Goal: Ask a question

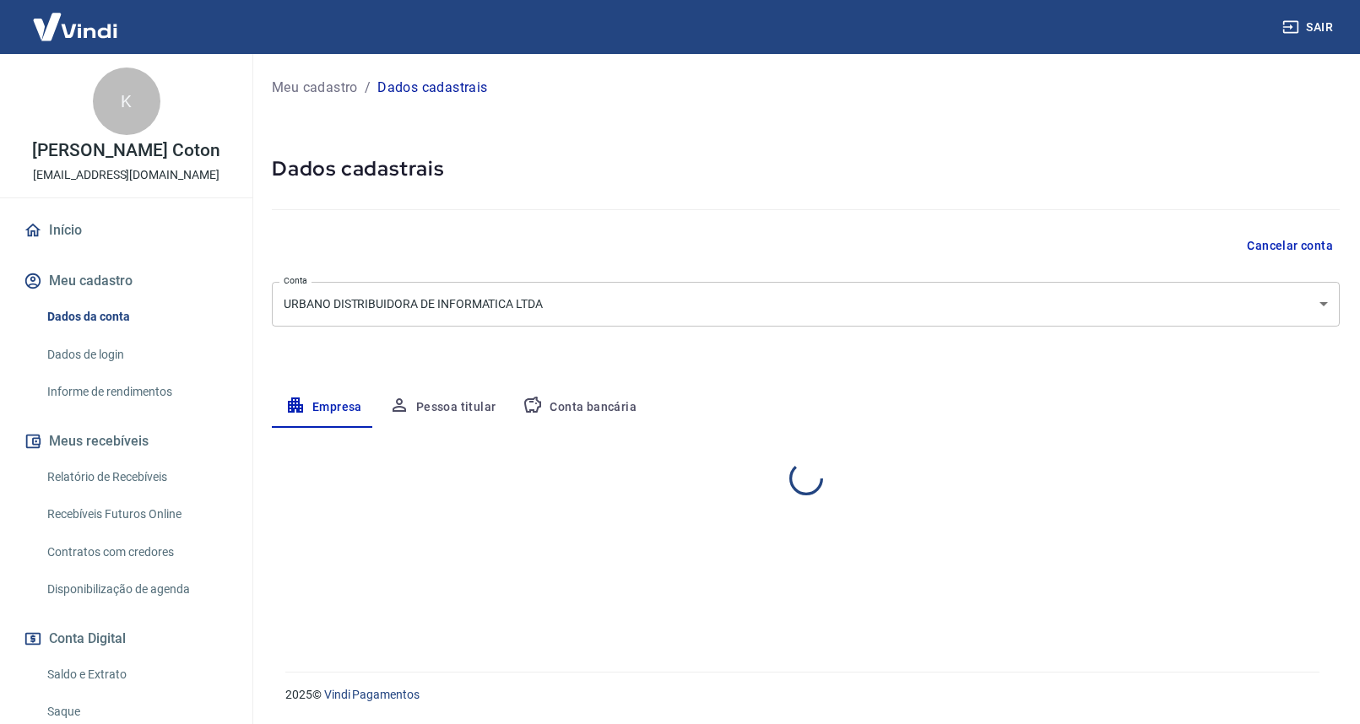
select select "SP"
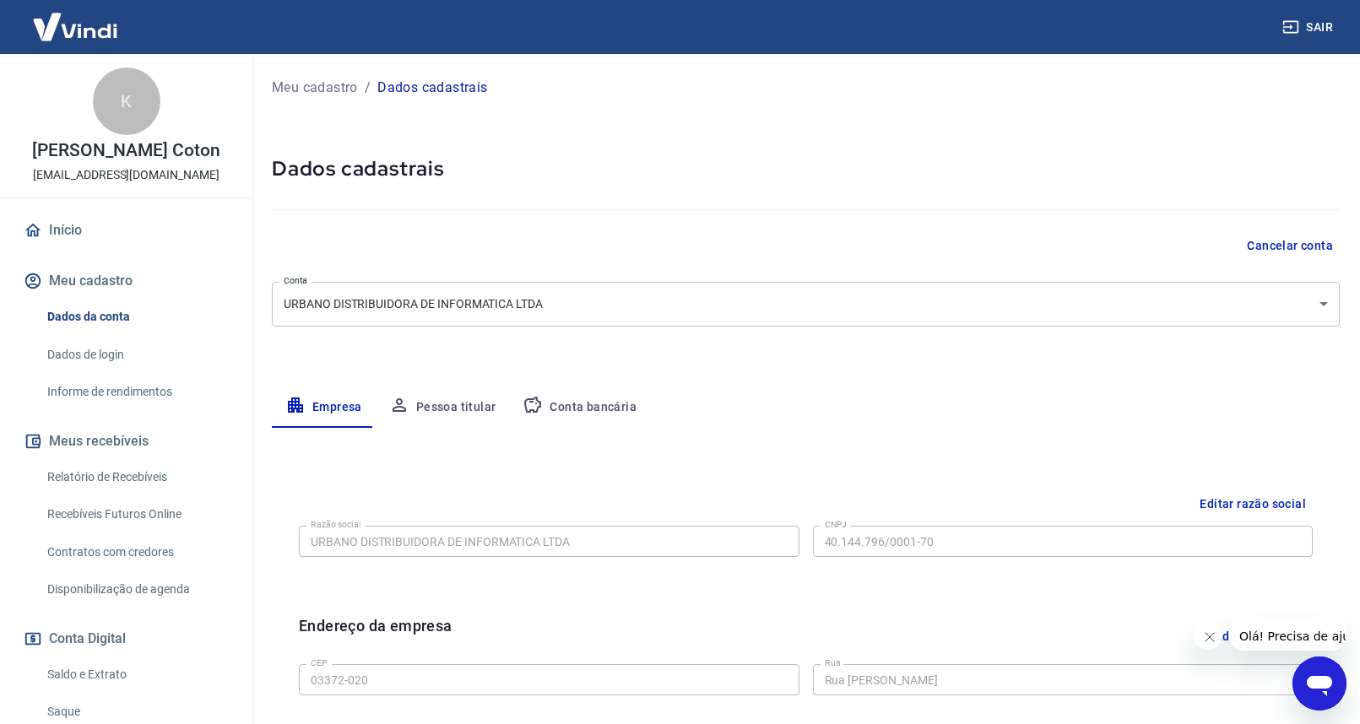
scroll to position [169, 0]
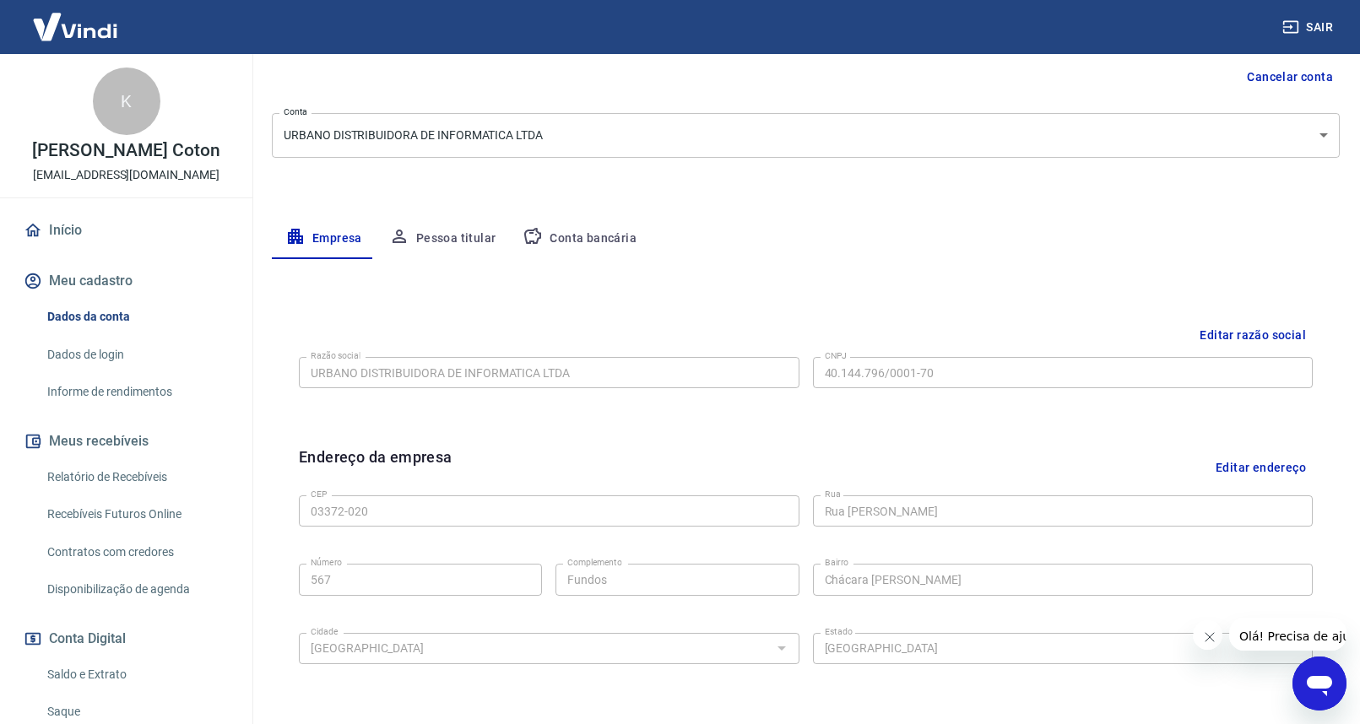
click at [469, 239] on button "Pessoa titular" at bounding box center [443, 239] width 134 height 41
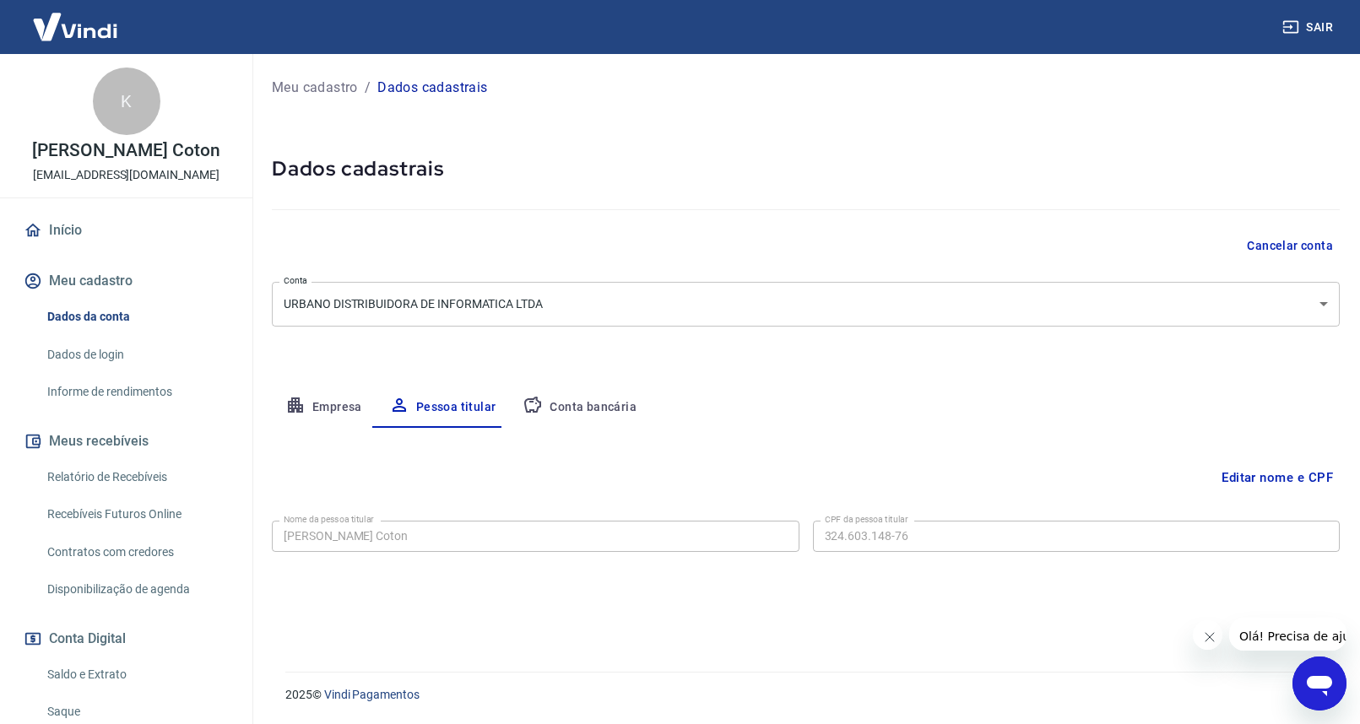
scroll to position [0, 0]
click at [497, 306] on body "Sair K [PERSON_NAME] Coton [EMAIL_ADDRESS][DOMAIN_NAME] Início Meu cadastro Dad…" at bounding box center [686, 362] width 1373 height 724
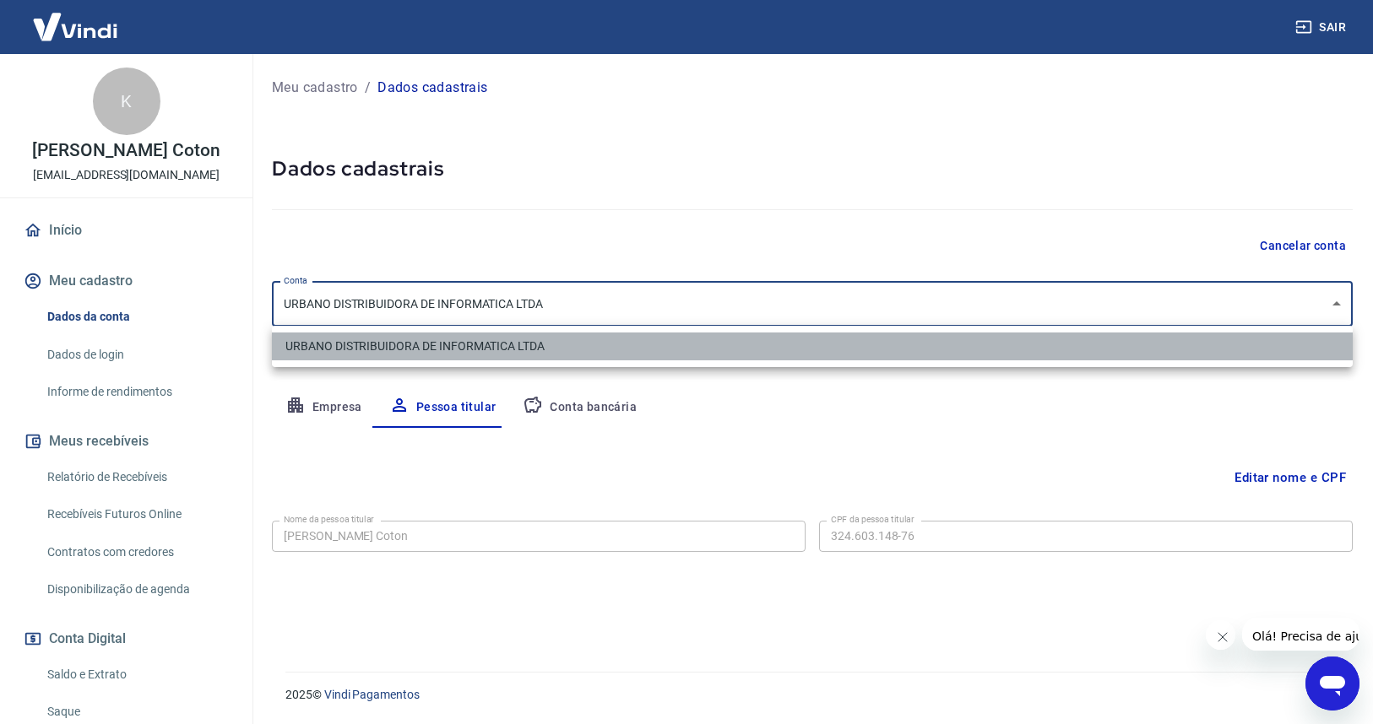
click at [471, 342] on li "URBANO DISTRIBUIDORA DE INFORMATICA LTDA" at bounding box center [812, 347] width 1081 height 28
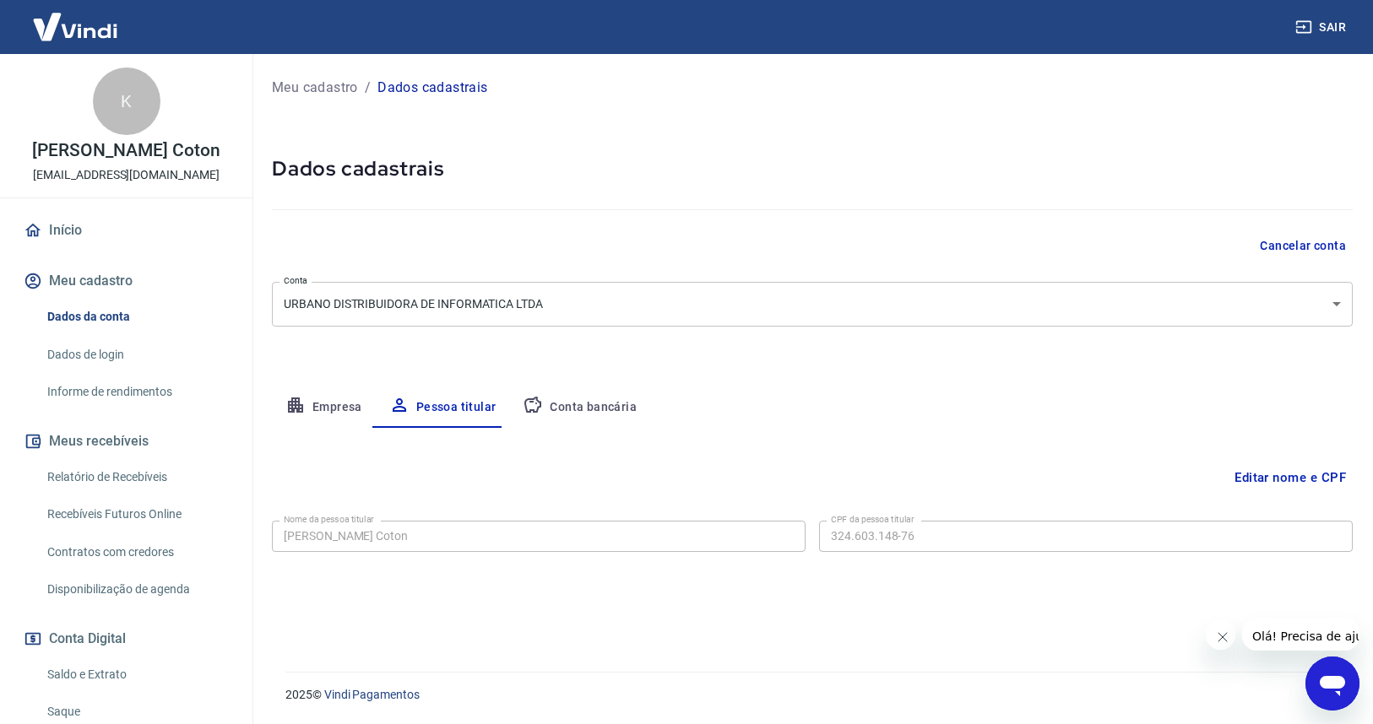
click at [382, 514] on div "Nome da pessoa titular Karla Volponi Coton Nome da pessoa titular CPF da pessoa…" at bounding box center [812, 534] width 1081 height 41
click at [1310, 476] on button "Editar nome e CPF" at bounding box center [1289, 478] width 125 height 32
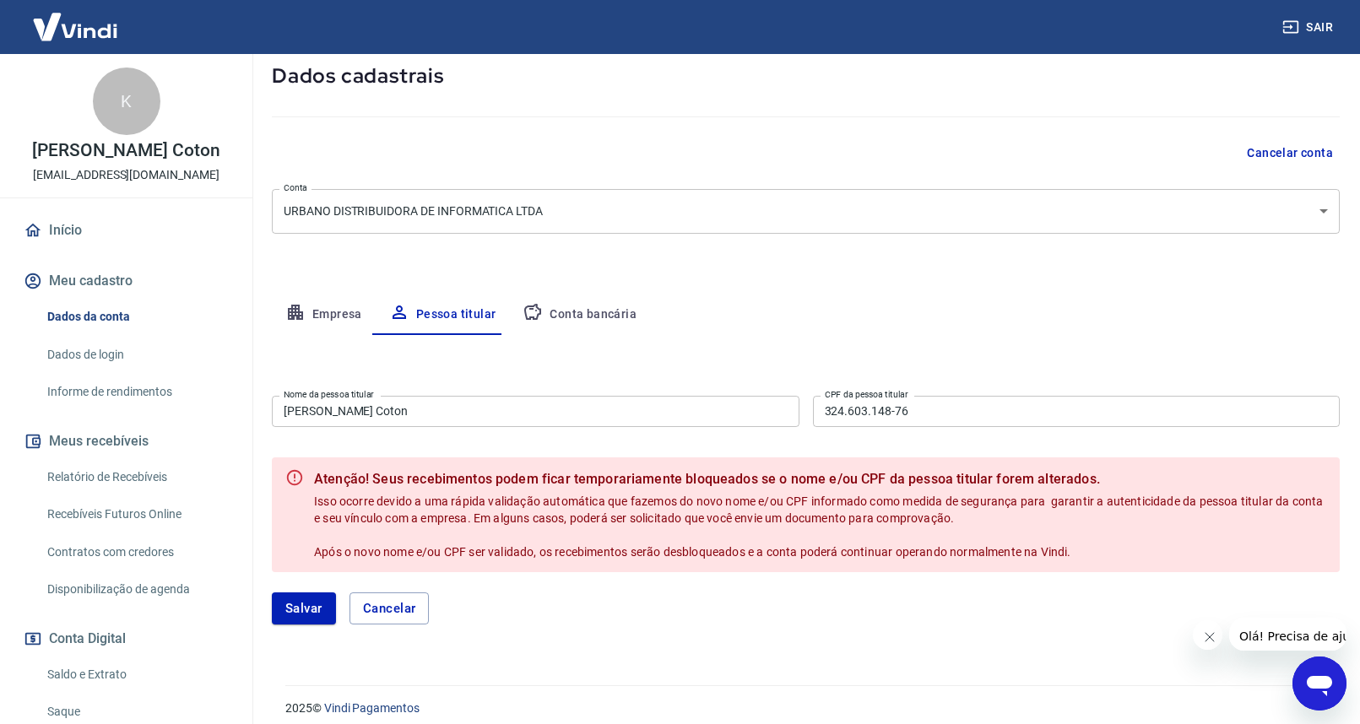
scroll to position [106, 0]
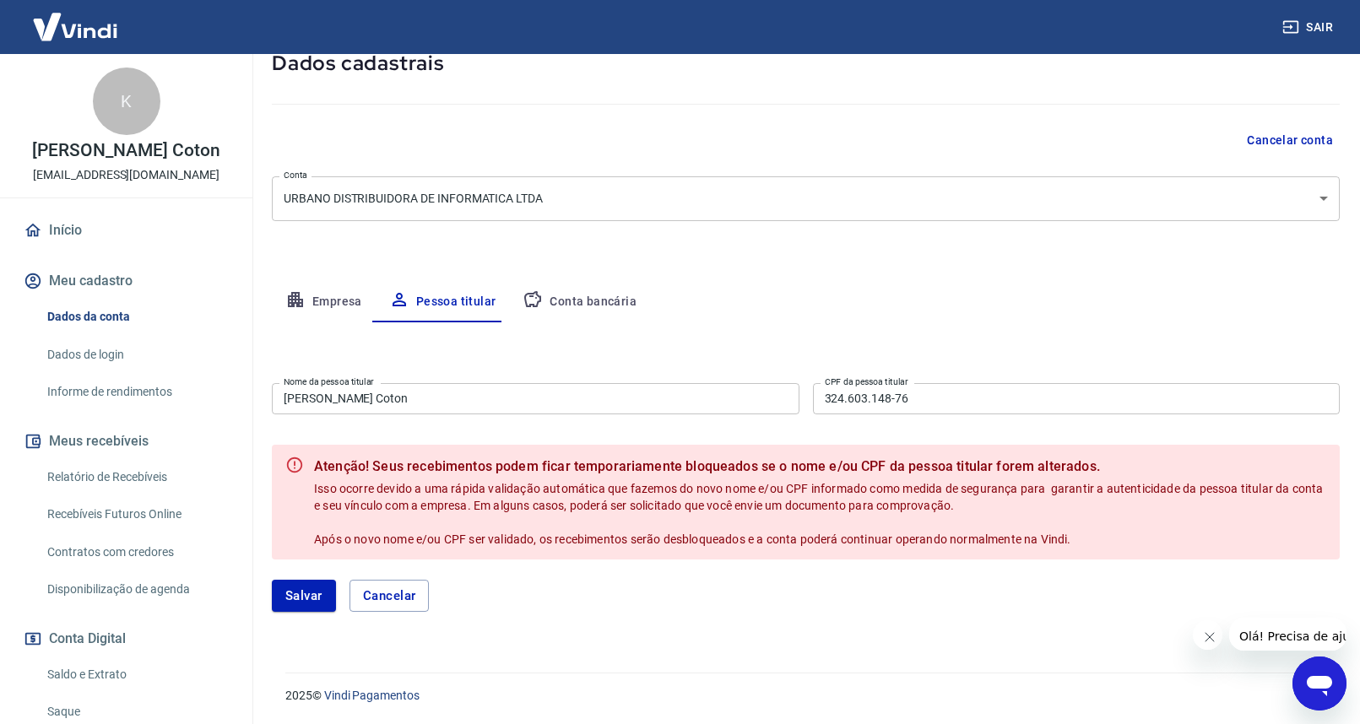
click at [335, 290] on button "Empresa" at bounding box center [324, 302] width 104 height 41
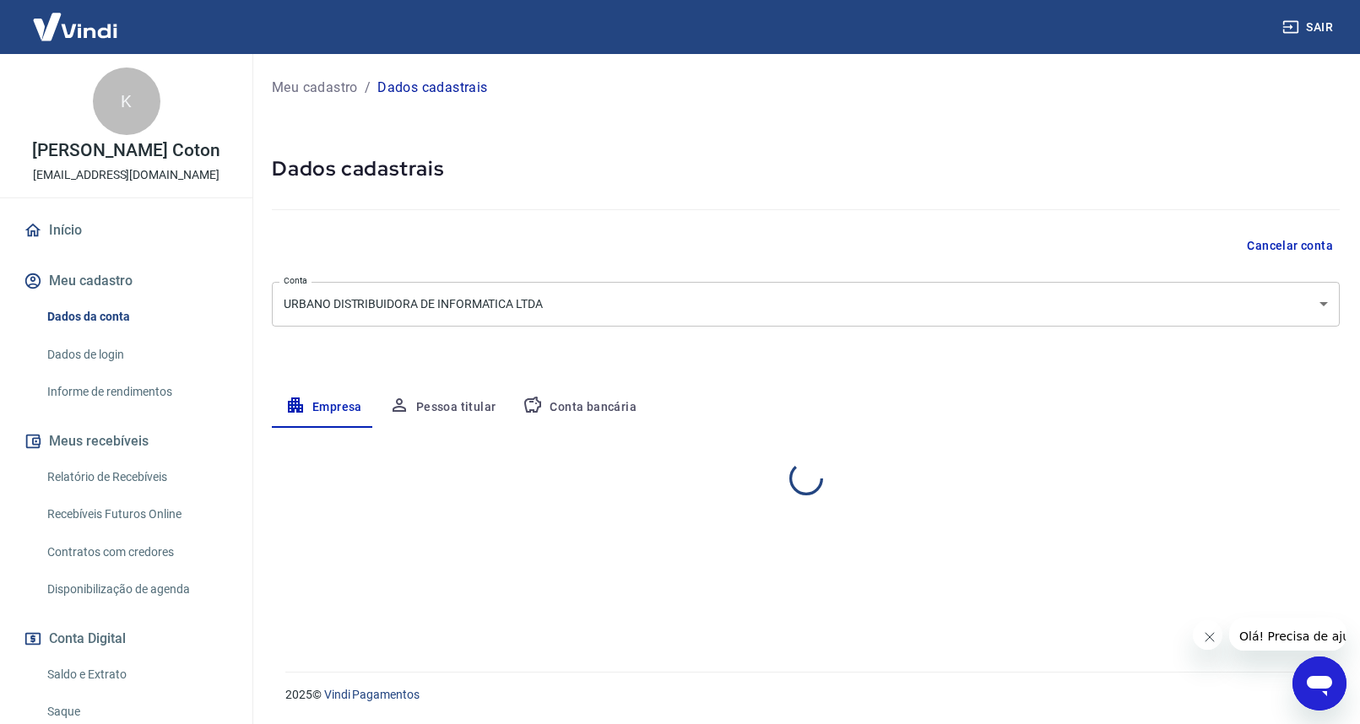
scroll to position [0, 0]
select select "SP"
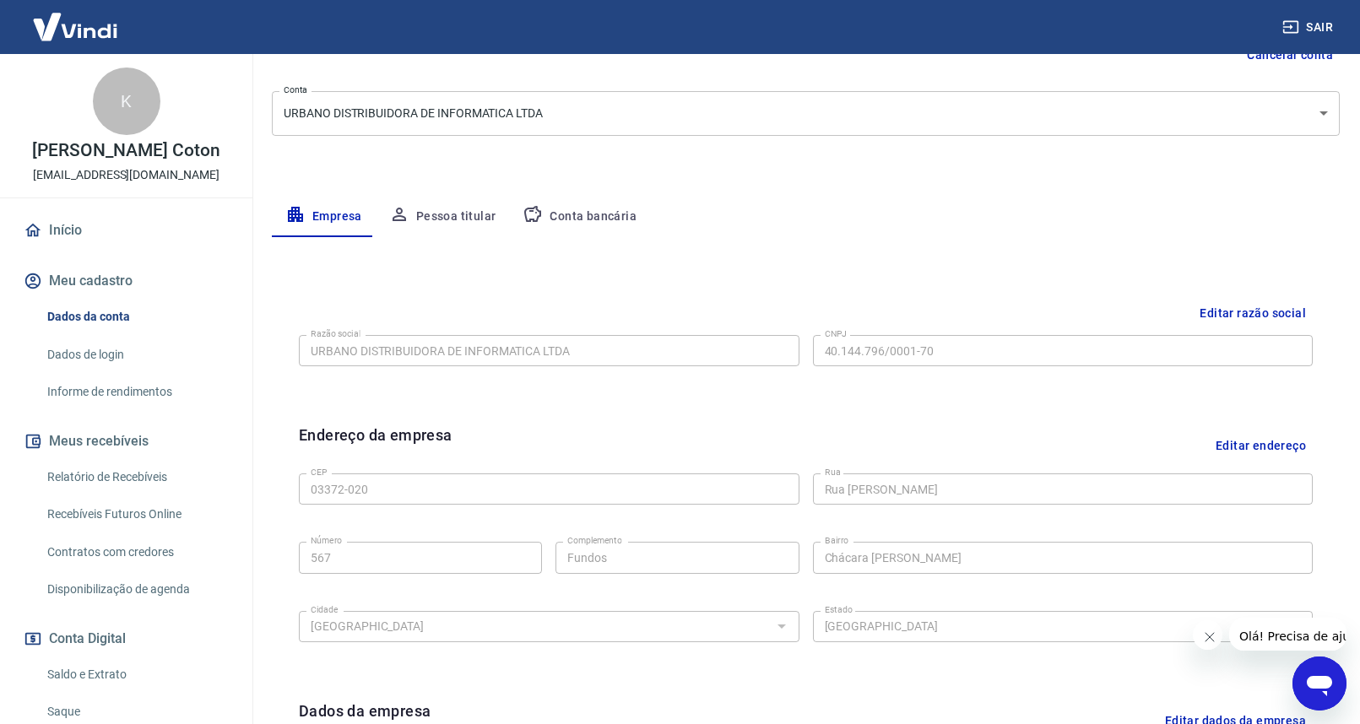
scroll to position [253, 0]
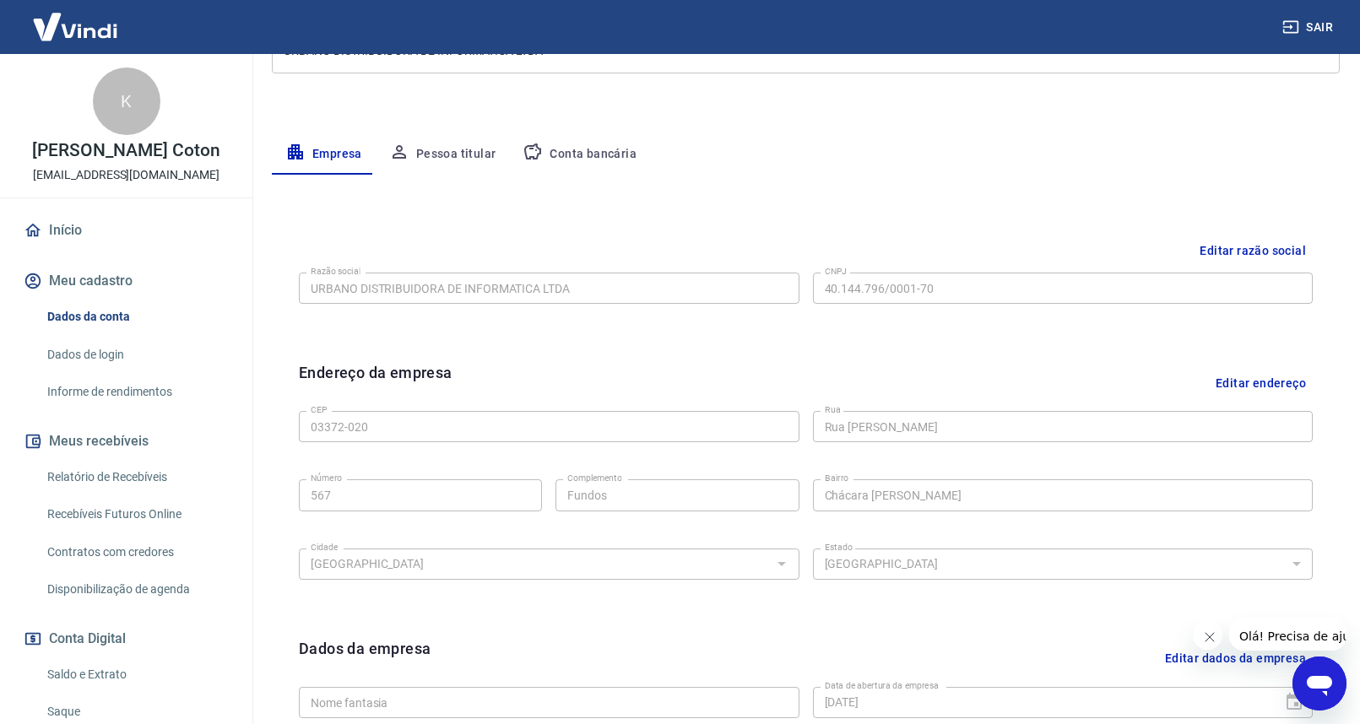
click at [1314, 686] on icon "Abrir janela de mensagens" at bounding box center [1319, 686] width 25 height 20
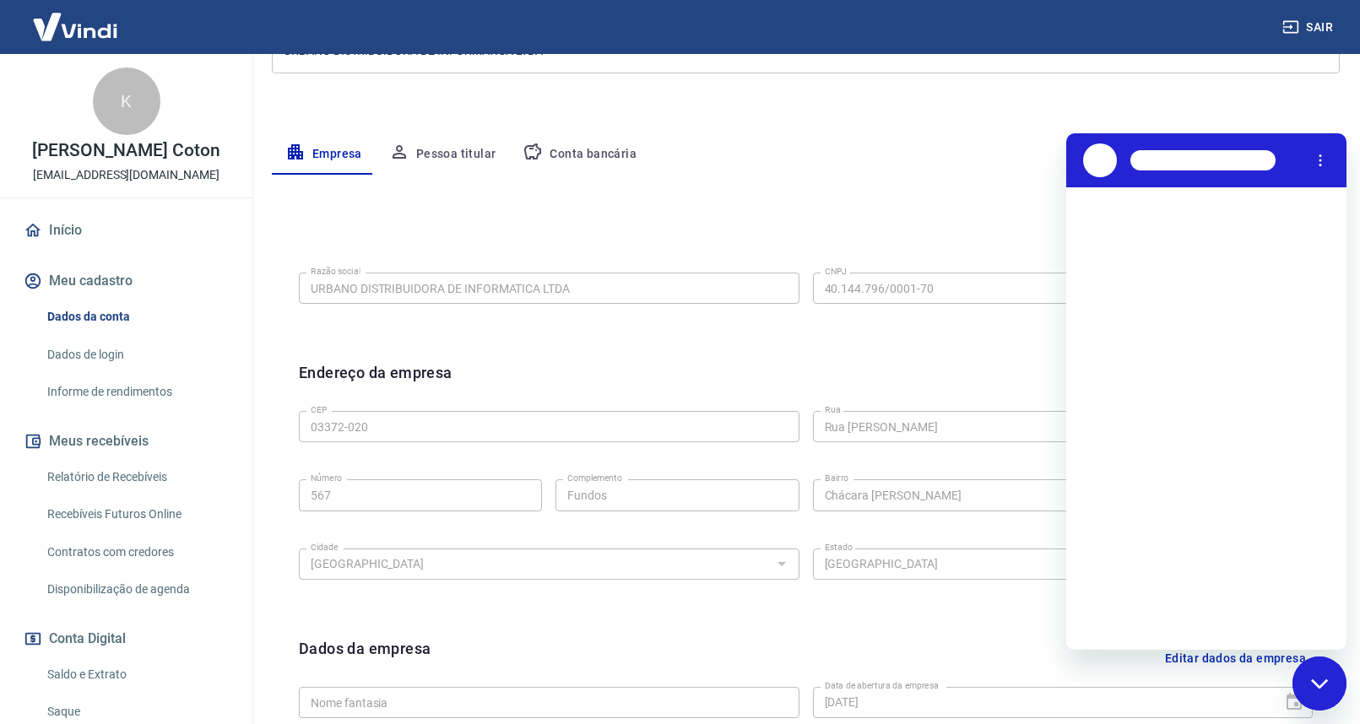
scroll to position [0, 0]
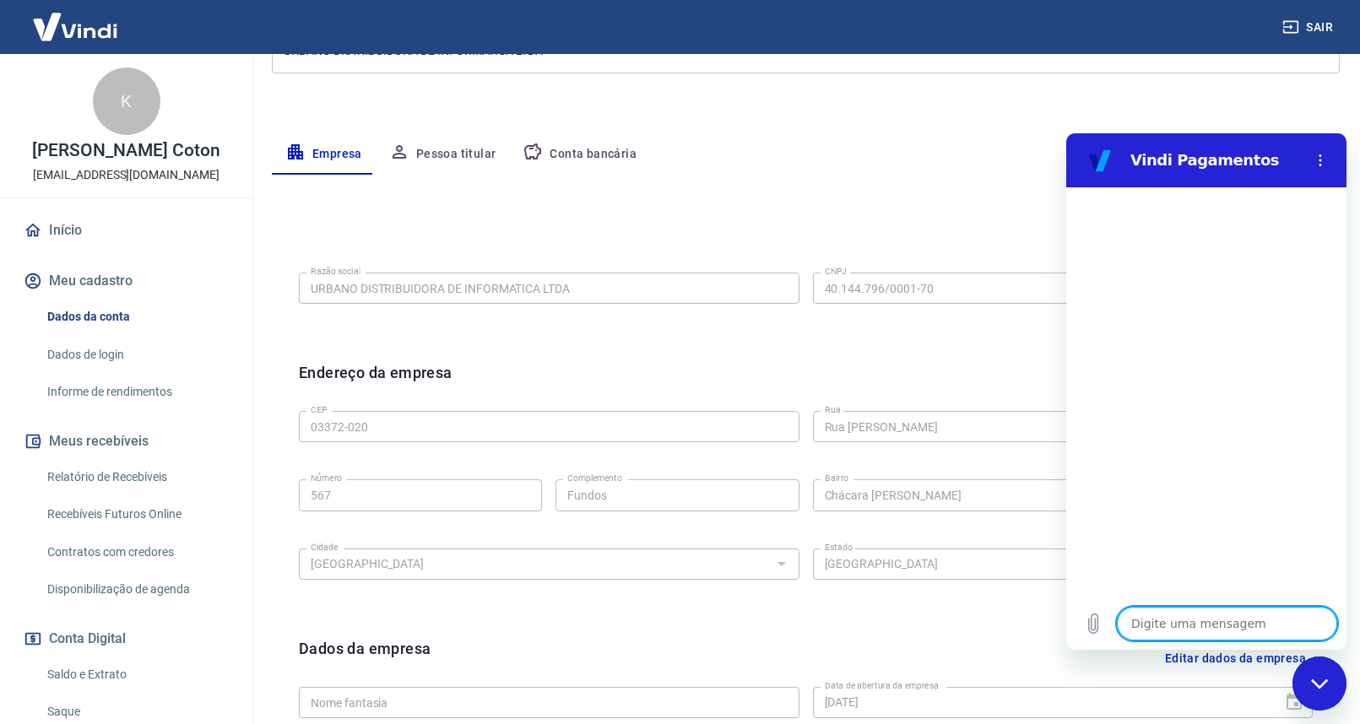
type textarea "A"
type textarea "x"
type textarea "Al"
type textarea "x"
type textarea "Alt"
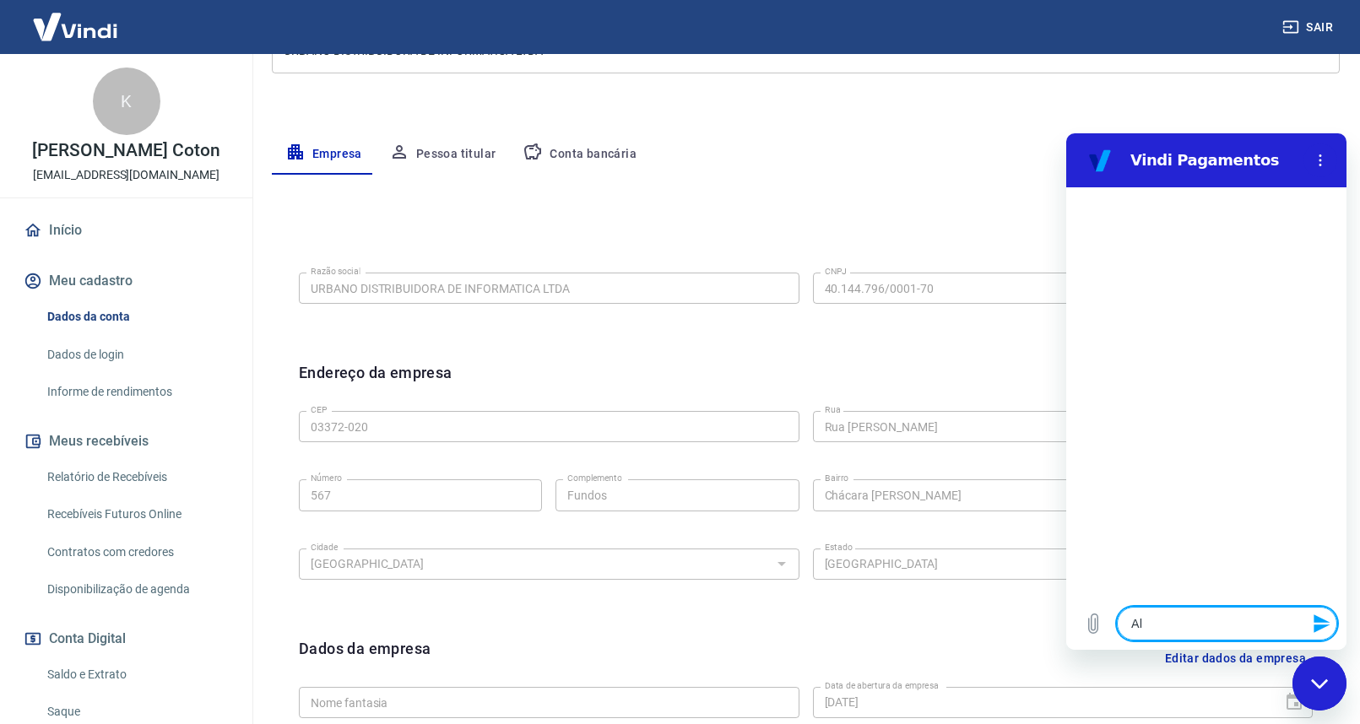
type textarea "x"
type textarea "Alte"
type textarea "x"
type textarea "Alter"
type textarea "x"
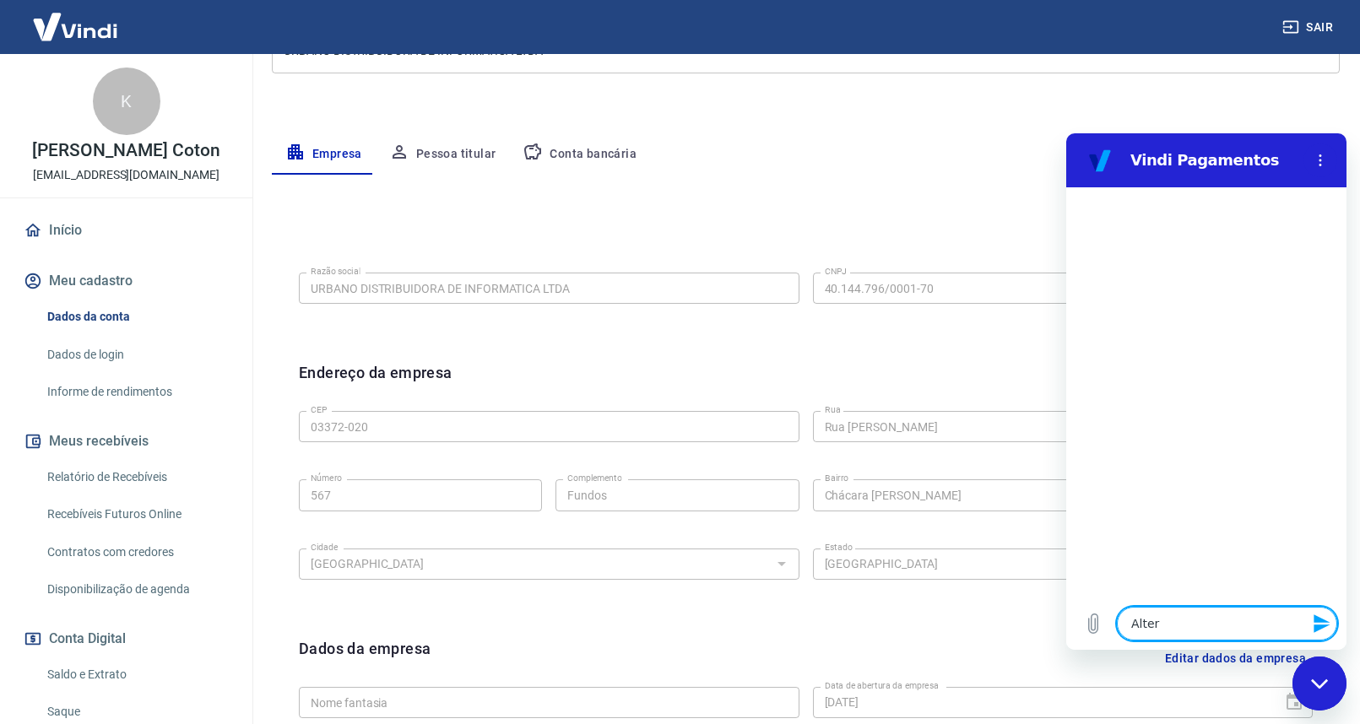
type textarea "Altera"
type textarea "x"
type textarea "Alterar"
type textarea "x"
type textarea "Altera"
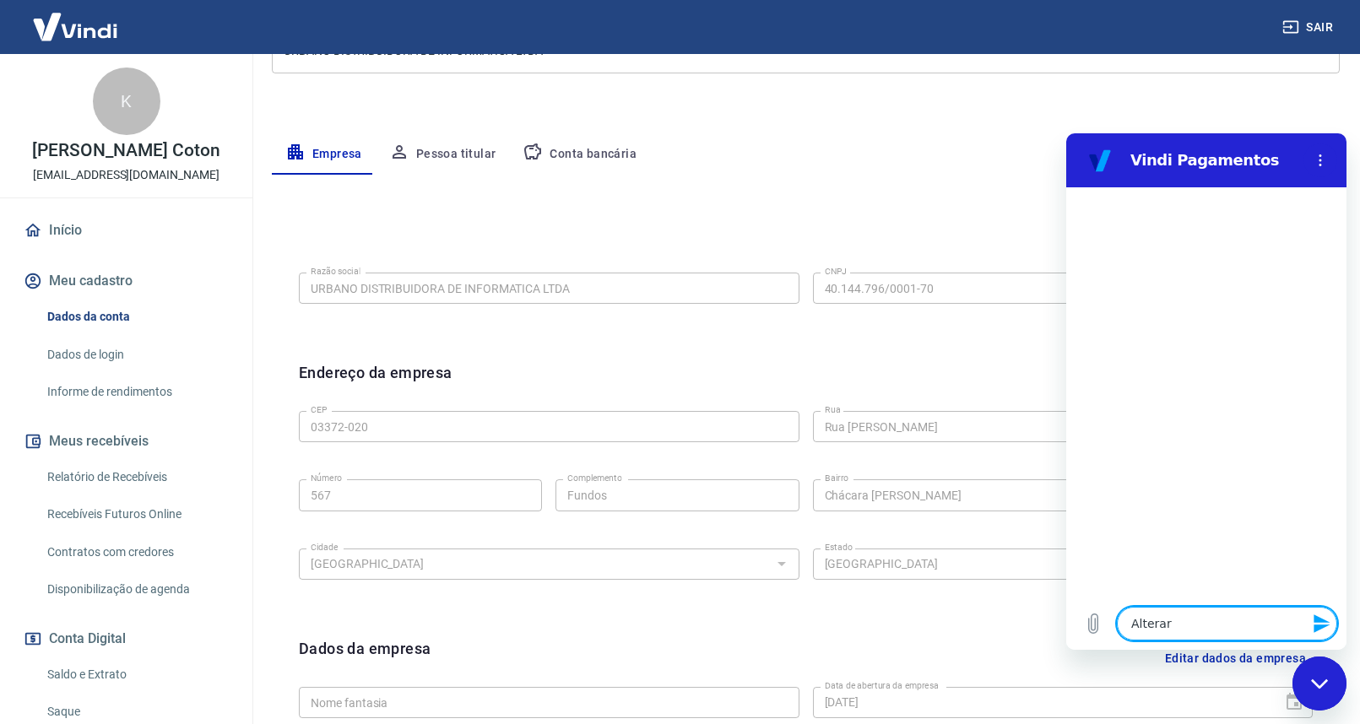
type textarea "x"
type textarea "Alter"
type textarea "x"
type textarea "Alte"
type textarea "x"
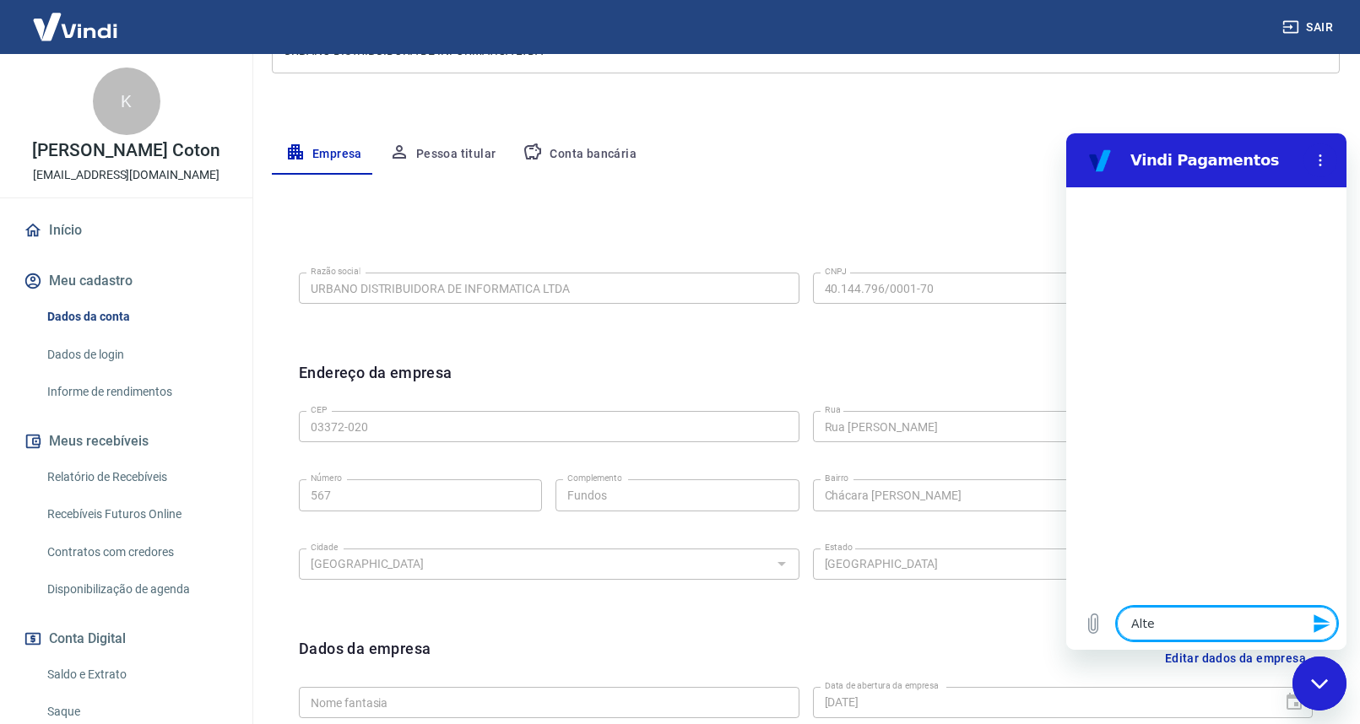
type textarea "Alt"
type textarea "x"
type textarea "Al"
type textarea "x"
type textarea "A"
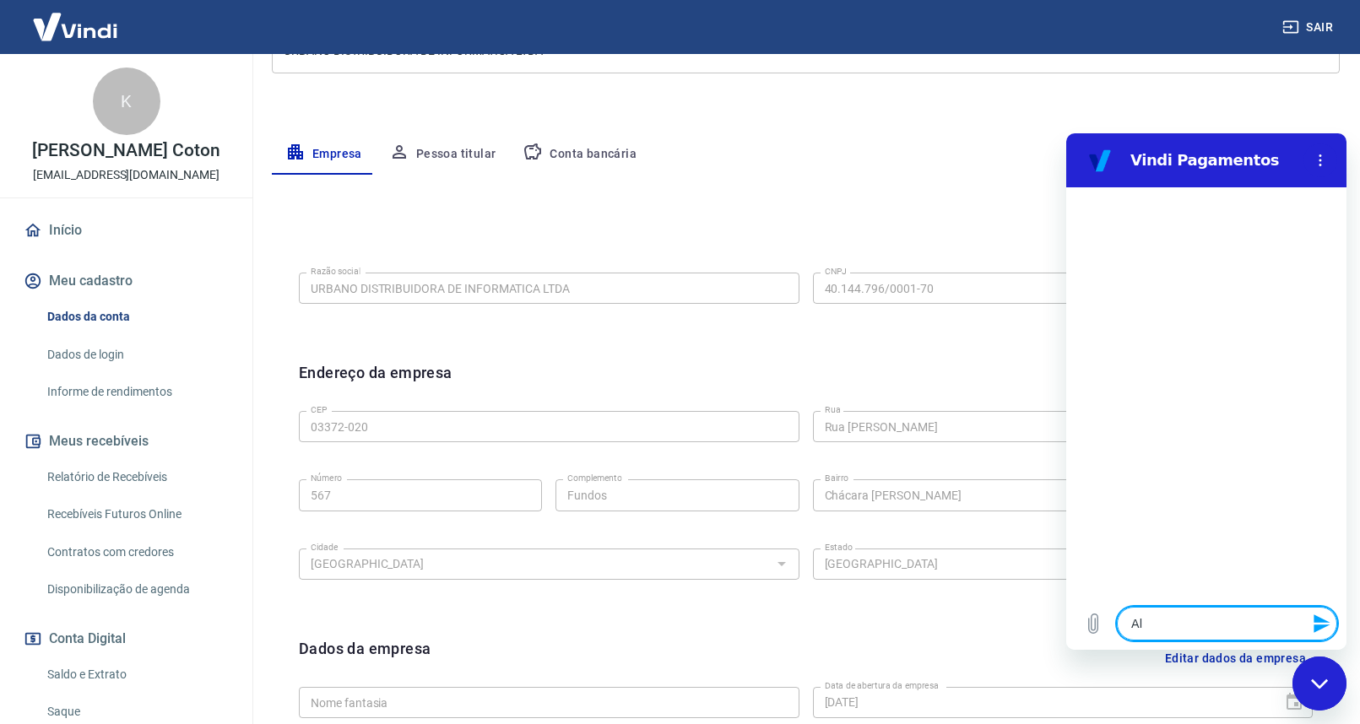
type textarea "x"
type textarea "F"
type textarea "x"
type textarea "Fa"
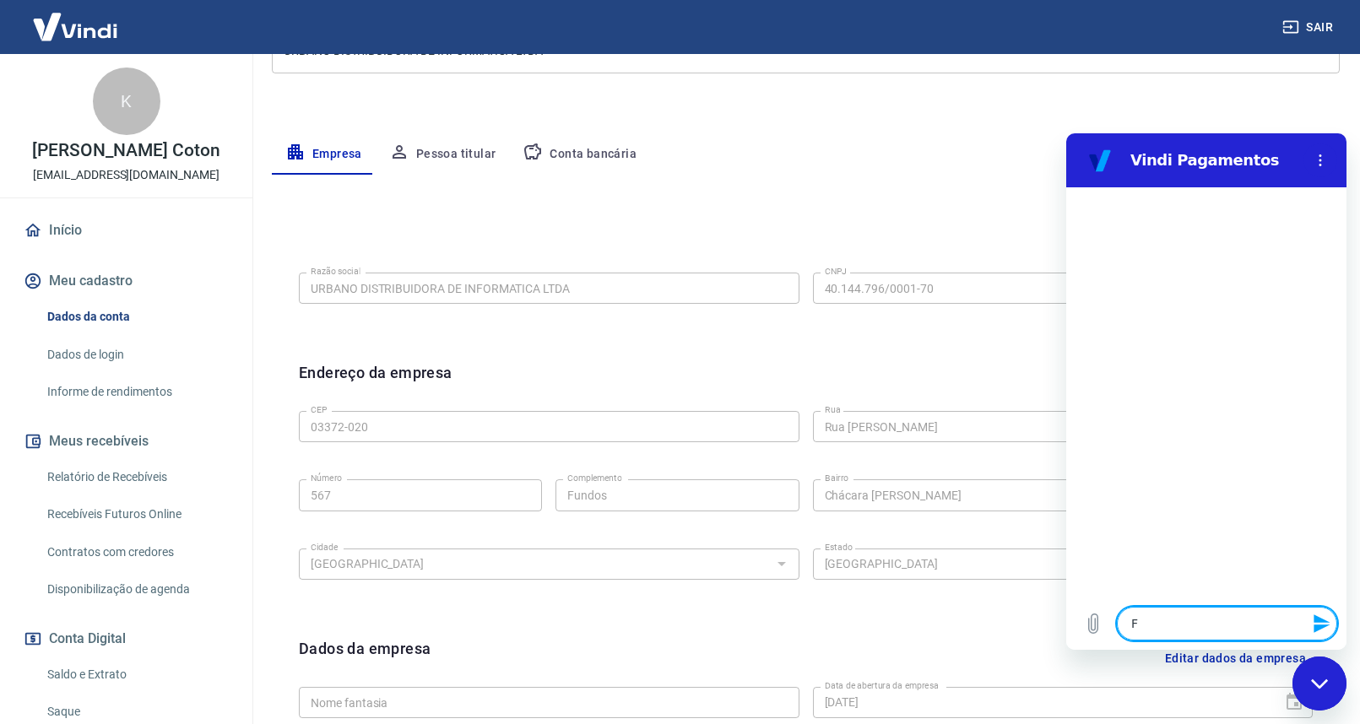
type textarea "x"
type textarea "Faç"
type textarea "x"
type textarea "Faça"
type textarea "x"
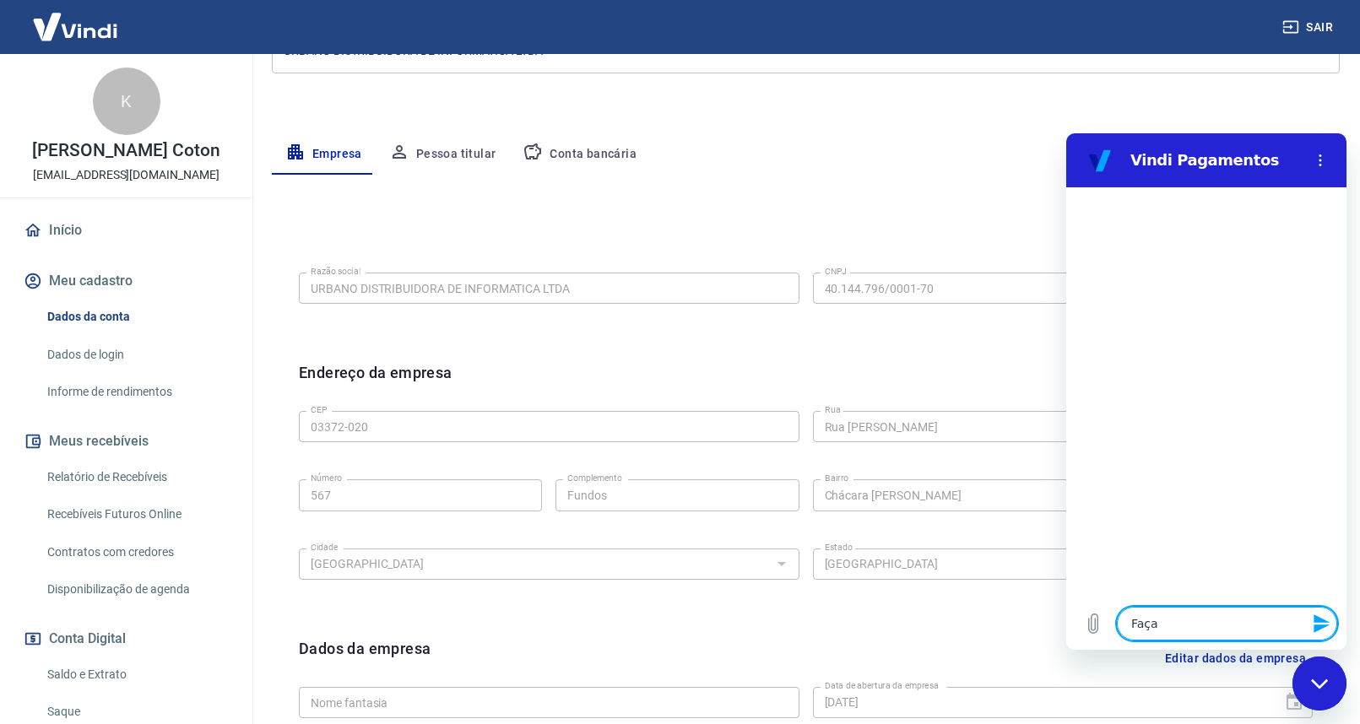
type textarea "Façar"
type textarea "x"
type textarea "Façar"
type textarea "x"
type textarea "Façar"
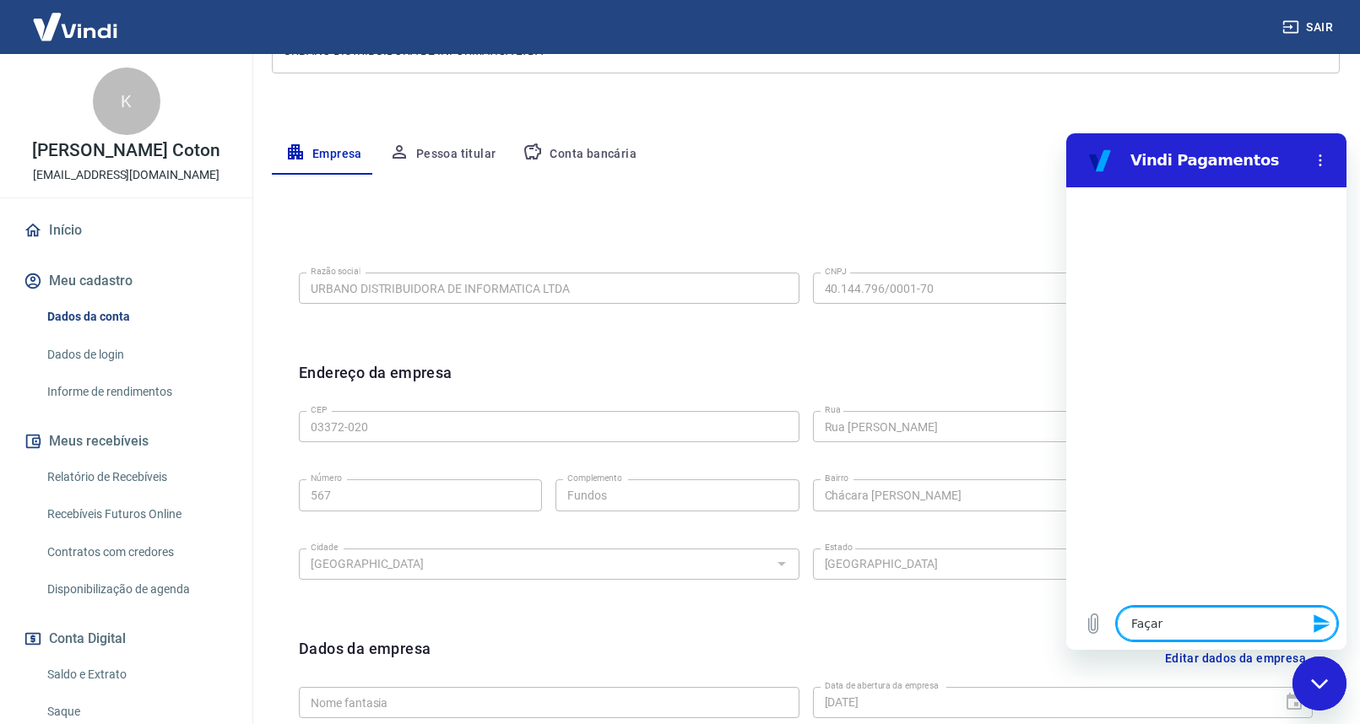
type textarea "x"
type textarea "Faça"
type textarea "x"
type textarea "Faç"
type textarea "x"
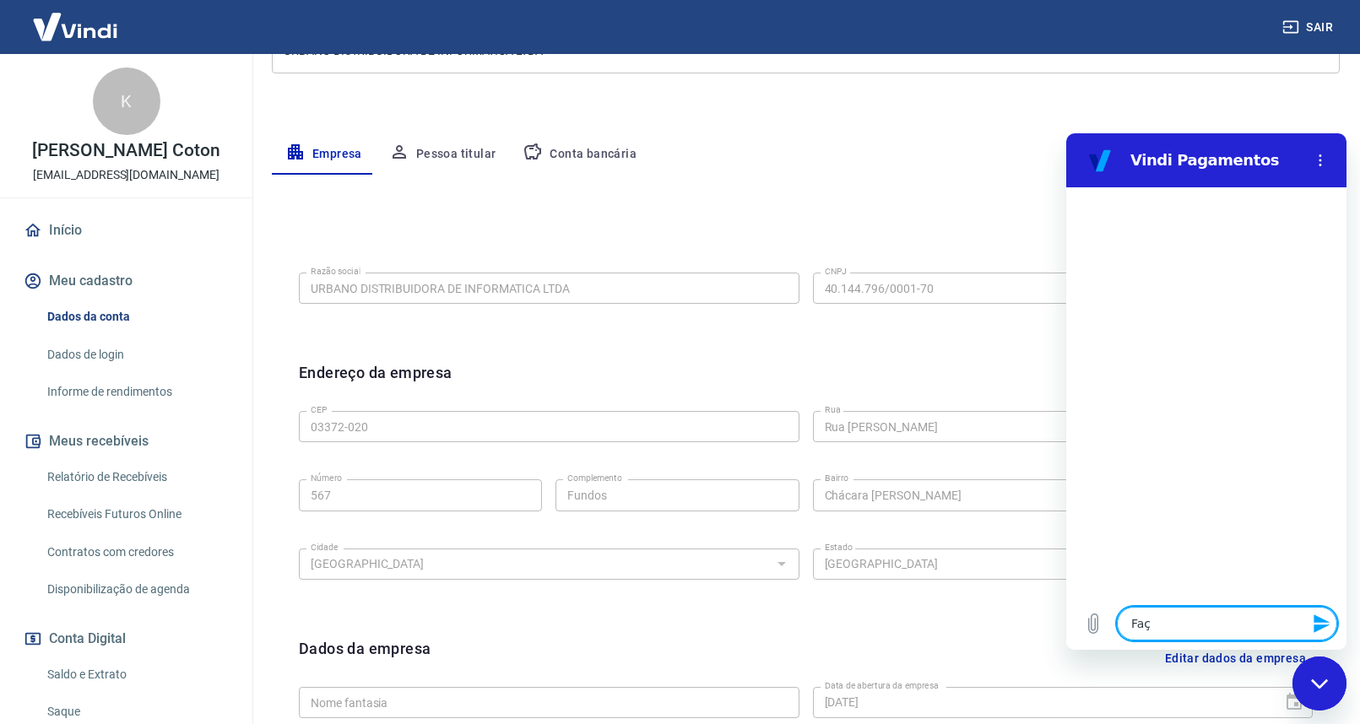
type textarea "Fa"
type textarea "x"
type textarea "Fal"
type textarea "x"
type textarea "Fala"
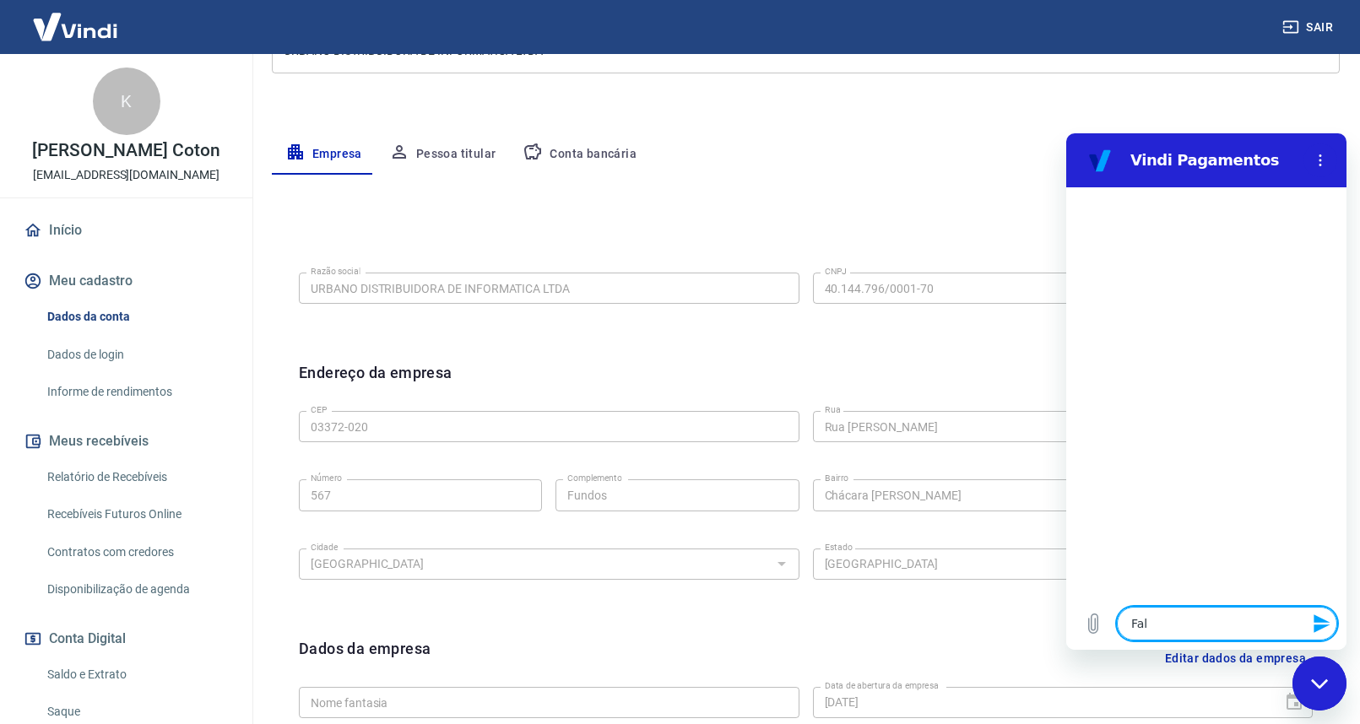
type textarea "x"
type textarea "Falar"
type textarea "x"
type textarea "Falar"
type textarea "x"
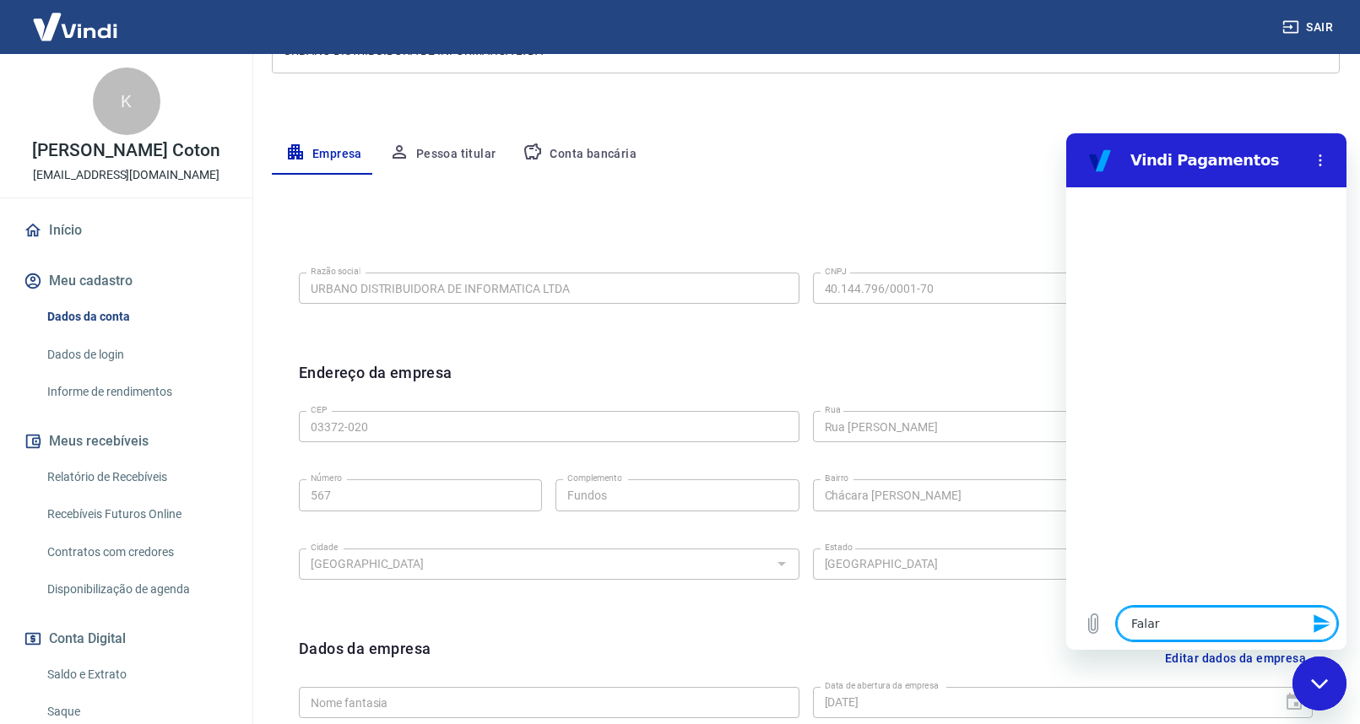
type textarea "Falar c"
type textarea "x"
type textarea "Falar co"
type textarea "x"
type textarea "Falar com"
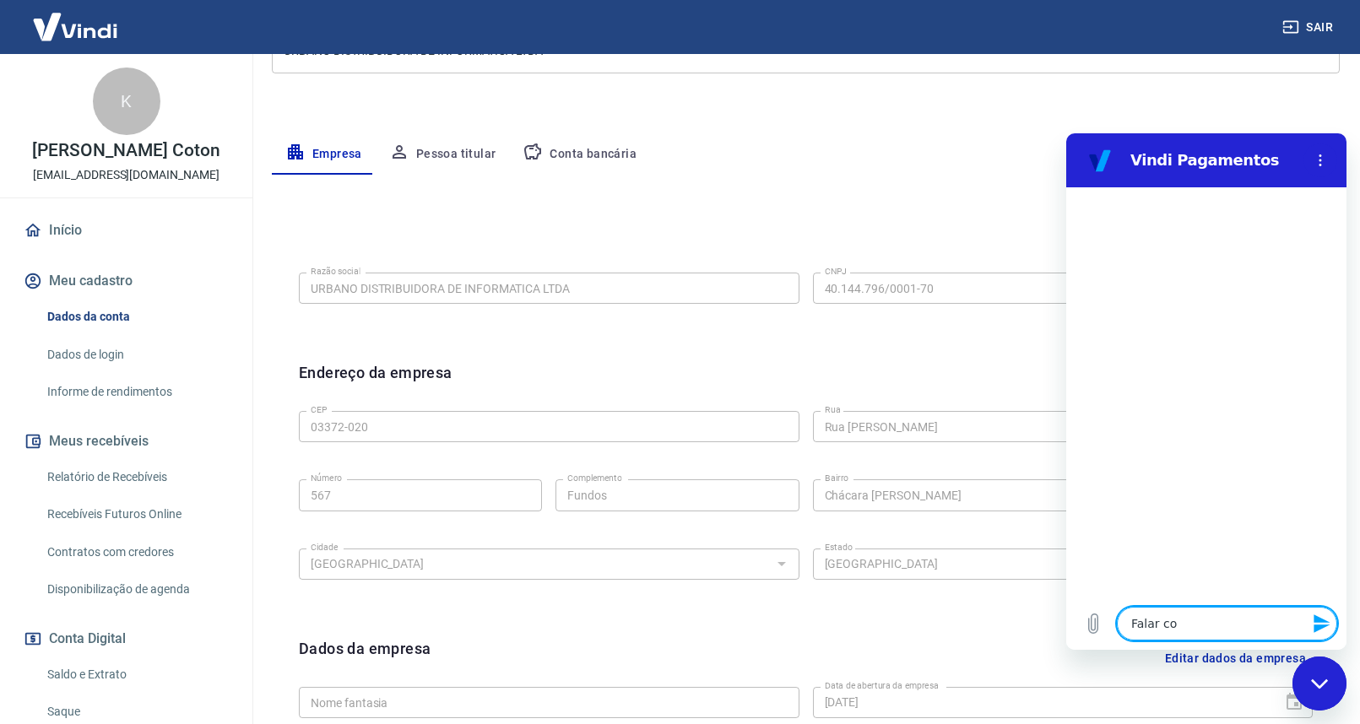
type textarea "x"
type textarea "Falar com"
type textarea "x"
type textarea "Falar com a"
type textarea "x"
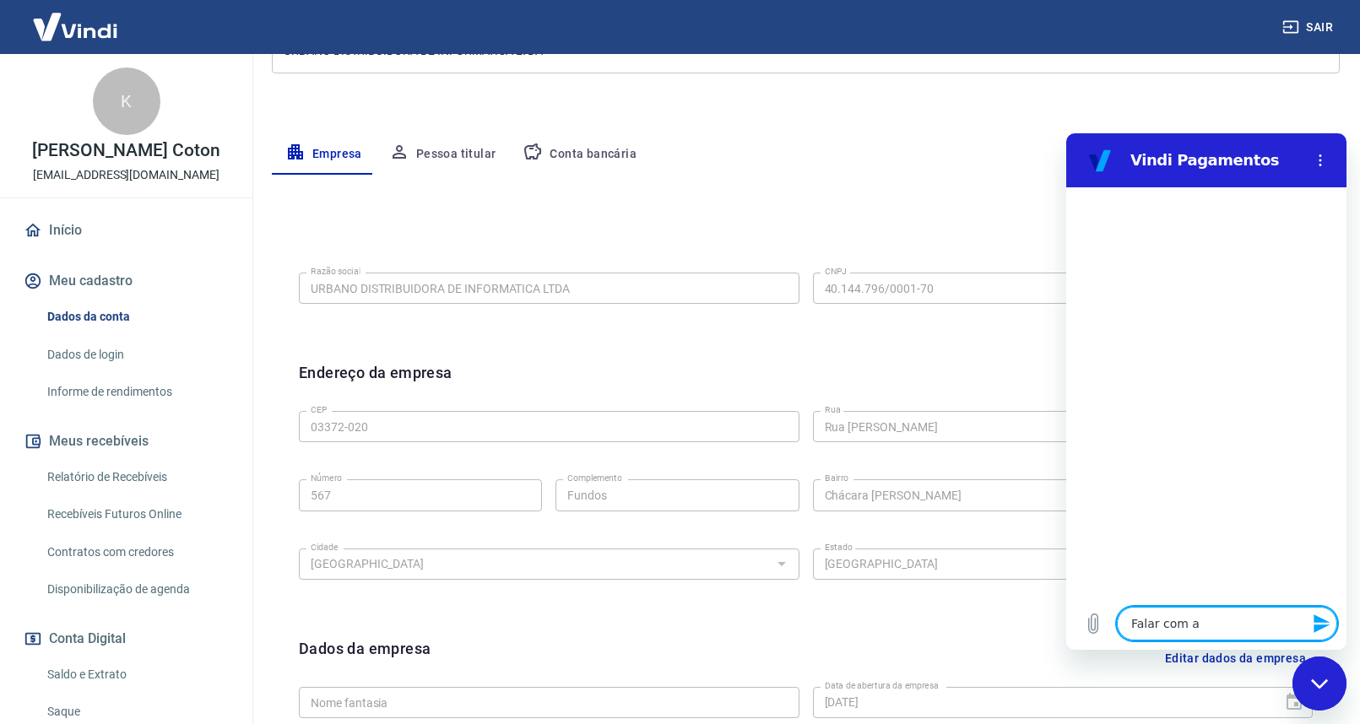
type textarea "Falar com at"
type textarea "x"
type textarea "Falar com ate"
type textarea "x"
type textarea "Falar com aten"
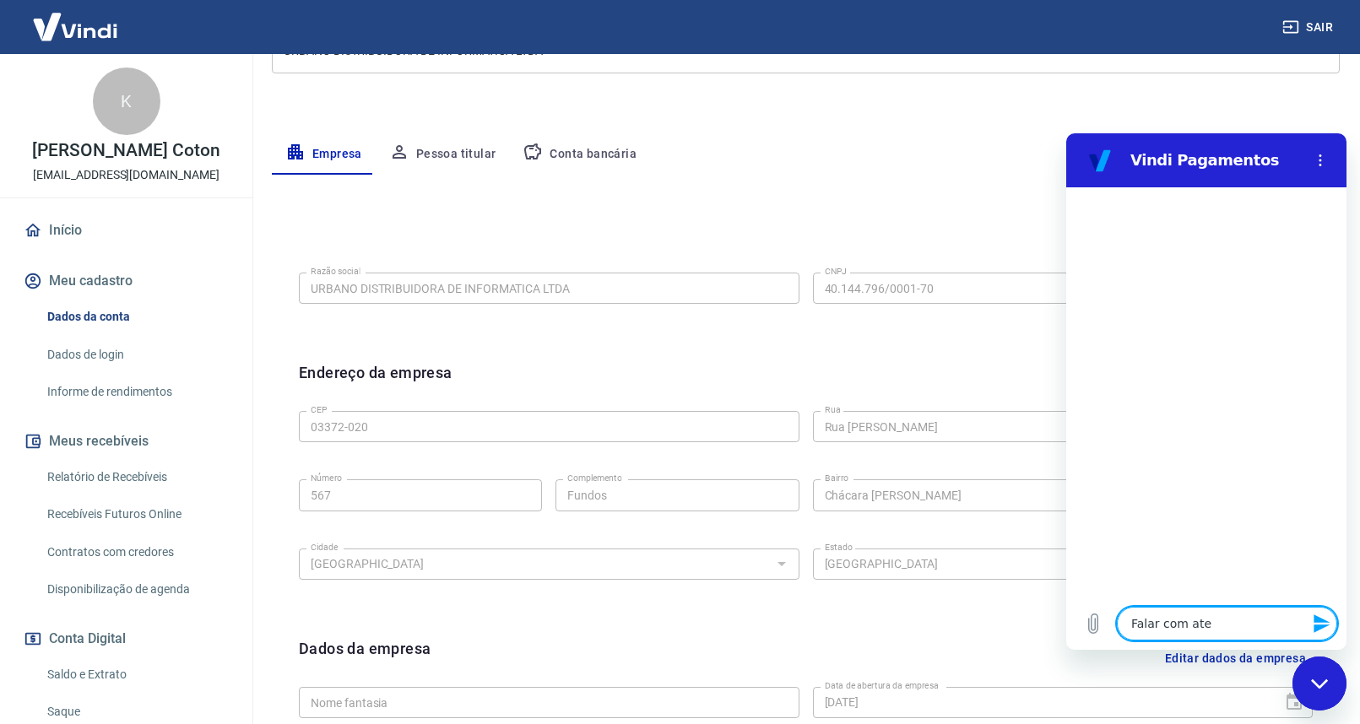
type textarea "x"
type textarea "Falar com atensd"
type textarea "x"
type textarea "Falar com atensde"
type textarea "x"
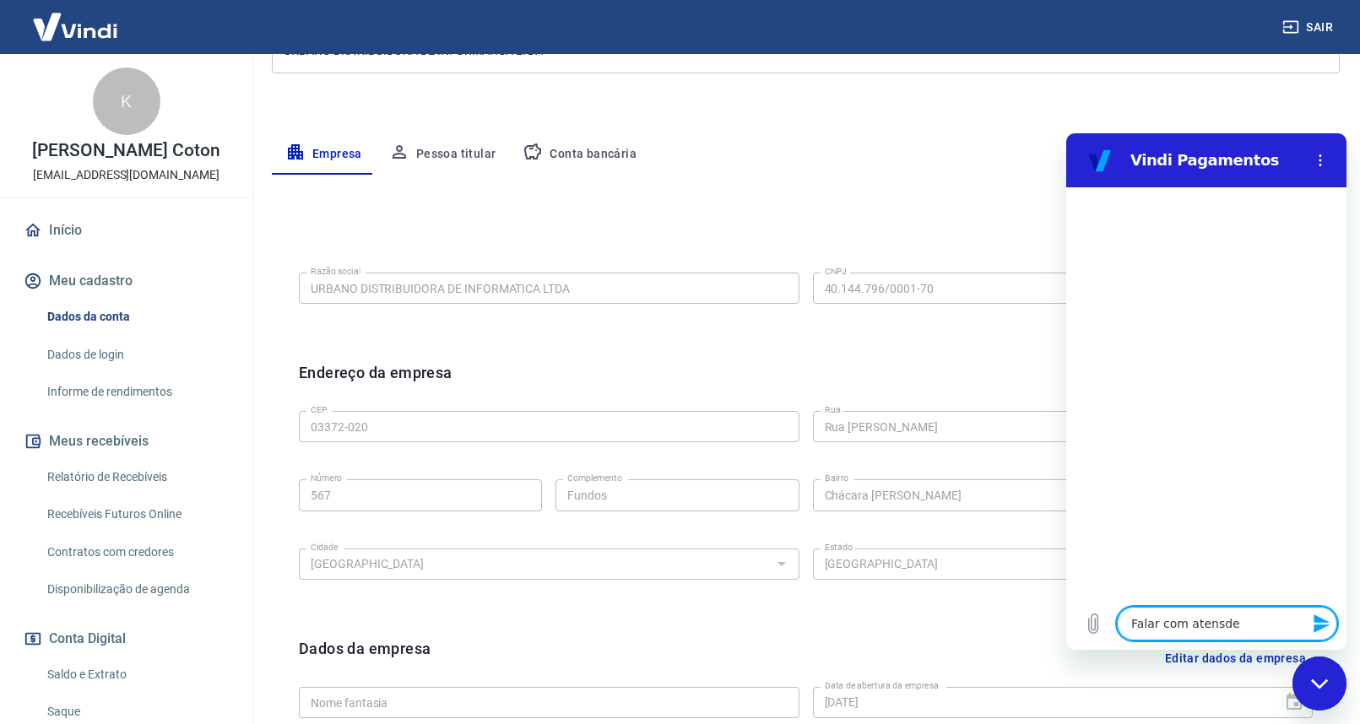
type textarea "Falar com atensden"
type textarea "x"
type textarea "Falar com atensdent"
type textarea "x"
type textarea "Falar com atensden"
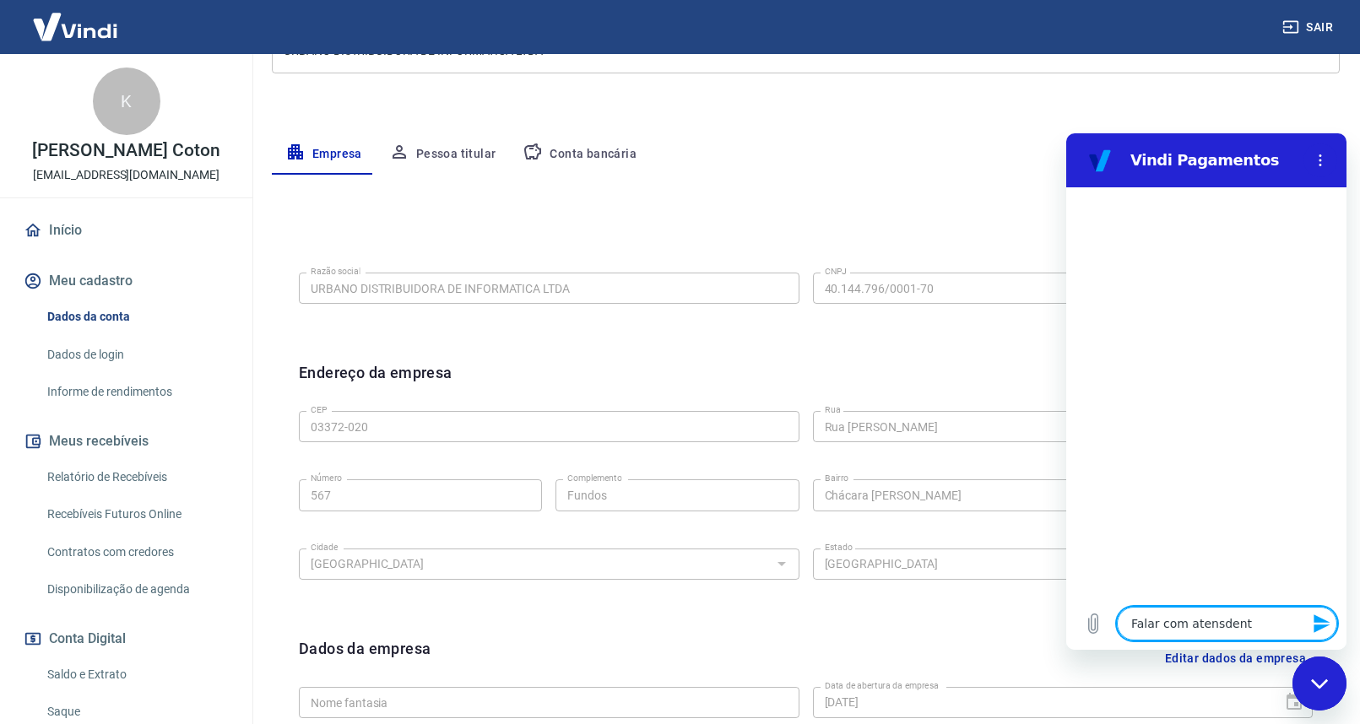
type textarea "x"
type textarea "Falar com atensde"
type textarea "x"
type textarea "Falar com atensd"
type textarea "x"
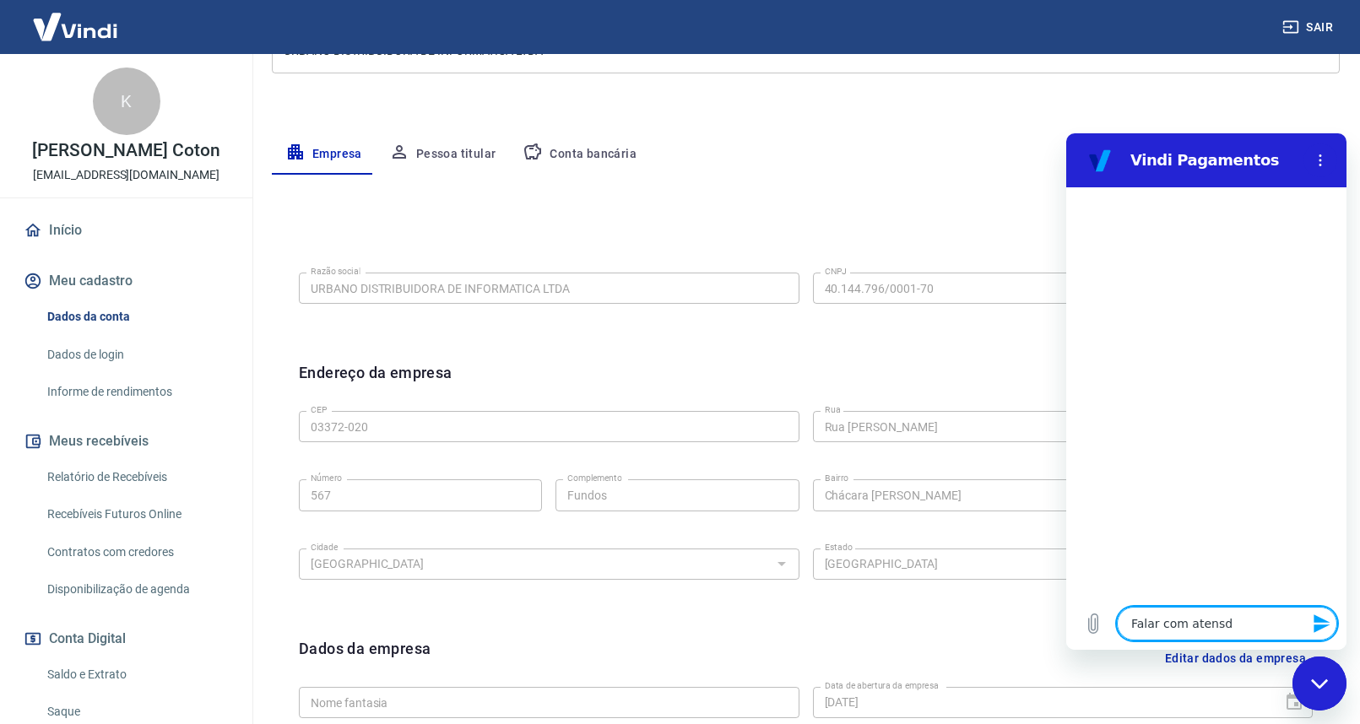
type textarea "Falar com atens"
type textarea "x"
type textarea "Falar com aten"
type textarea "x"
type textarea "Falar com atend"
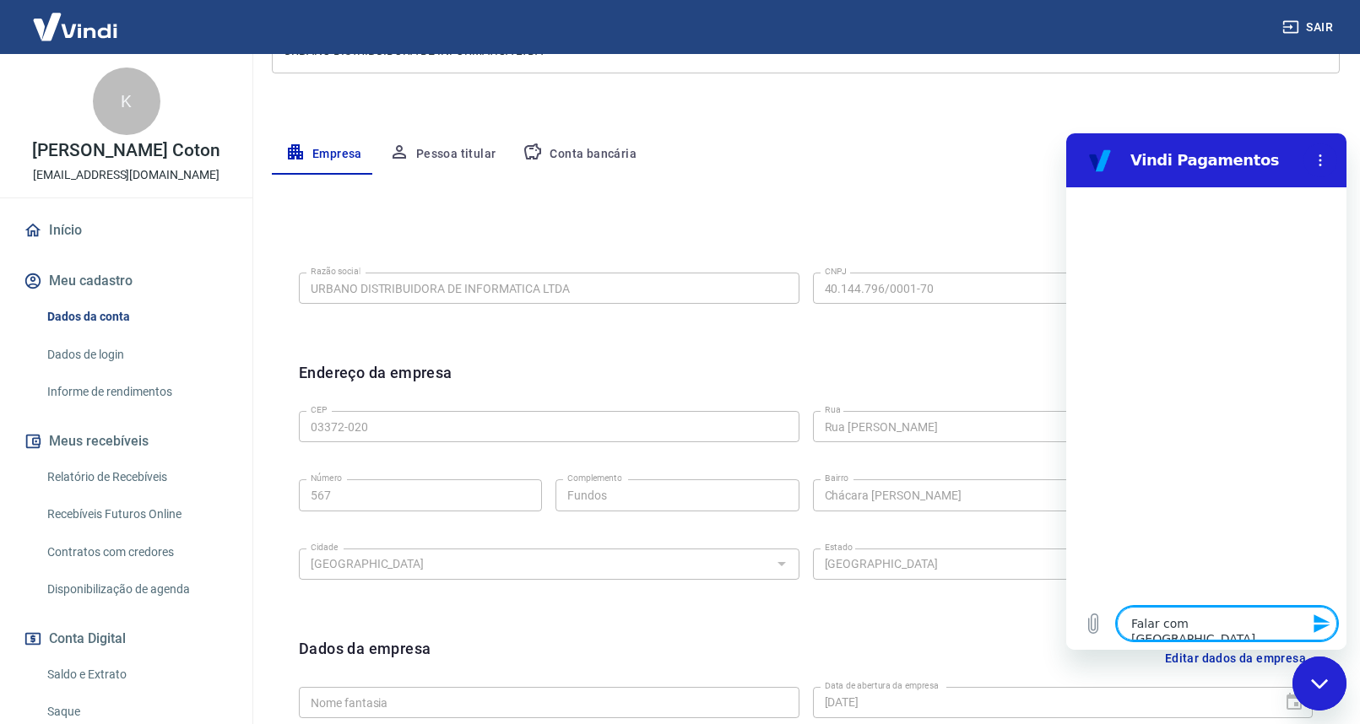
type textarea "x"
type textarea "Falar com atende"
type textarea "x"
type textarea "Falar com atenden"
type textarea "x"
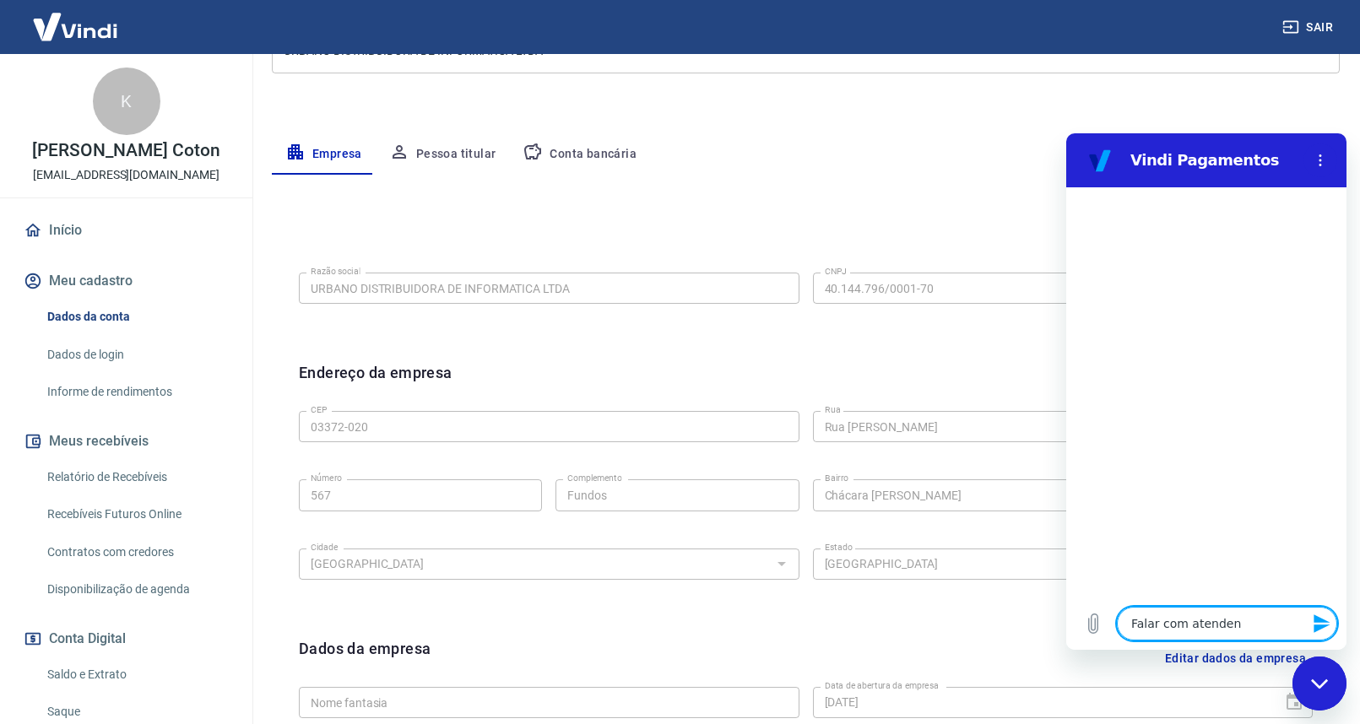
type textarea "Falar com atendent"
type textarea "x"
type textarea "Falar com atendente"
type textarea "x"
type textarea "Falar com atendente"
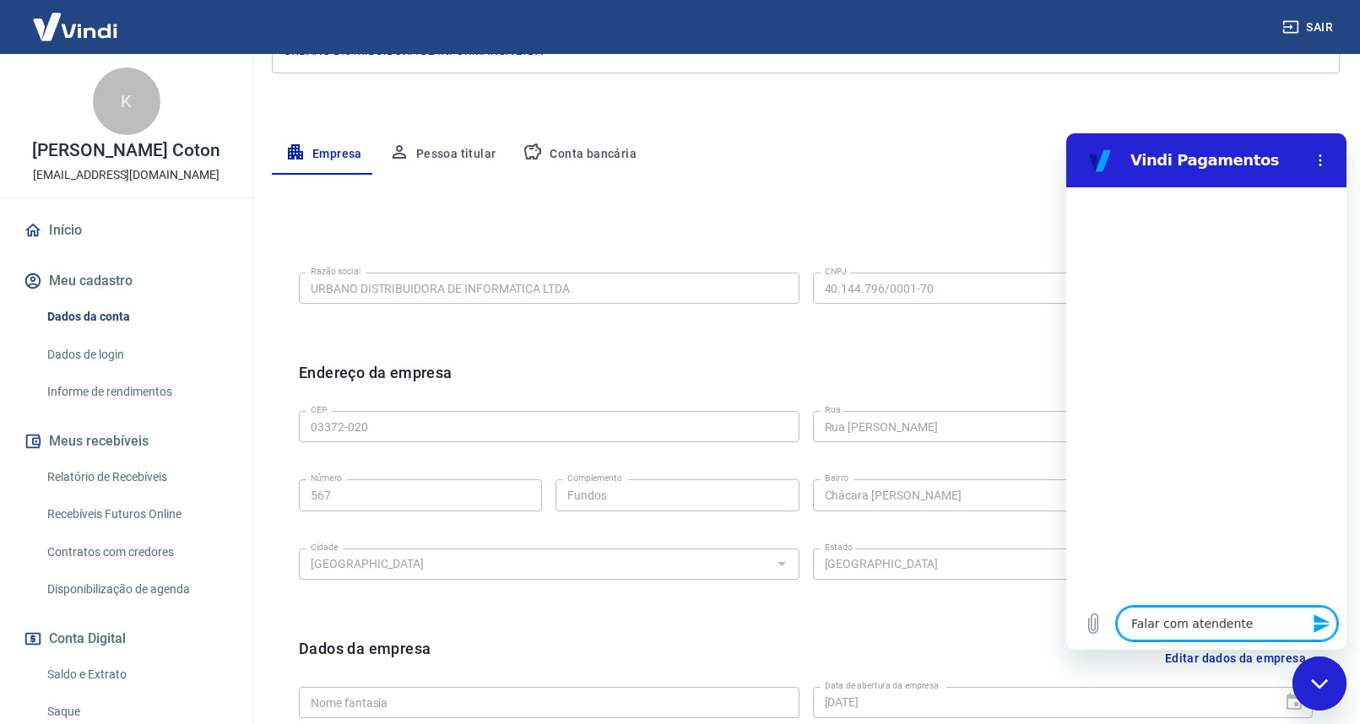
type textarea "x"
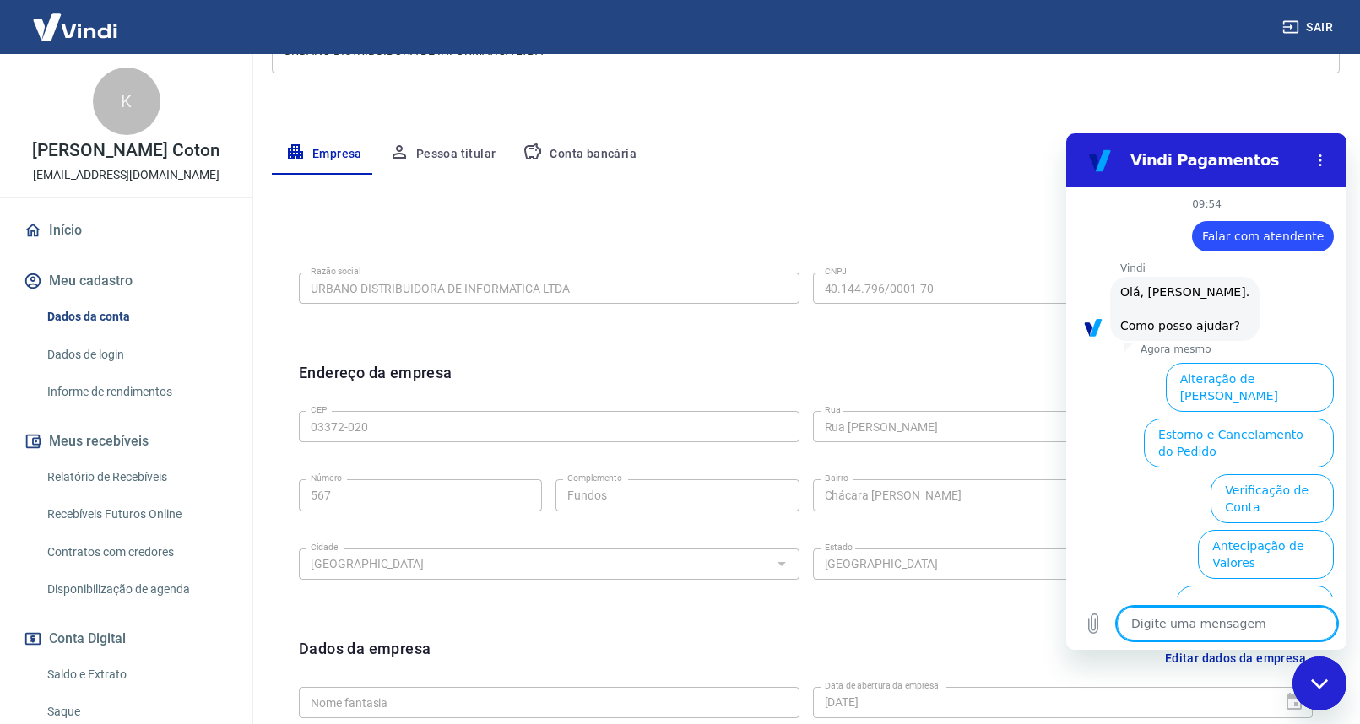
scroll to position [36, 0]
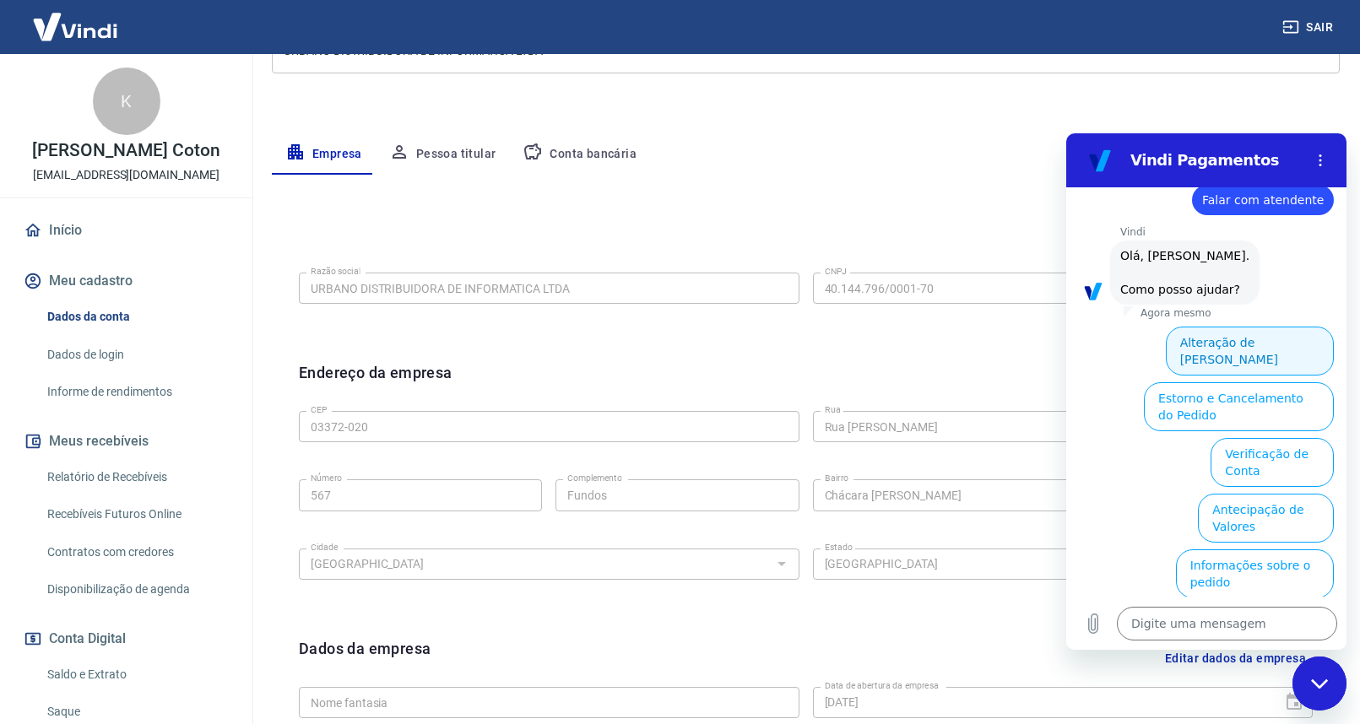
click at [1253, 326] on button "Alteração de Dados Cadastrais" at bounding box center [1249, 350] width 168 height 49
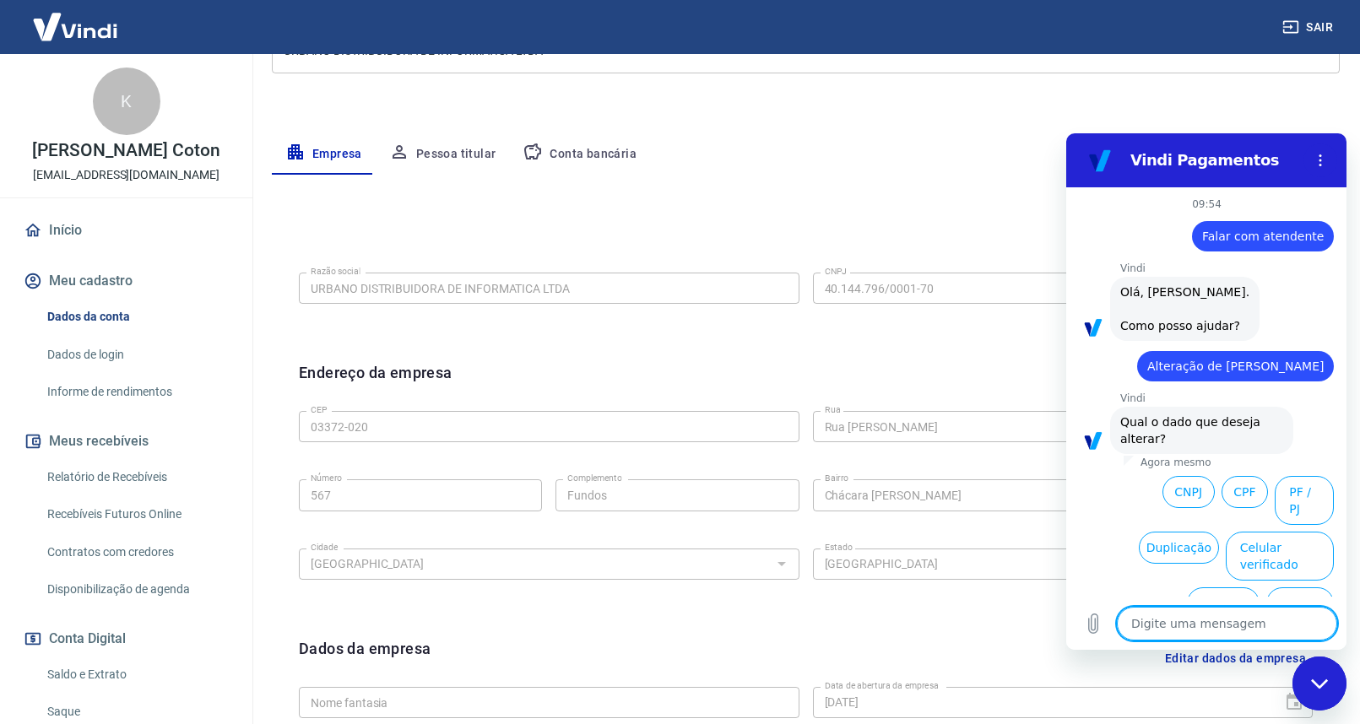
click at [1294, 681] on button "Nome Fantasia" at bounding box center [1284, 705] width 97 height 49
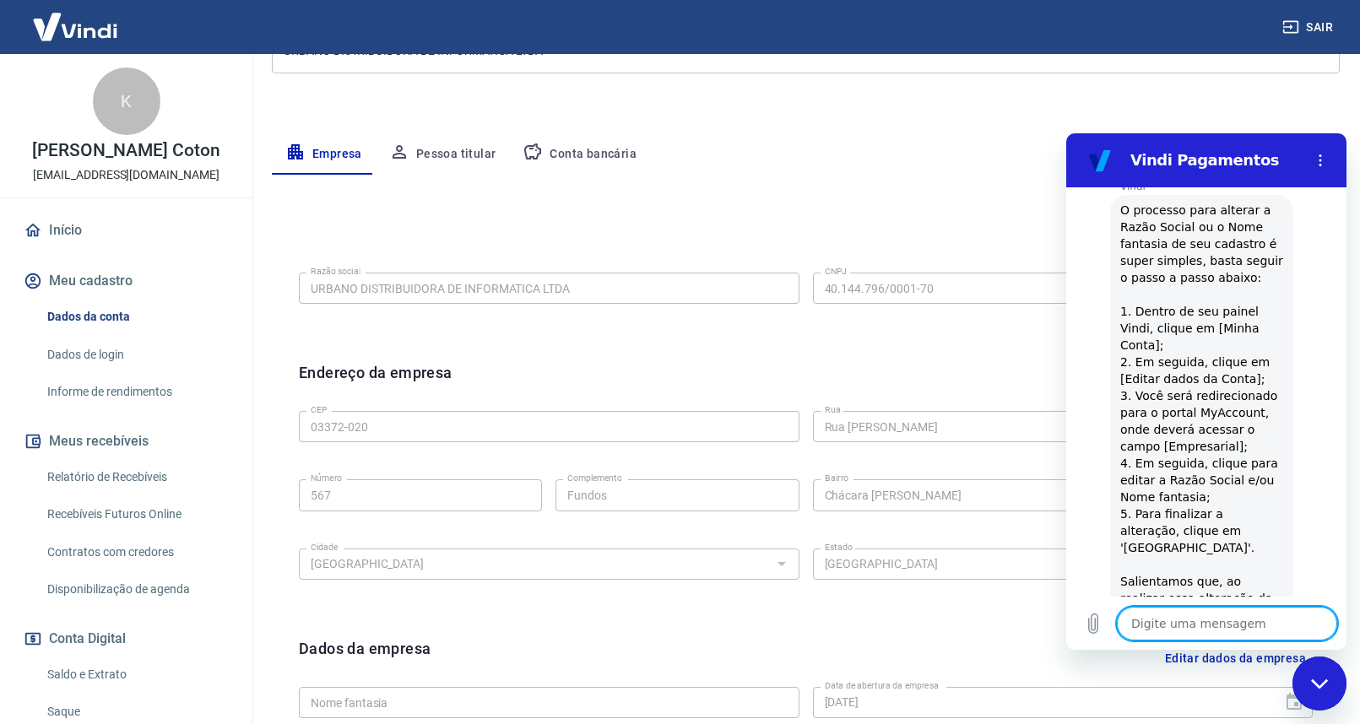
scroll to position [328, 0]
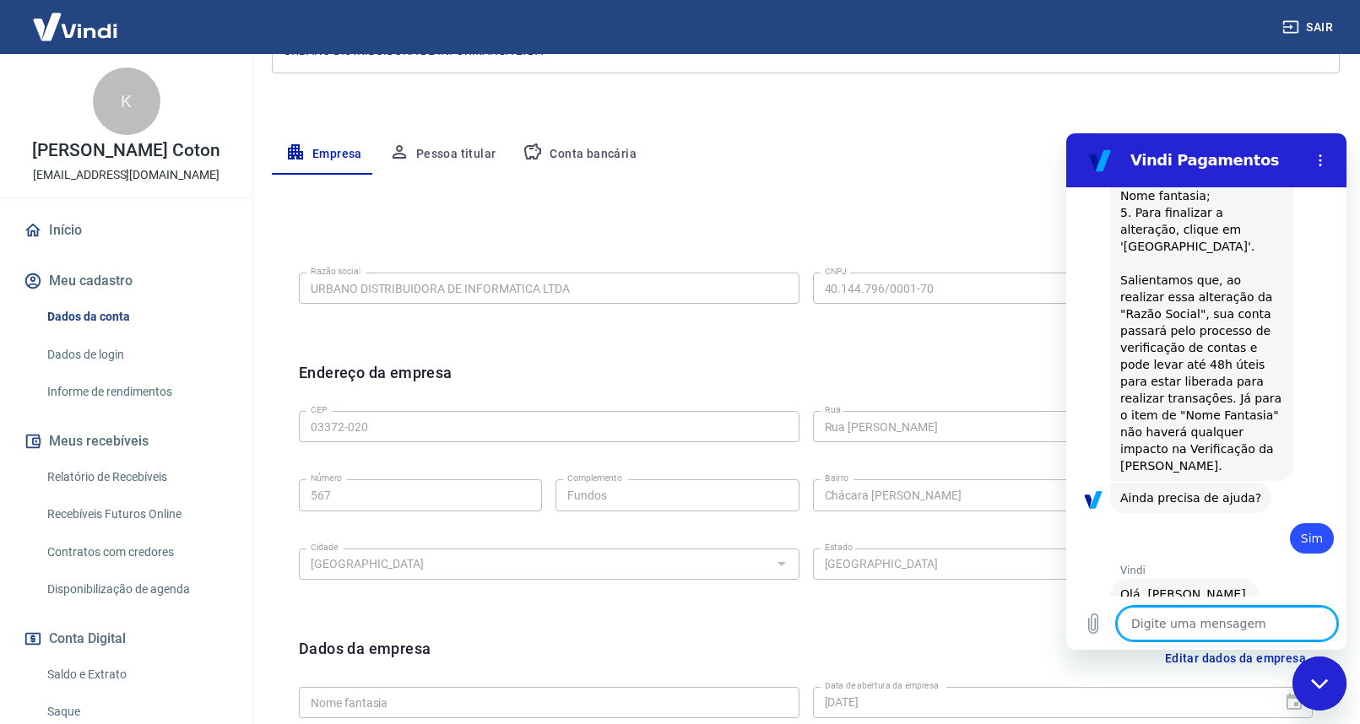
scroll to position [716, 0]
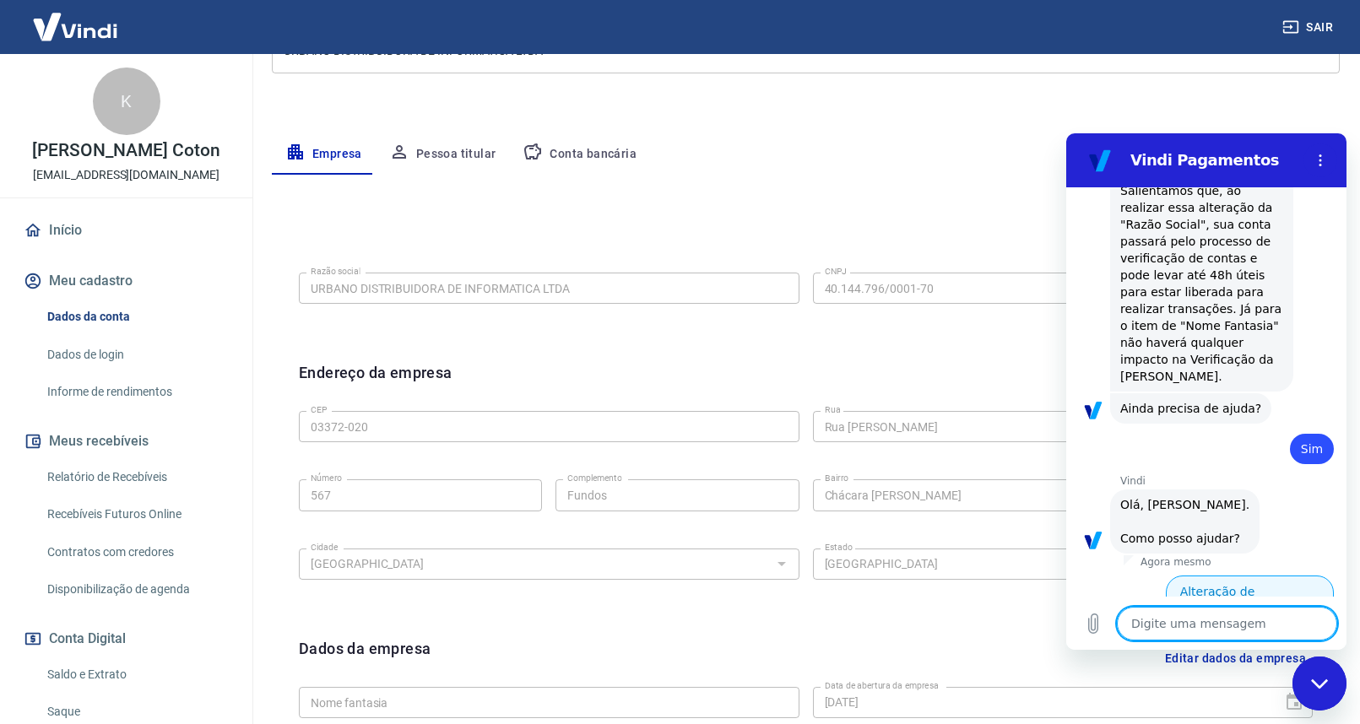
click at [1261, 575] on button "Alteração de Dados Cadastrais" at bounding box center [1249, 599] width 168 height 49
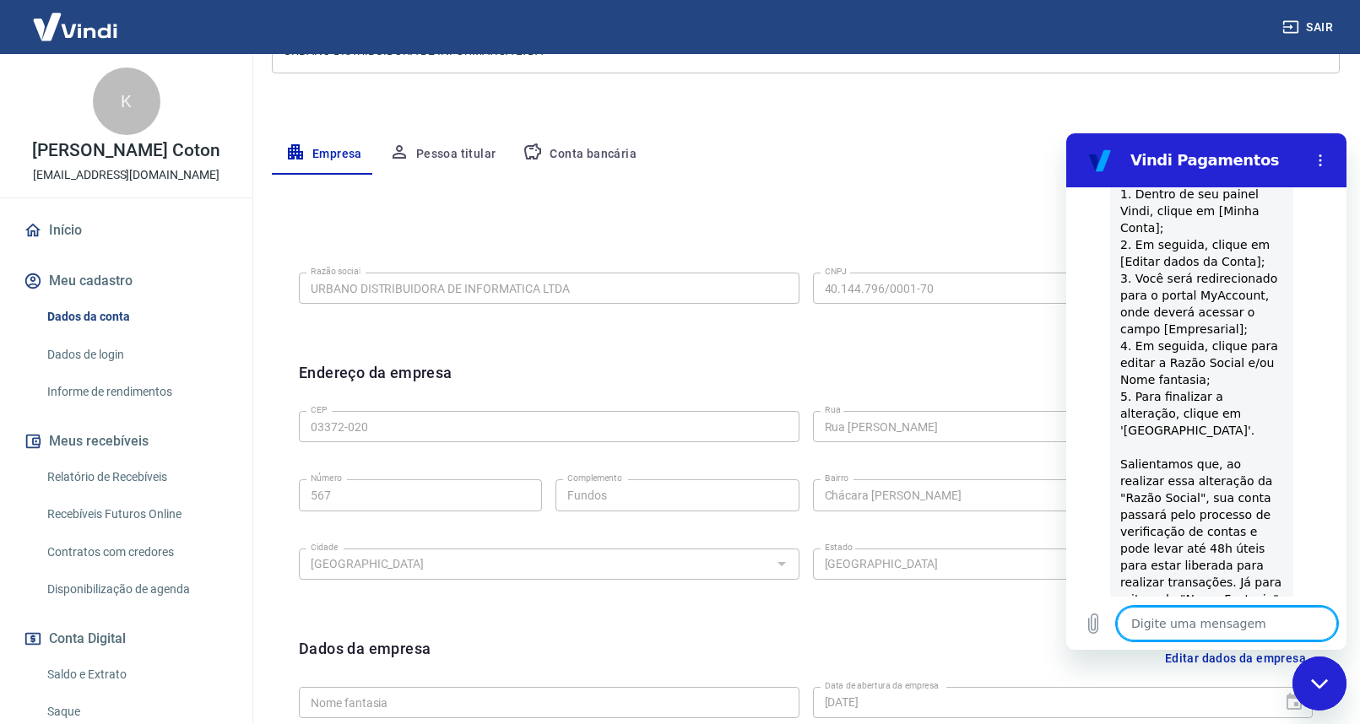
type textarea "x"
click at [1152, 631] on textarea at bounding box center [1226, 623] width 220 height 34
type textarea "f"
type textarea "x"
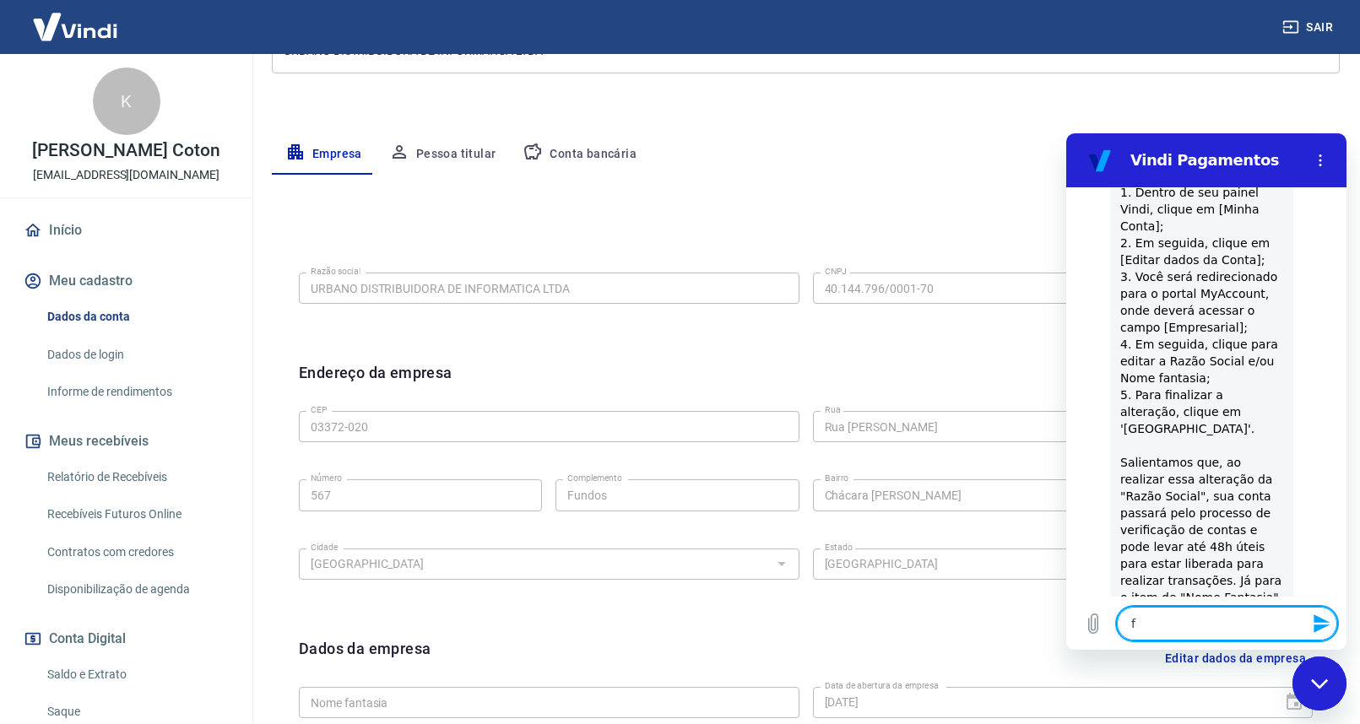
type textarea "fa"
type textarea "x"
type textarea "fal"
type textarea "x"
type textarea "fala"
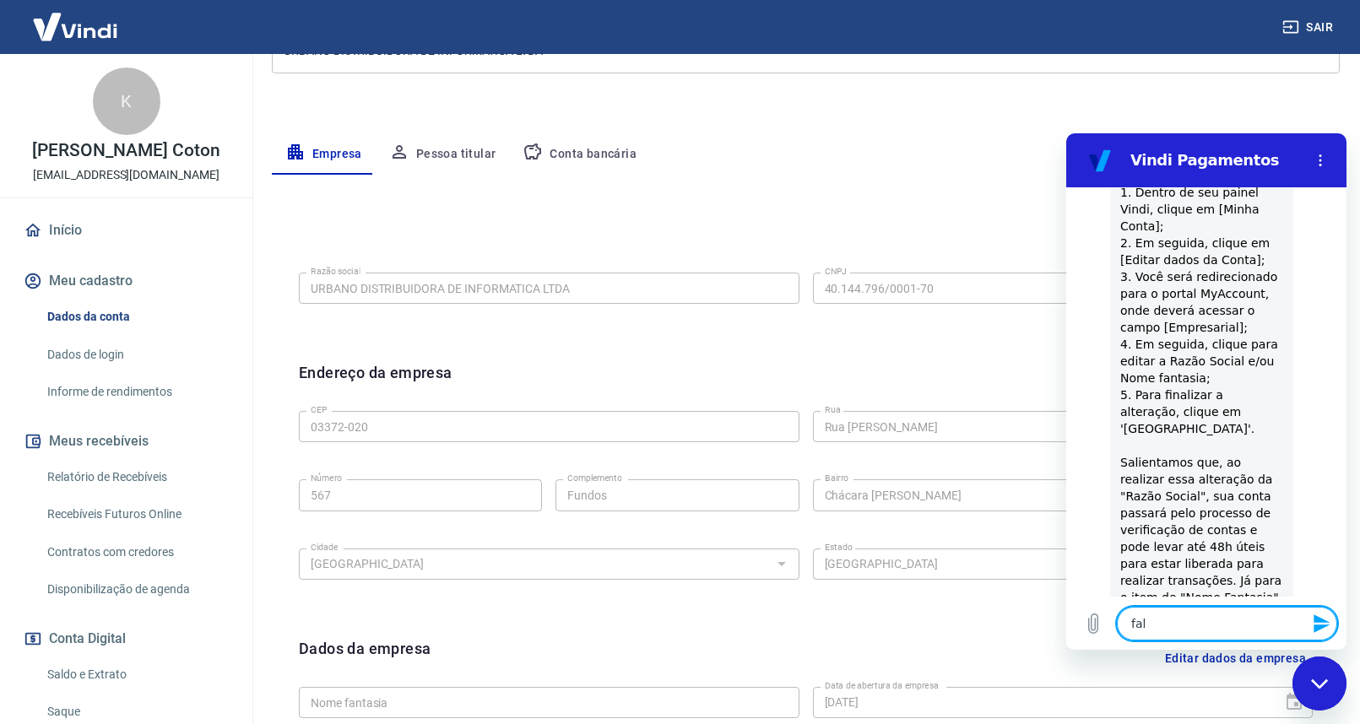
type textarea "x"
type textarea "falar"
type textarea "x"
type textarea "falar"
type textarea "x"
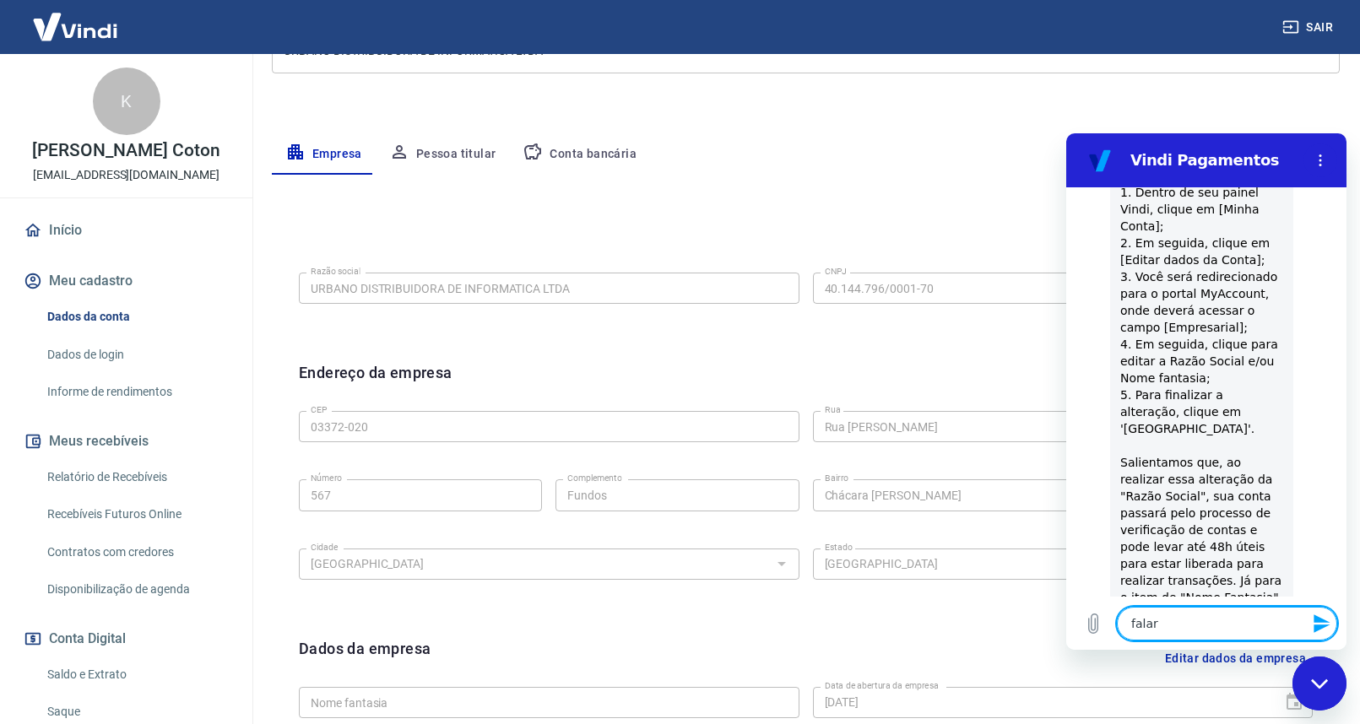
type textarea "falar c"
type textarea "x"
type textarea "falar co"
type textarea "x"
type textarea "falar com"
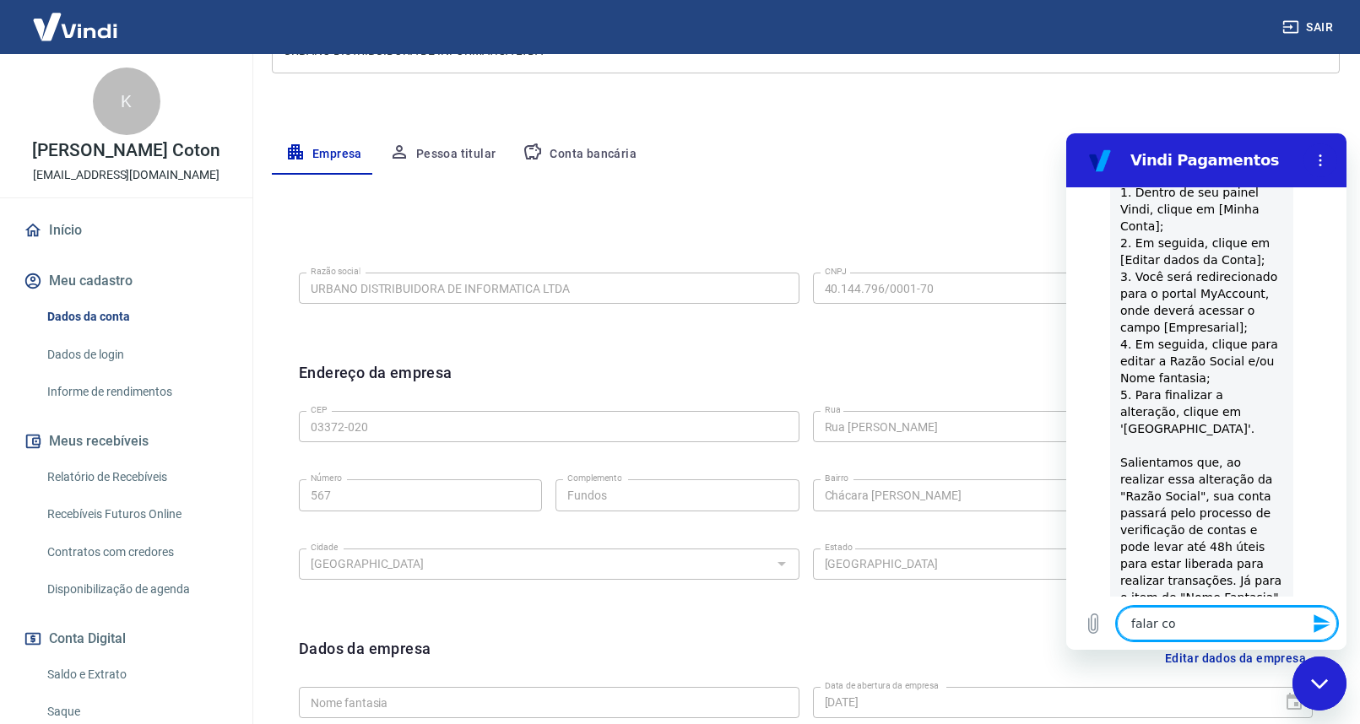
type textarea "x"
type textarea "falar com"
type textarea "x"
type textarea "falar com u"
type textarea "x"
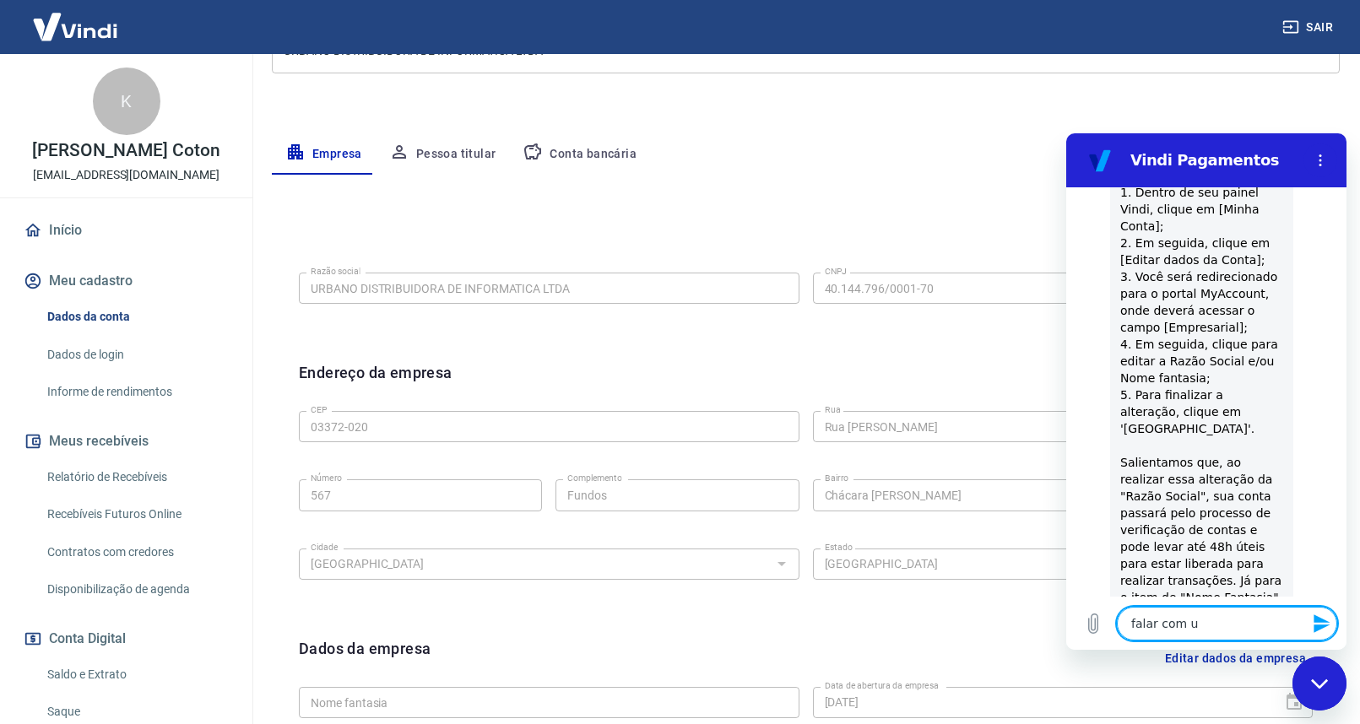
type textarea "falar com um"
type textarea "x"
type textarea "falar com uma"
type textarea "x"
type textarea "falar com uma"
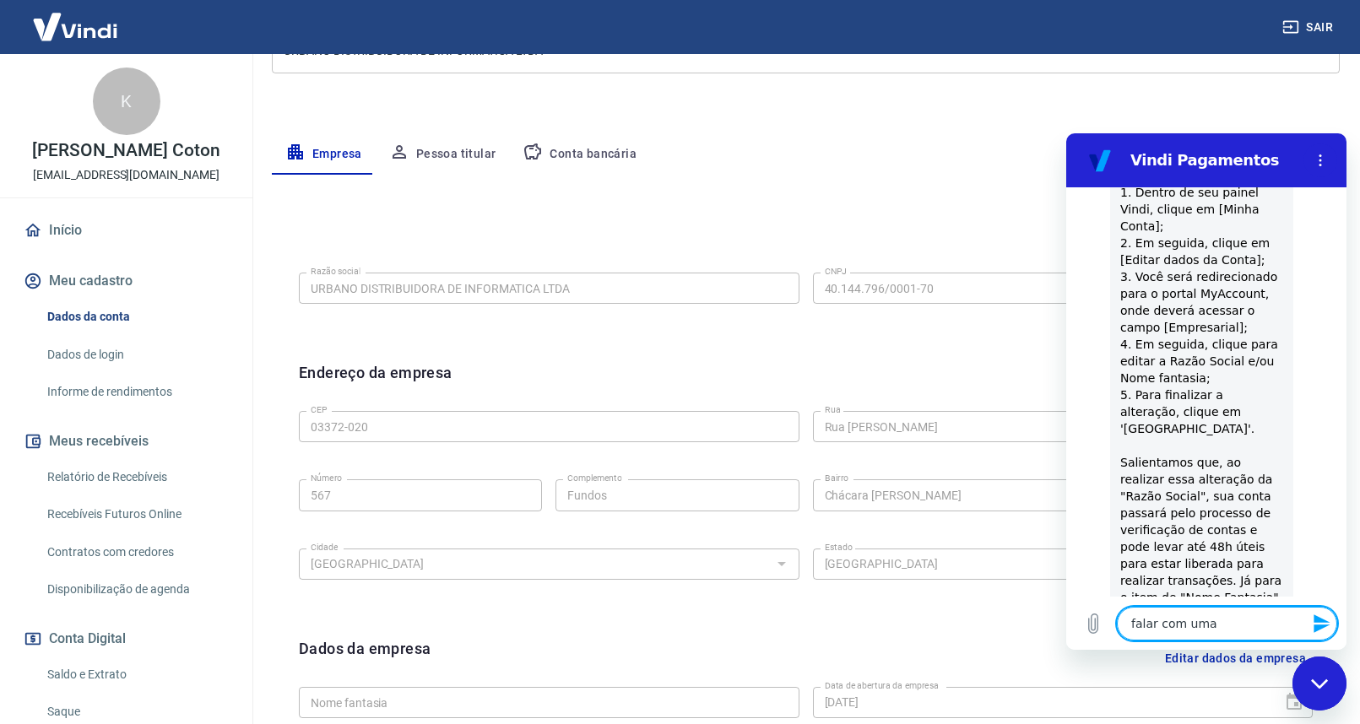
type textarea "x"
type textarea "falar com uma p"
type textarea "x"
type textarea "falar com uma pe"
type textarea "x"
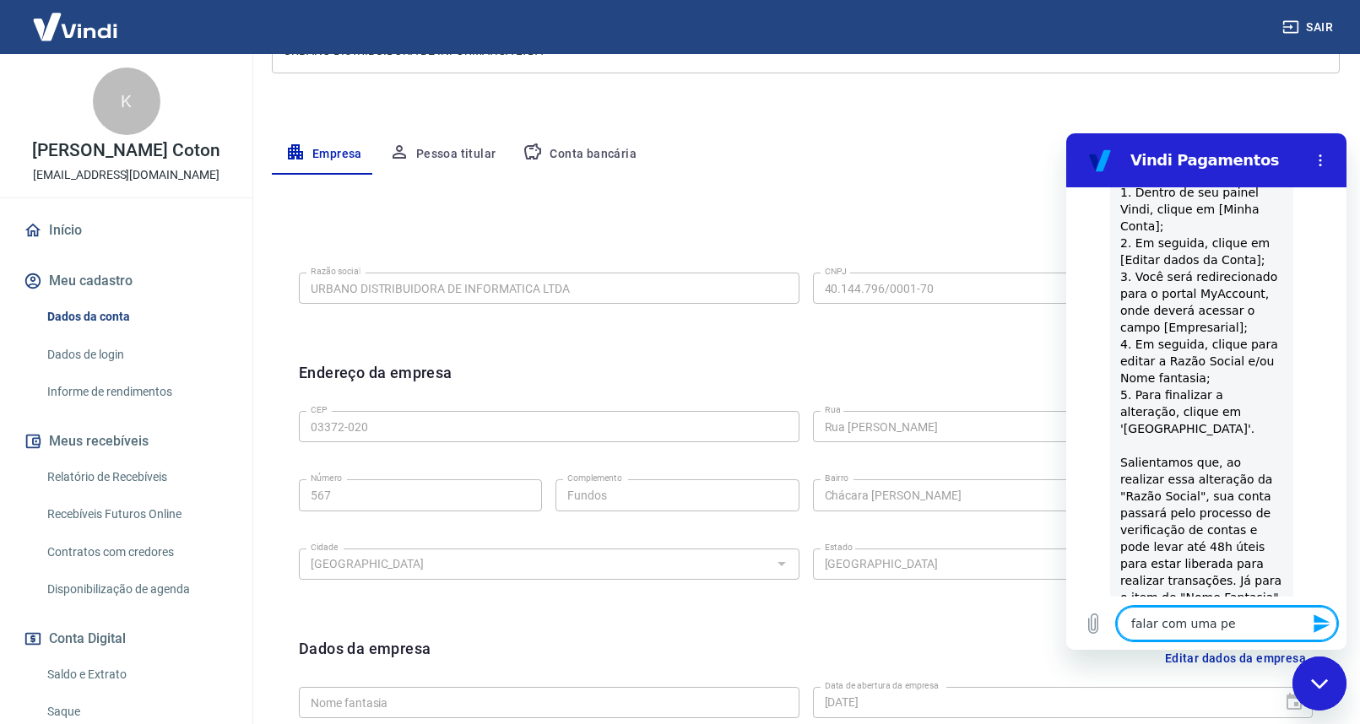
type textarea "falar com uma pes"
type textarea "x"
type textarea "falar com uma pess"
type textarea "x"
type textarea "falar com uma pesso"
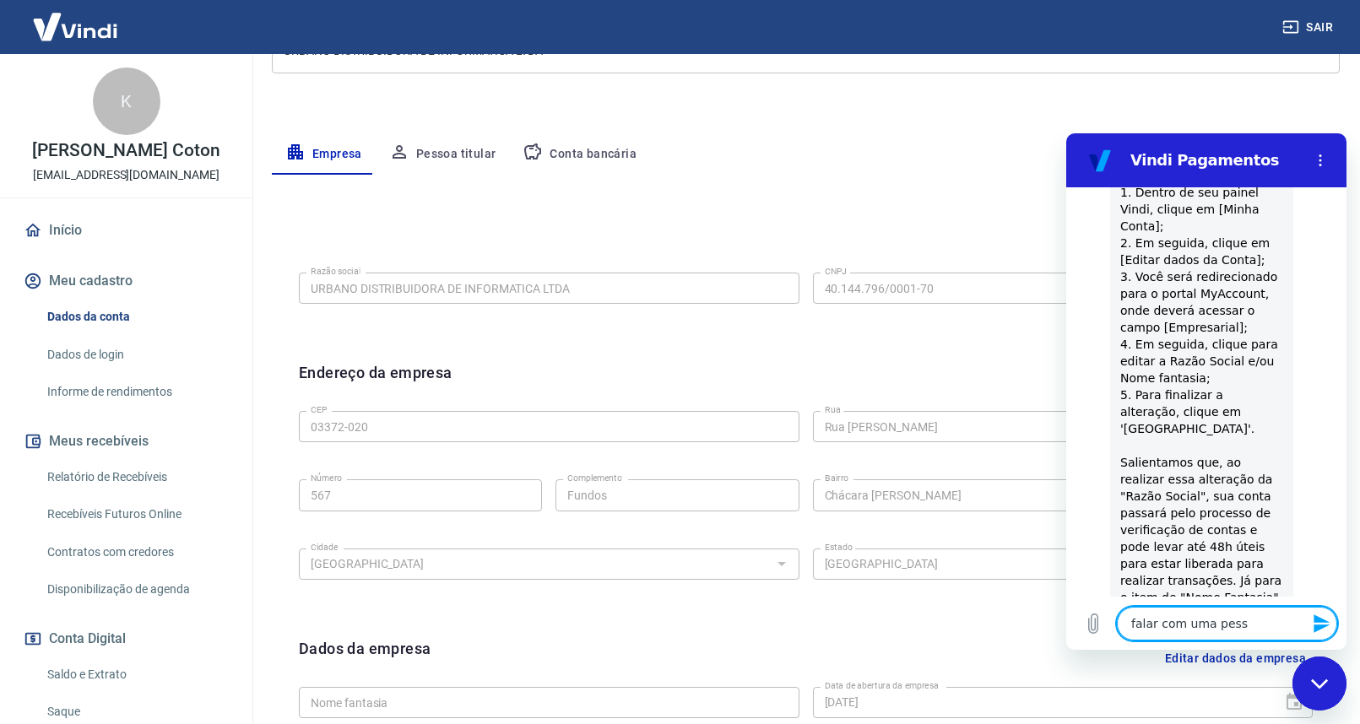
type textarea "x"
type textarea "falar com uma pessoa"
type textarea "x"
type textarea "falar com uma pessoa"
type textarea "x"
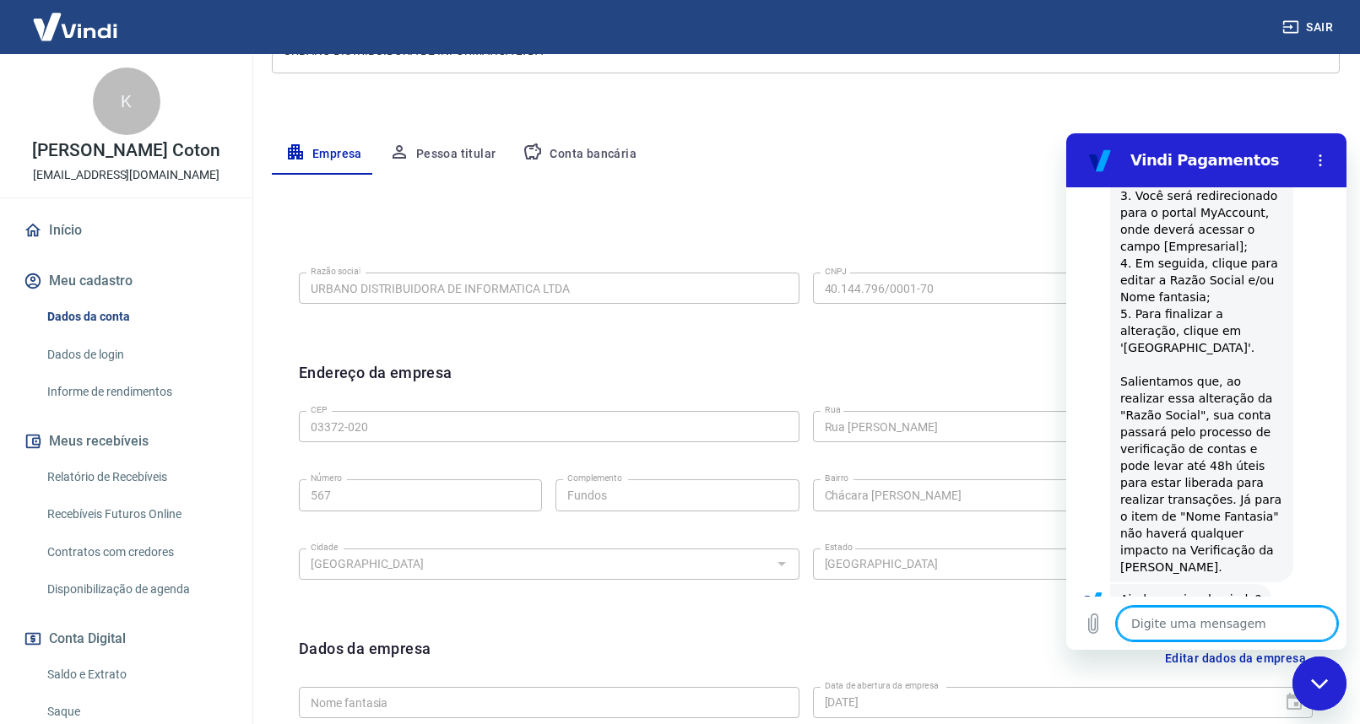
scroll to position [528, 0]
type textarea "x"
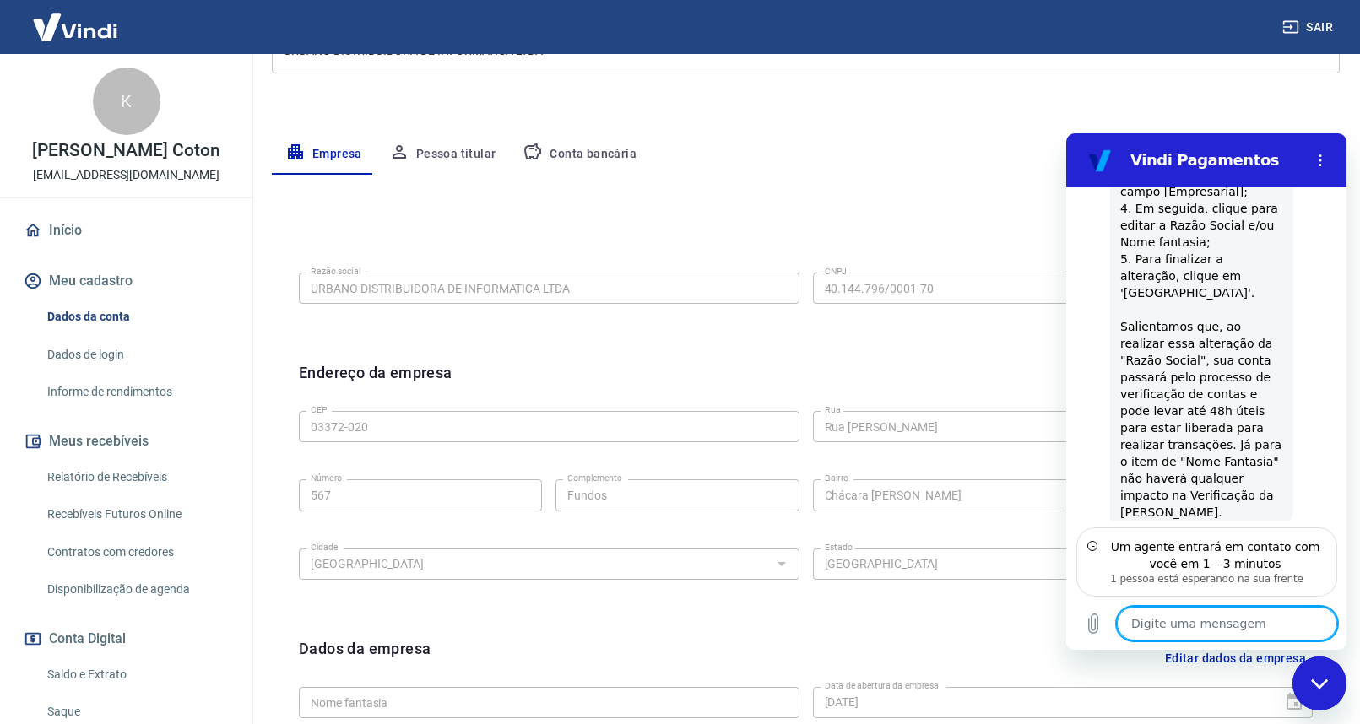
scroll to position [647, 0]
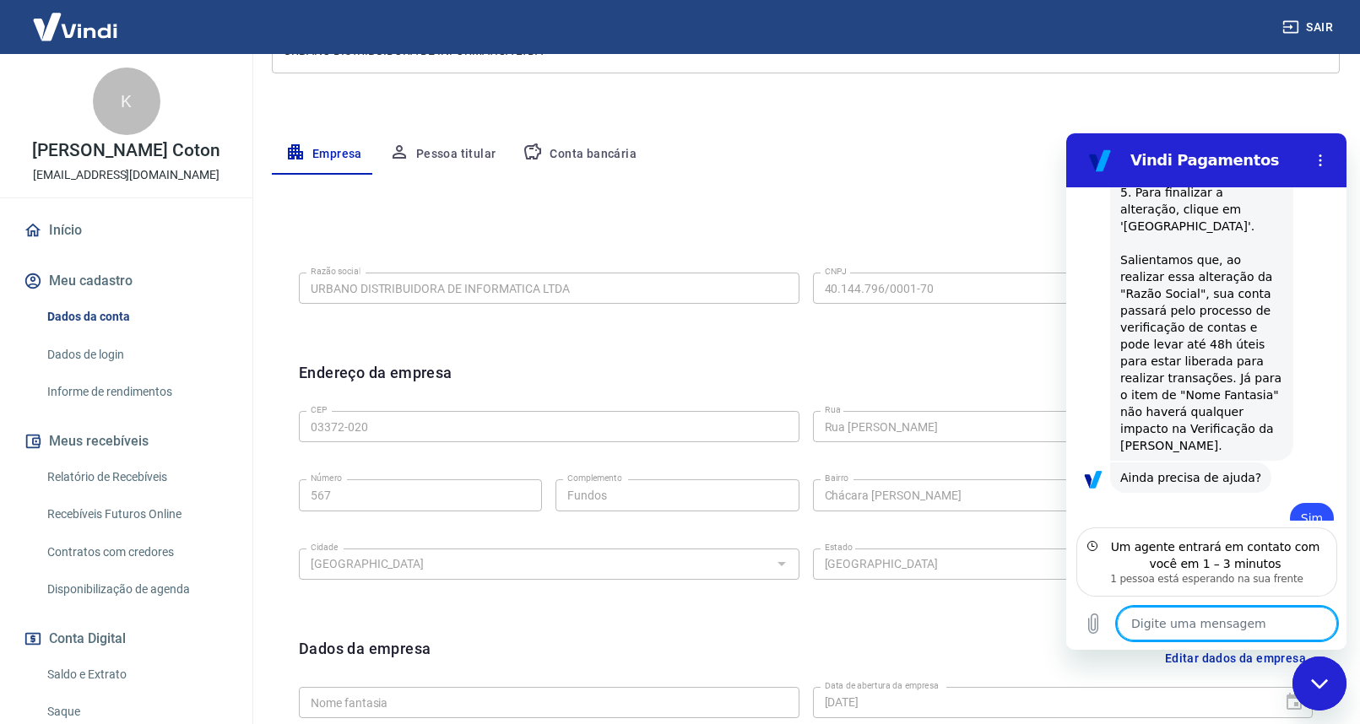
click at [1152, 631] on textarea at bounding box center [1226, 623] width 220 height 34
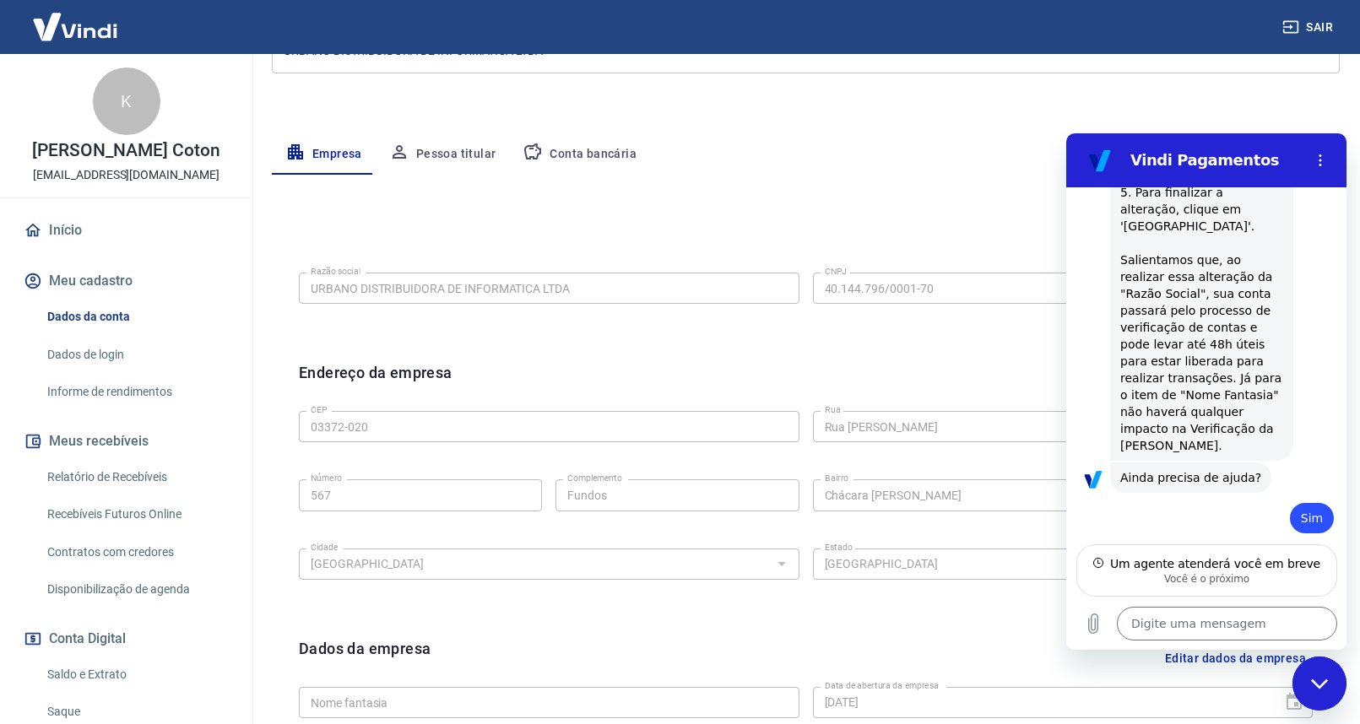
scroll to position [631, 0]
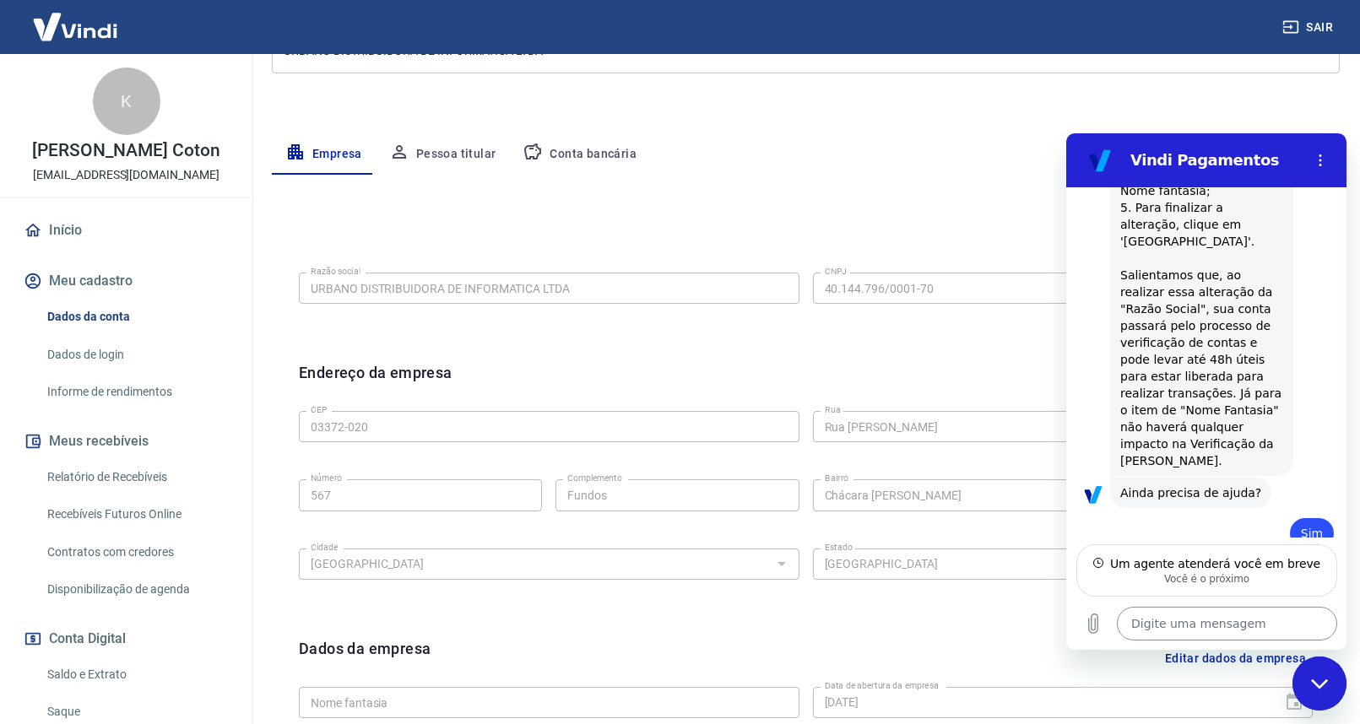
click at [1165, 624] on textarea at bounding box center [1226, 623] width 220 height 34
type textarea "B"
type textarea "x"
type textarea "Bo"
type textarea "x"
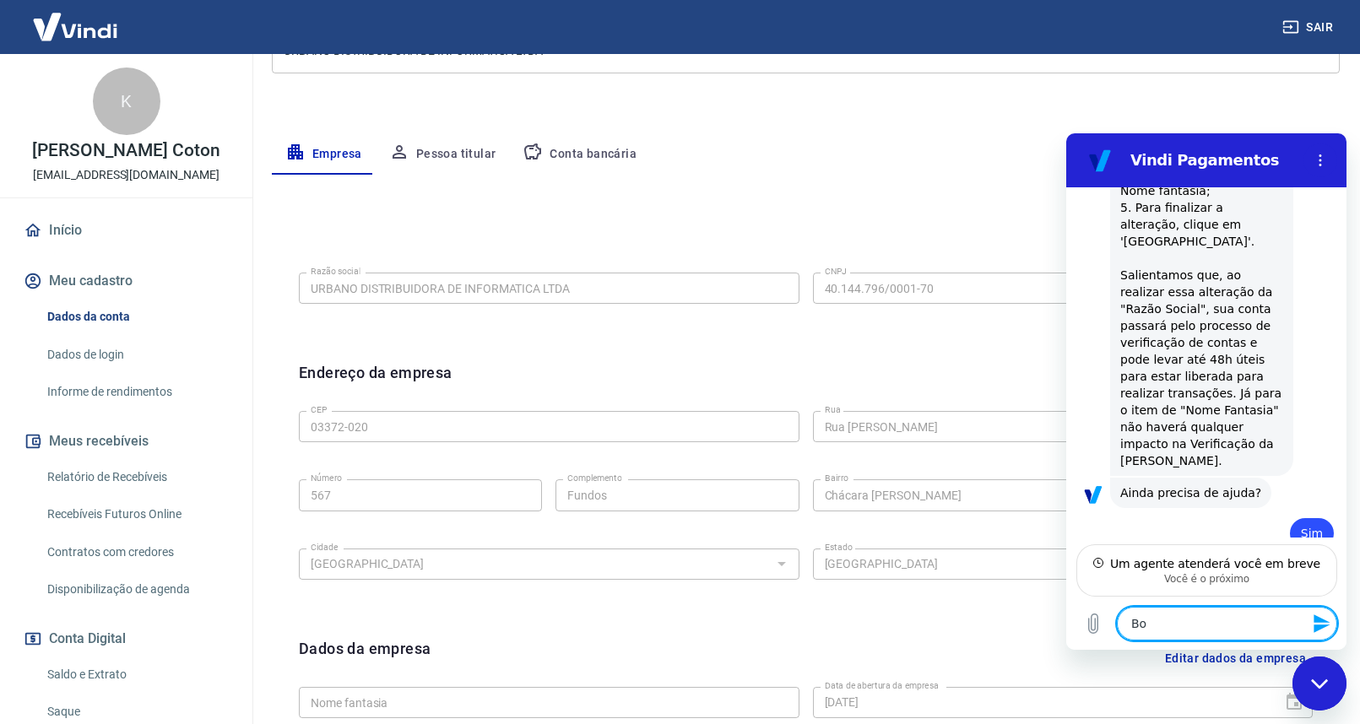
type textarea "Bom"
type textarea "x"
type textarea "Bom"
type textarea "x"
type textarea "Bom d"
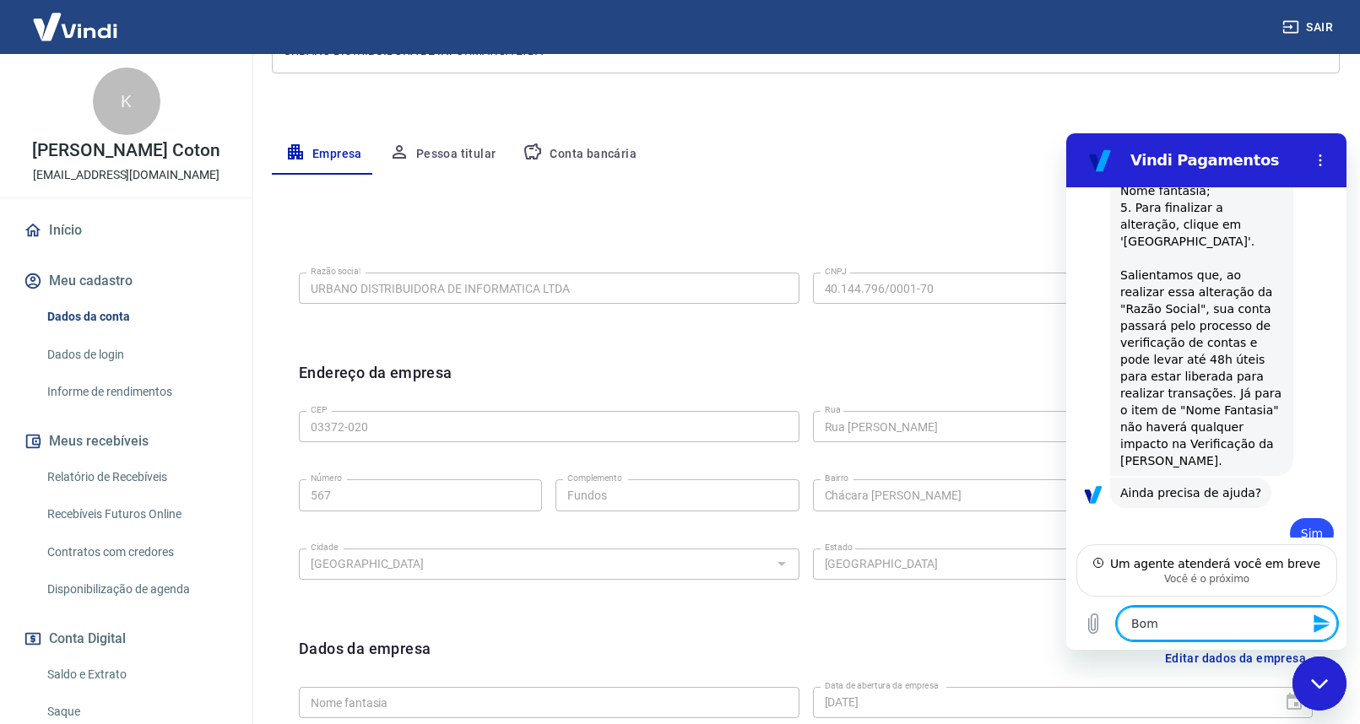
type textarea "x"
type textarea "Bom di"
type textarea "x"
type textarea "Bom dia"
type textarea "x"
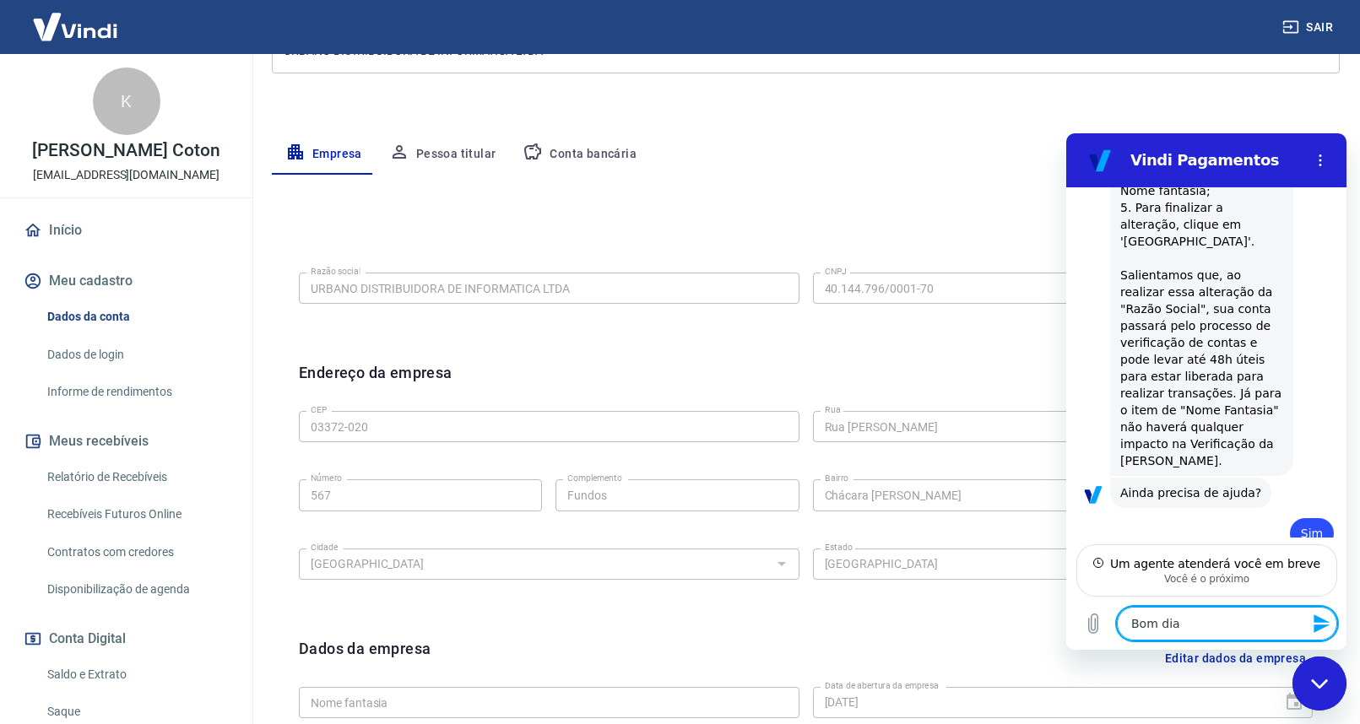
type textarea "Bom dia1"
type textarea "x"
type textarea "Bom dia1"
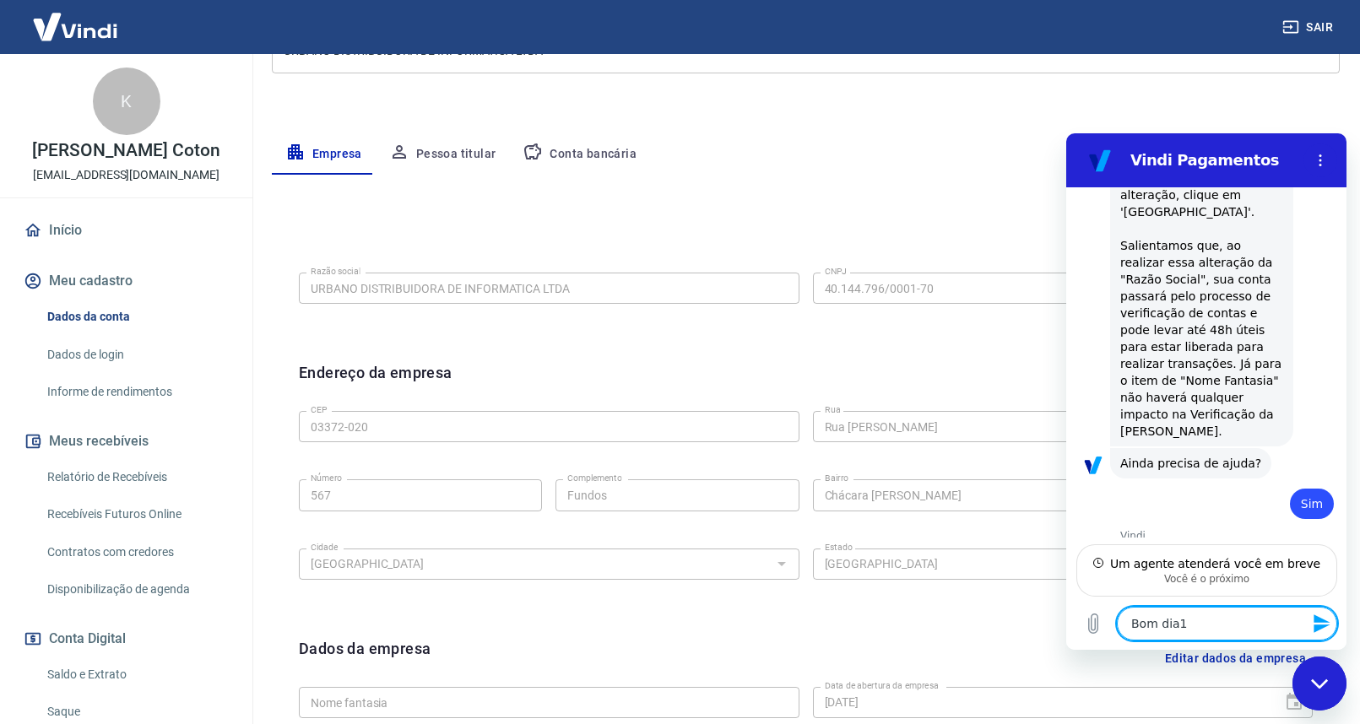
type textarea "x"
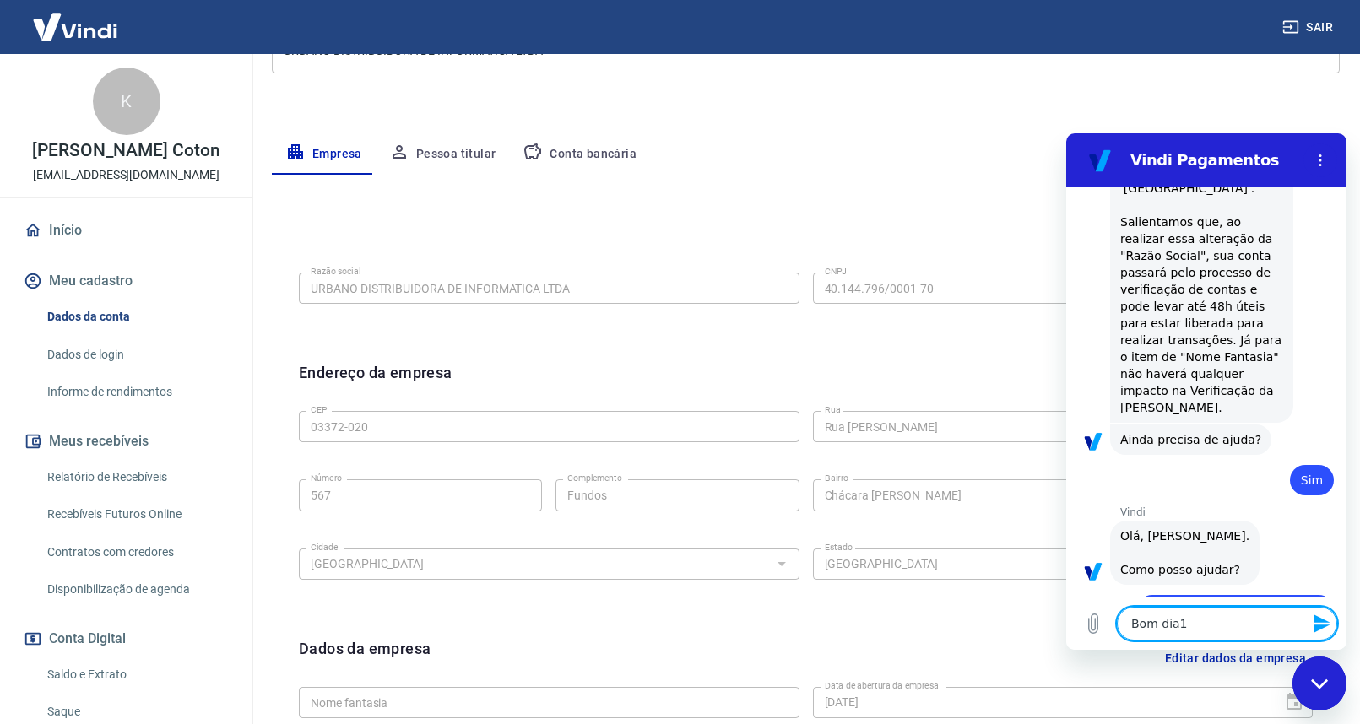
scroll to position [687, 0]
type textarea "Bom dia1"
type textarea "x"
type textarea "Bom dia"
type textarea "x"
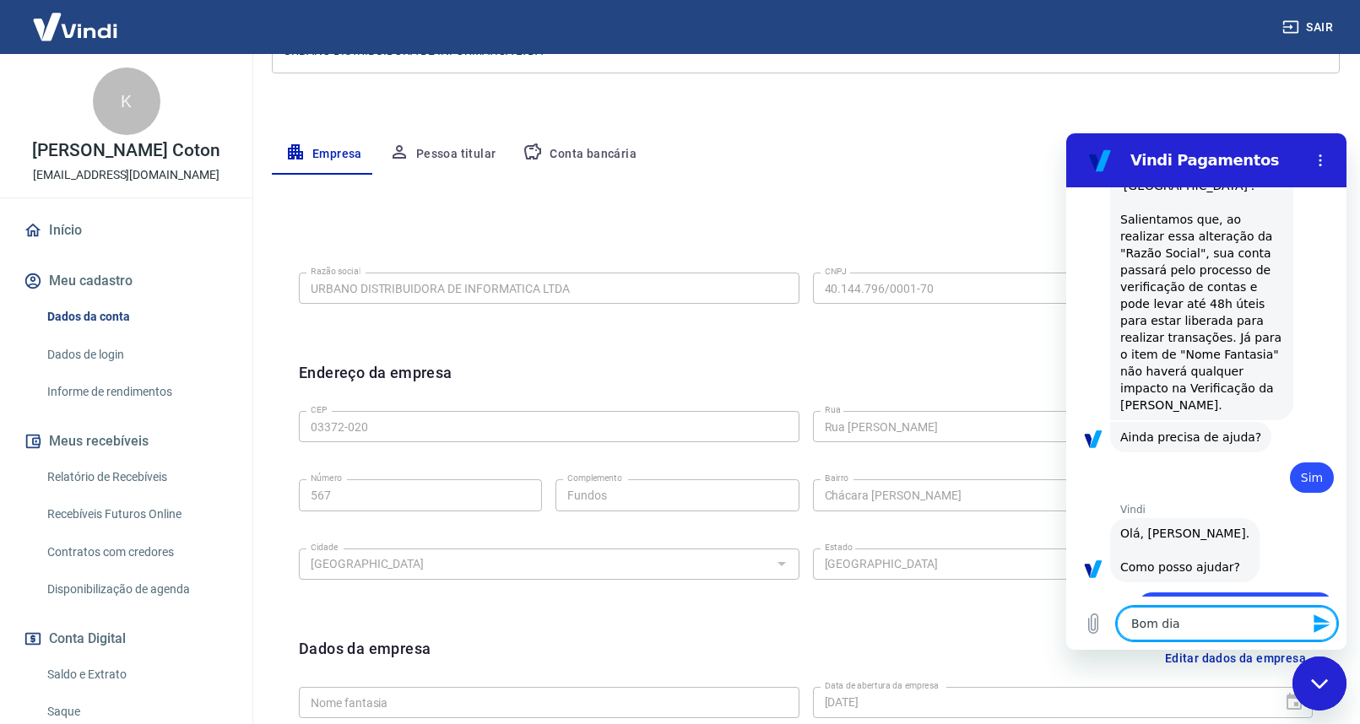
type textarea "Bom di"
type textarea "x"
type textarea "Bom d"
type textarea "x"
type textarea "Bom"
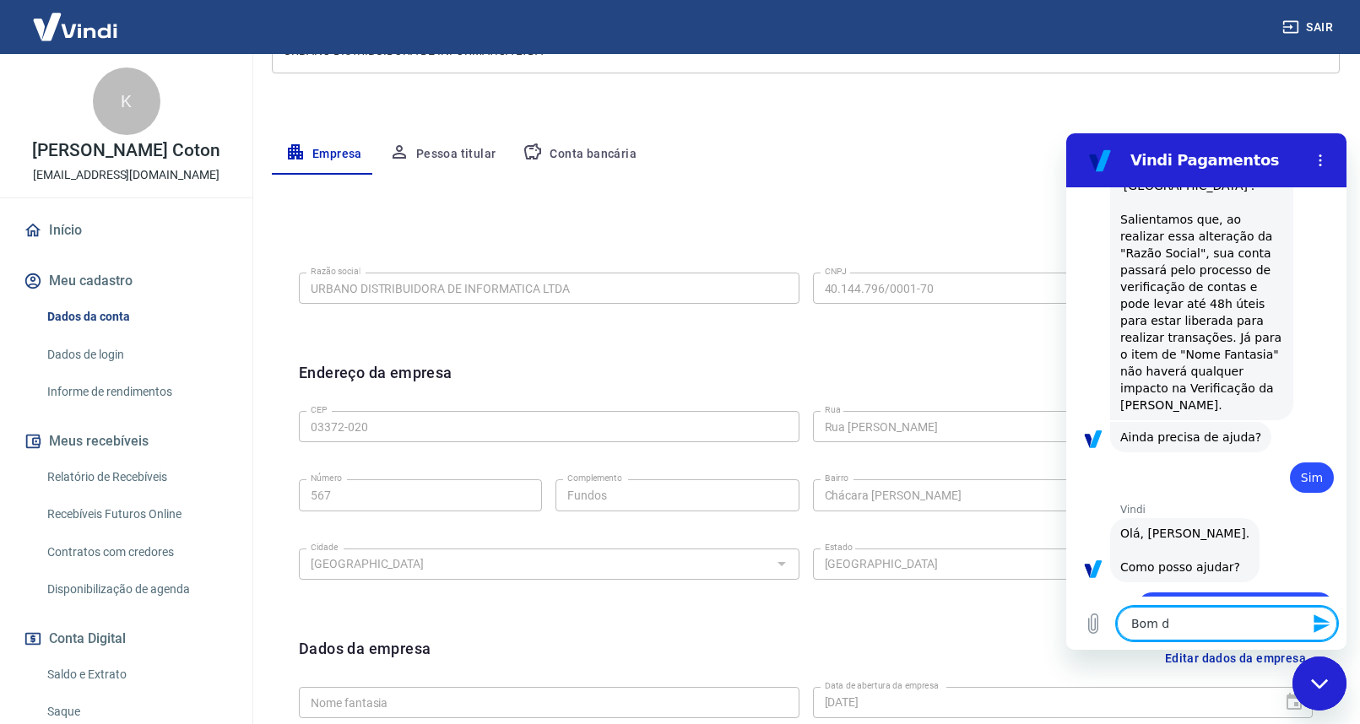
type textarea "x"
type textarea "Bom"
type textarea "x"
type textarea "Bo"
type textarea "x"
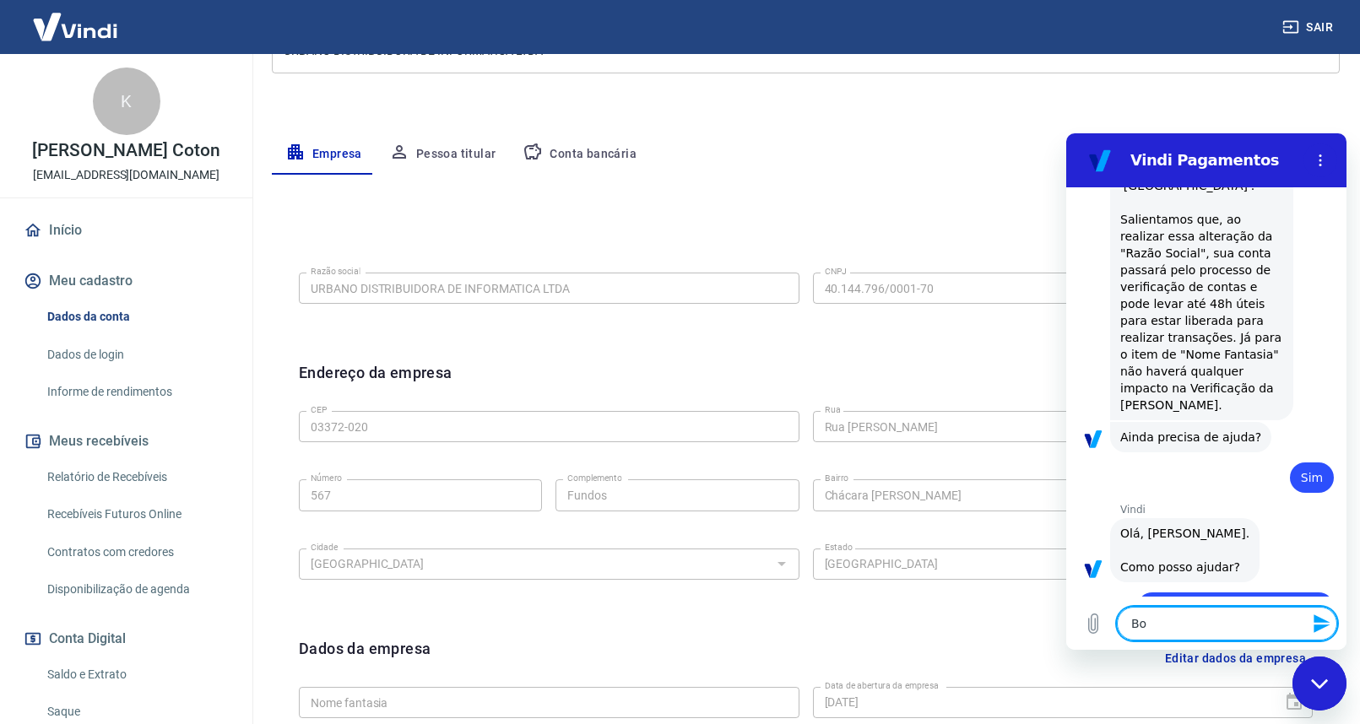
type textarea "B"
type textarea "x"
type textarea "O"
type textarea "x"
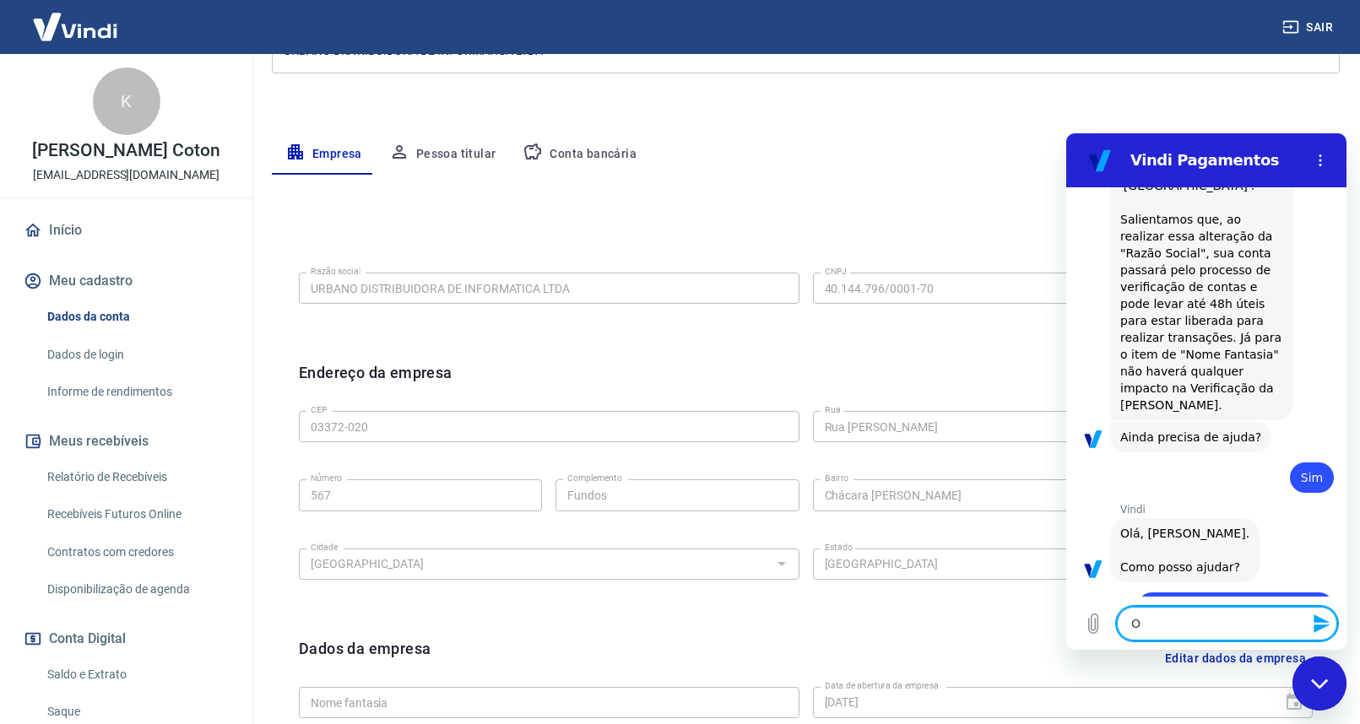
type textarea "Oi"
type textarea "x"
type textarea "Oi"
type textarea "x"
type textarea "Oi V"
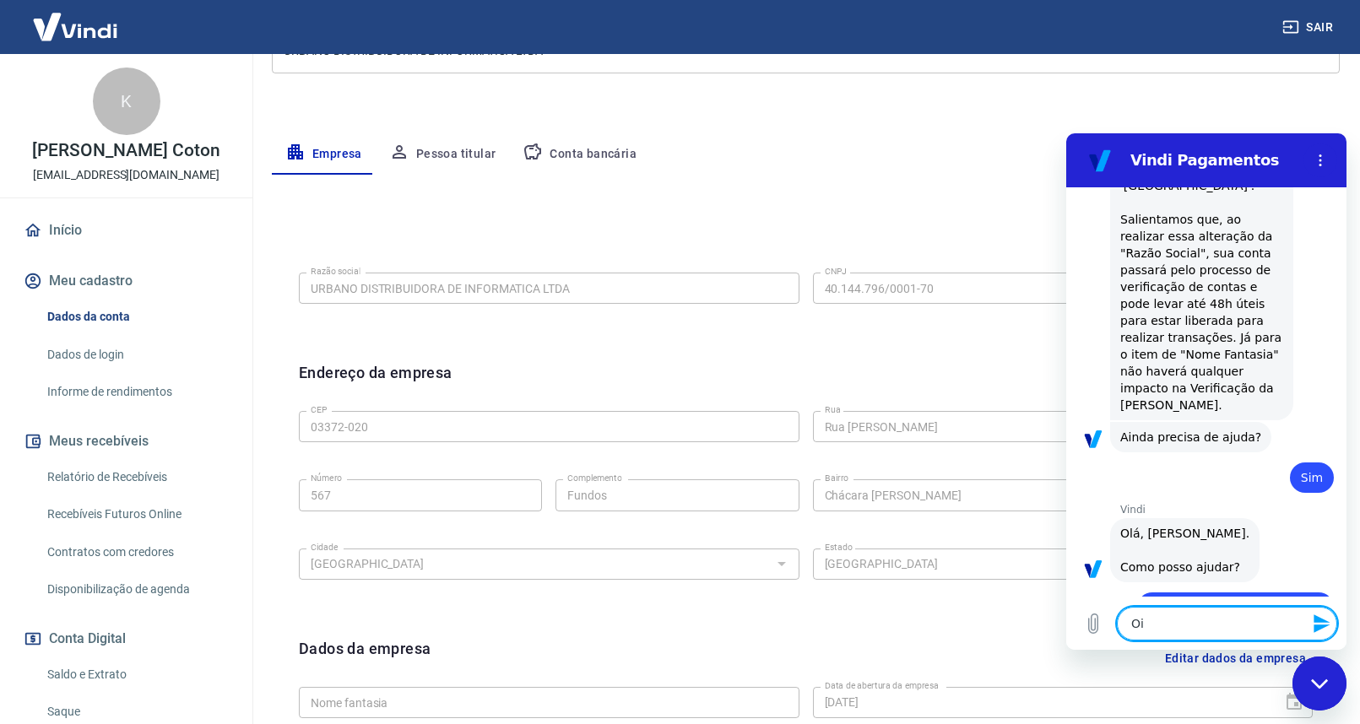
type textarea "x"
type textarea "Oi Vi"
type textarea "x"
type textarea "Oi Viv"
type textarea "x"
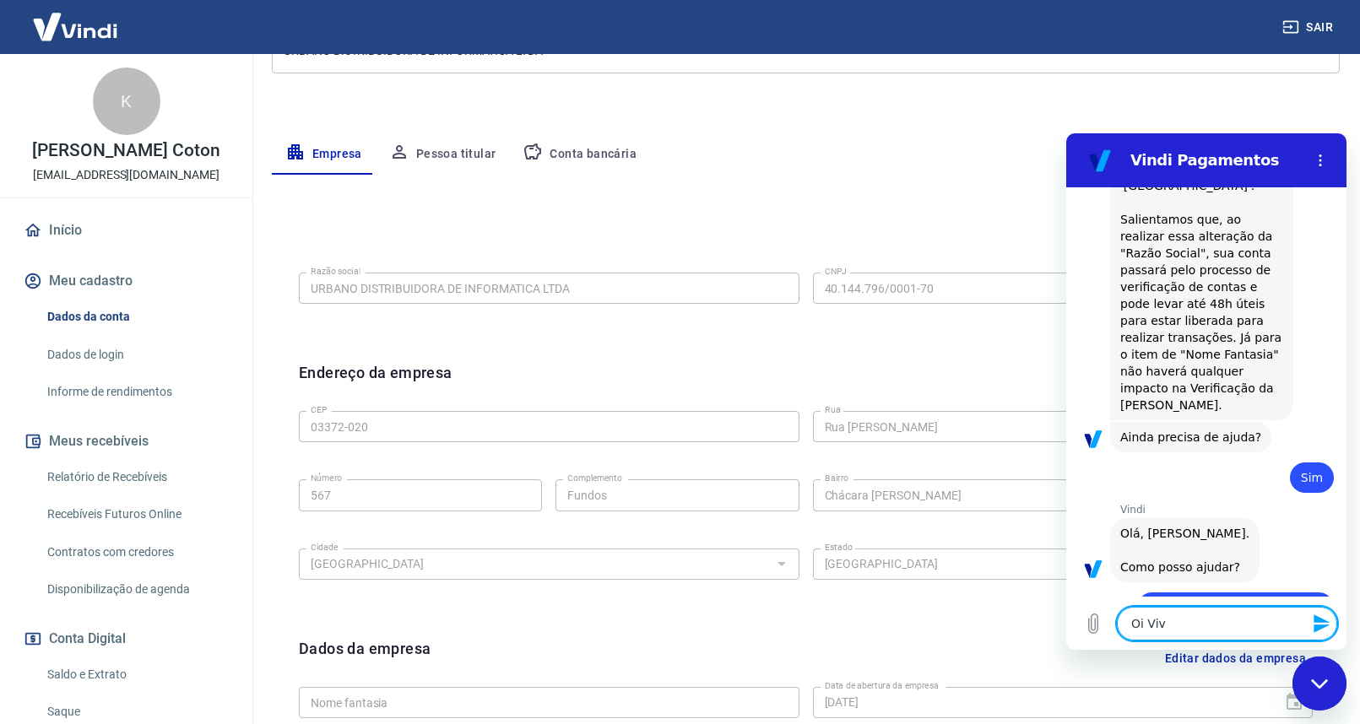
type textarea "Oi Vivi"
type textarea "x"
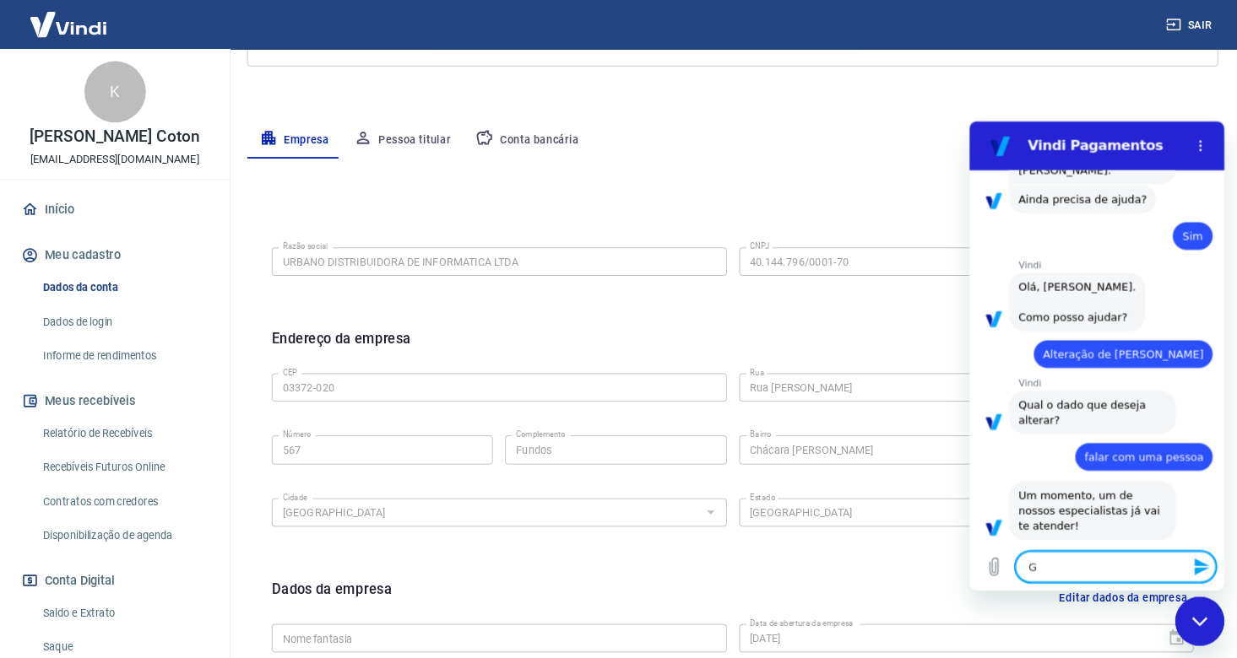
scroll to position [908, 0]
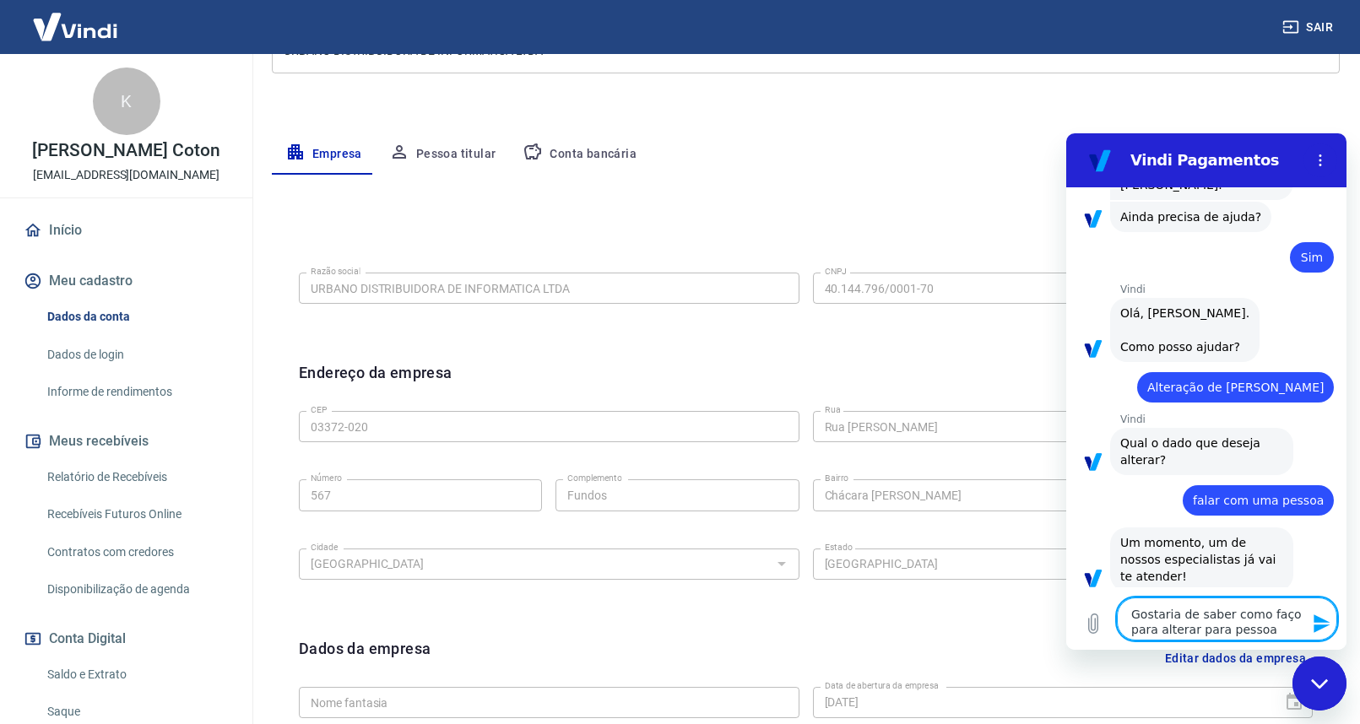
drag, startPoint x: 1238, startPoint y: 626, endPoint x: 1263, endPoint y: 626, distance: 25.3
click at [1263, 626] on textarea "Gostaria de saber como faço para alterar para pessoa jurufuca" at bounding box center [1226, 618] width 220 height 43
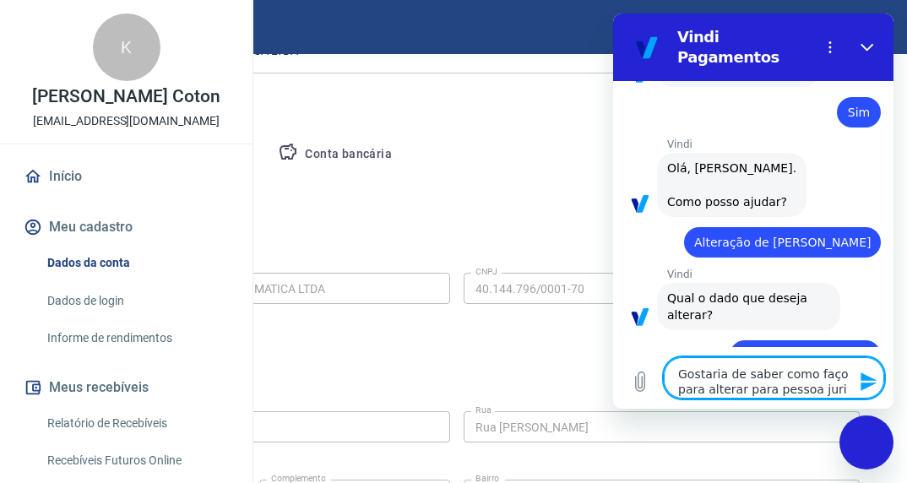
scroll to position [981, 0]
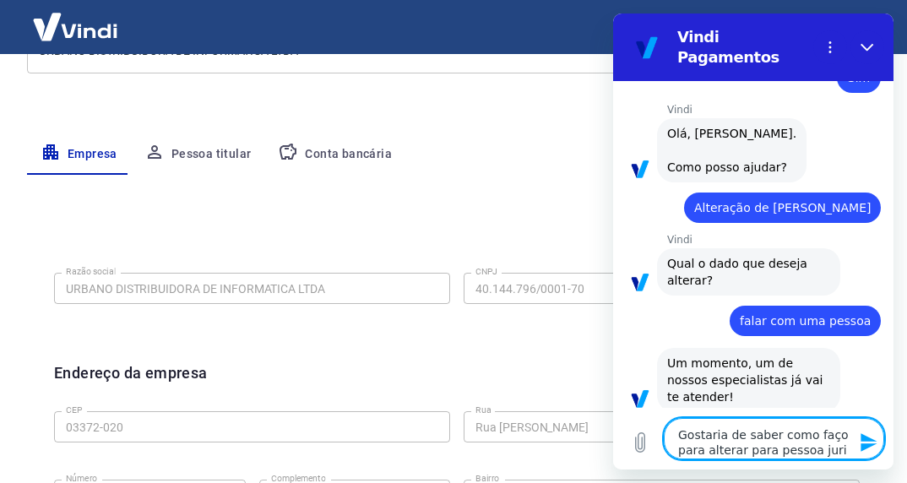
click at [792, 452] on textarea "Gostaria de saber como faço para alterar para pessoa juri" at bounding box center [773, 438] width 220 height 41
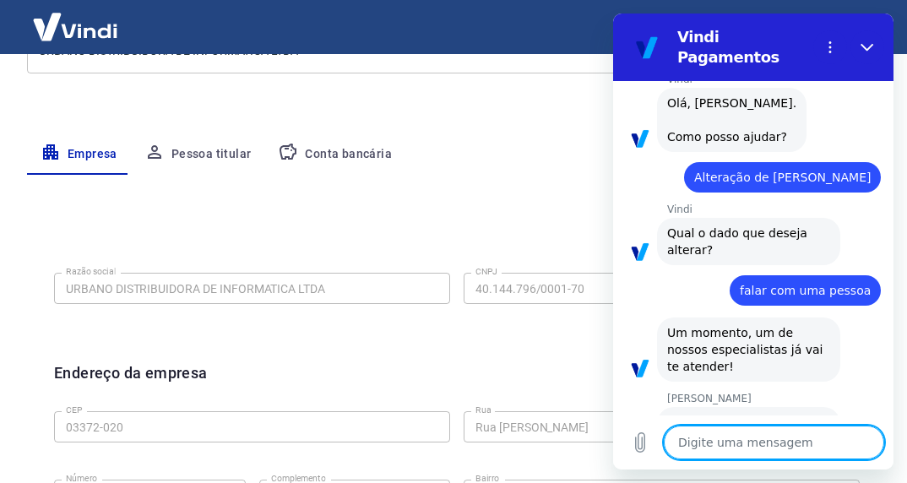
scroll to position [1076, 0]
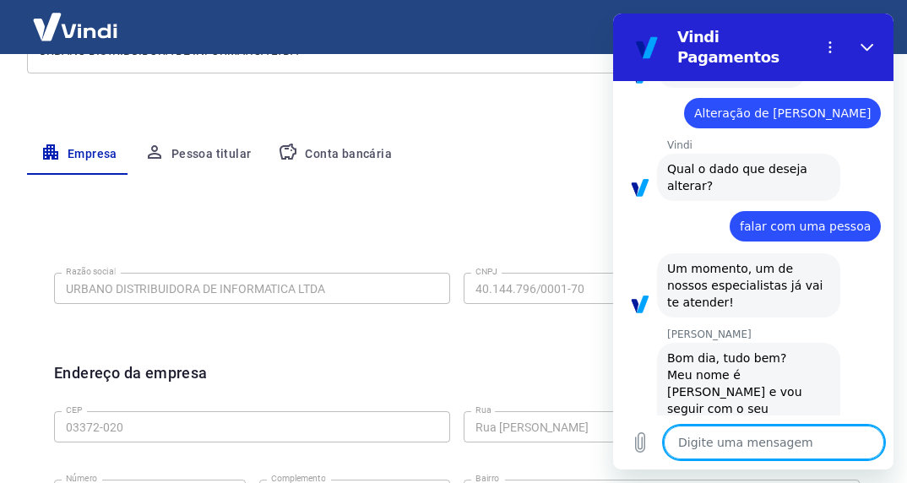
click at [735, 449] on textarea at bounding box center [773, 442] width 220 height 34
click at [701, 464] on div "Digite uma mensagem x" at bounding box center [752, 442] width 281 height 54
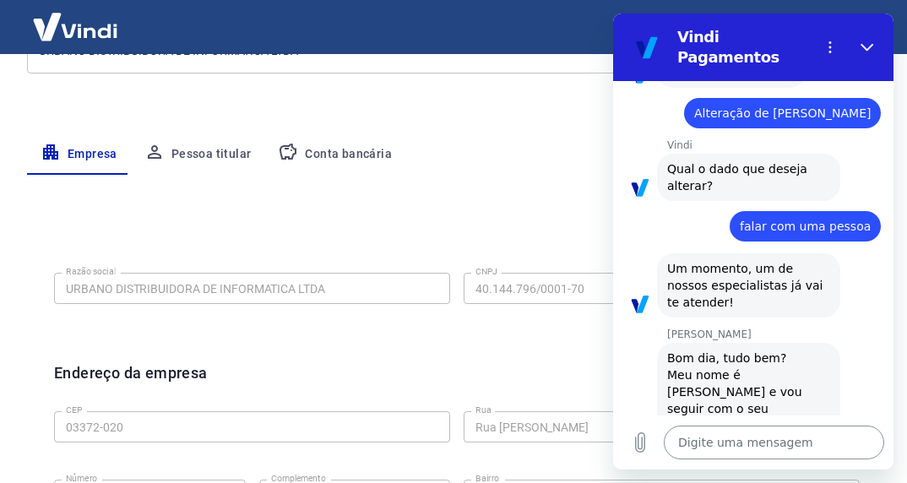
click at [710, 454] on textarea at bounding box center [773, 442] width 220 height 34
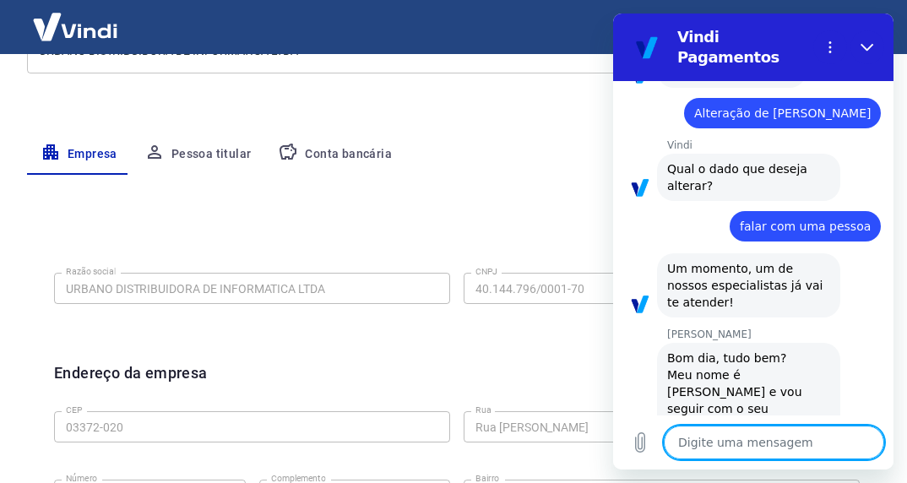
paste textarea "930794"
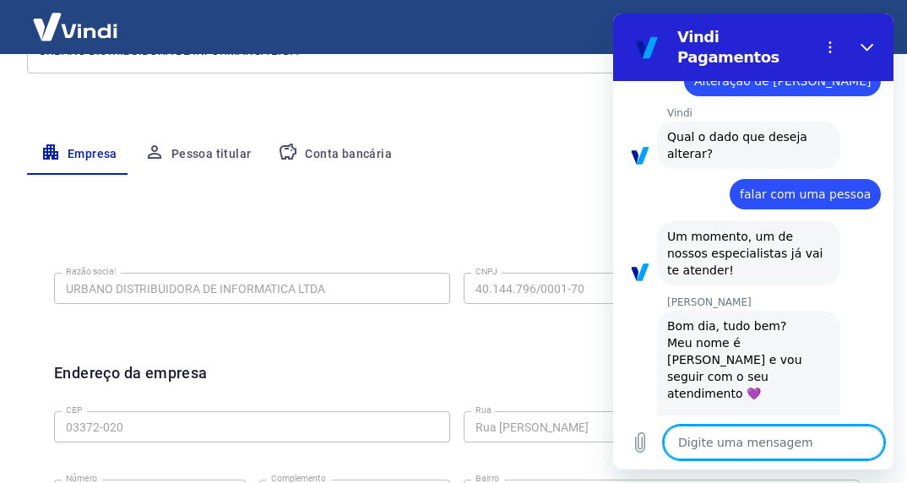
scroll to position [1111, 0]
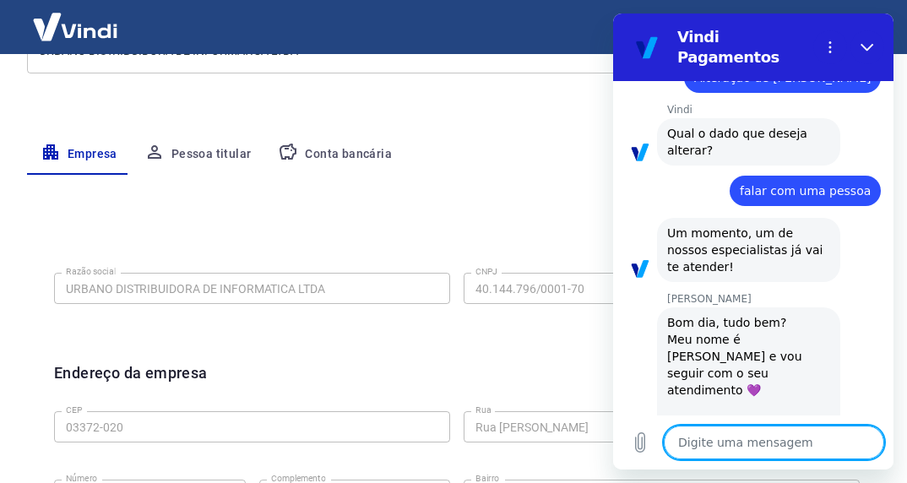
click at [718, 445] on textarea at bounding box center [773, 442] width 220 height 34
click at [739, 450] on textarea at bounding box center [773, 442] width 220 height 34
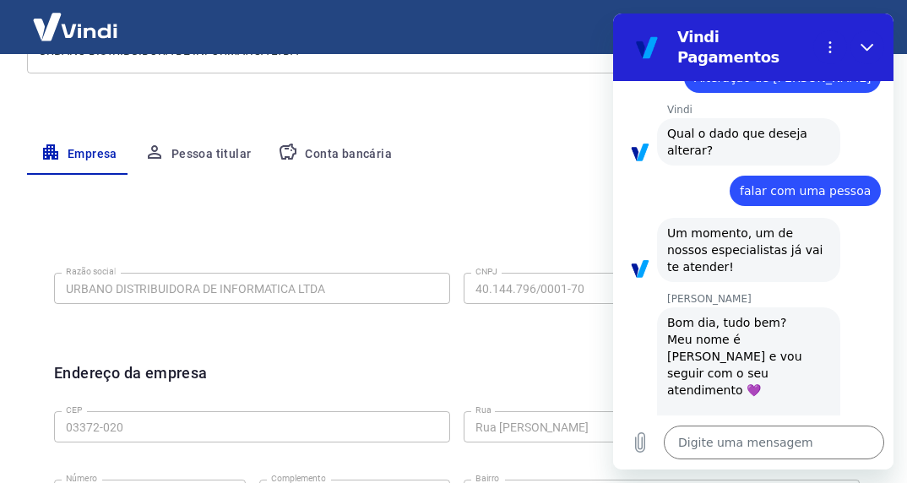
scroll to position [1204, 0]
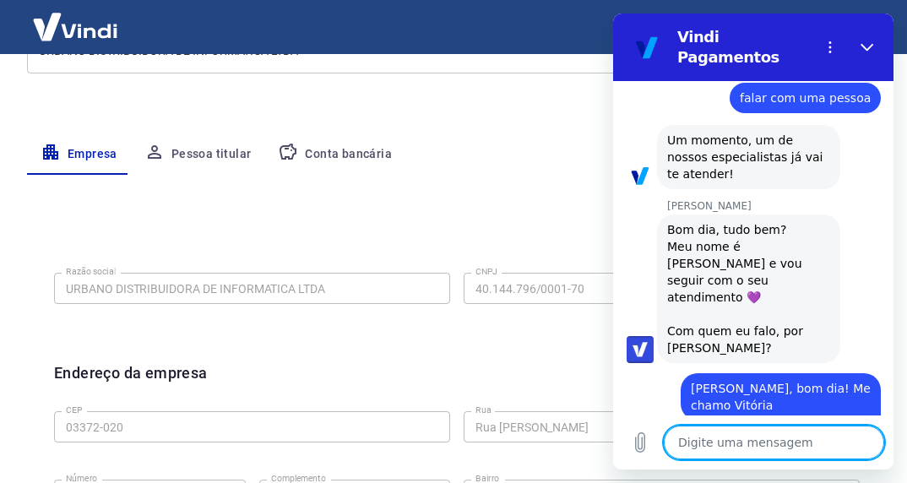
click at [748, 452] on textarea at bounding box center [773, 442] width 220 height 34
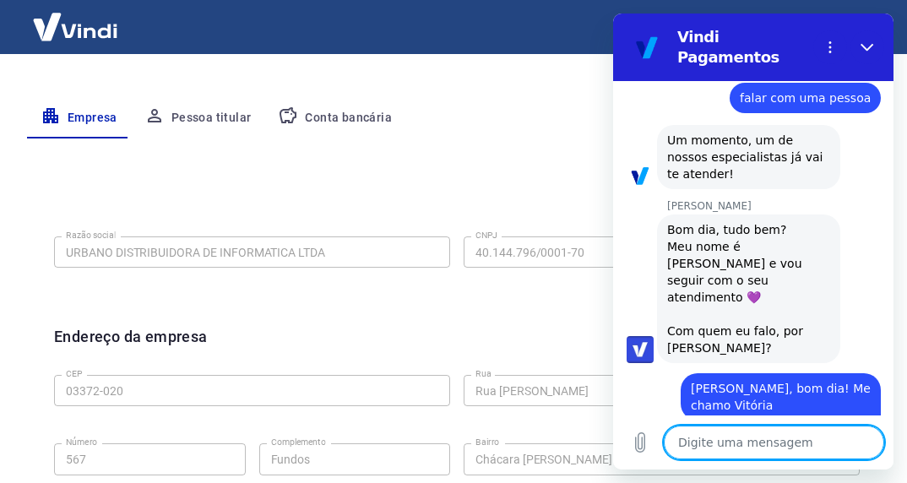
scroll to position [309, 0]
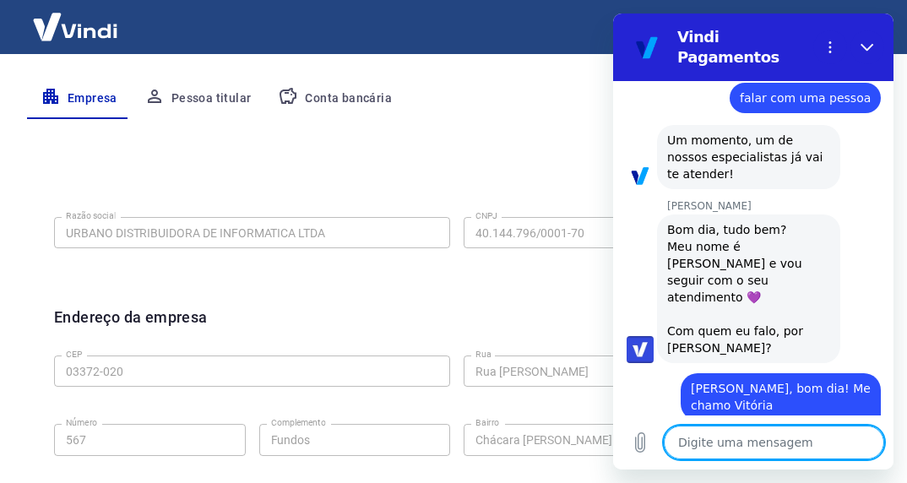
click at [733, 443] on textarea at bounding box center [773, 442] width 220 height 34
drag, startPoint x: 705, startPoint y: 446, endPoint x: 620, endPoint y: 358, distance: 122.4
click at [704, 446] on textarea at bounding box center [773, 442] width 220 height 34
click at [682, 437] on textarea at bounding box center [773, 442] width 220 height 34
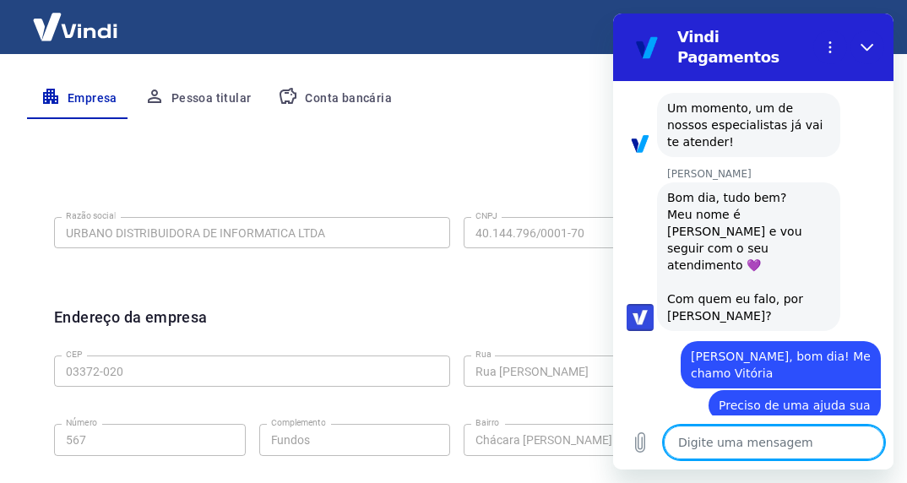
scroll to position [1239, 0]
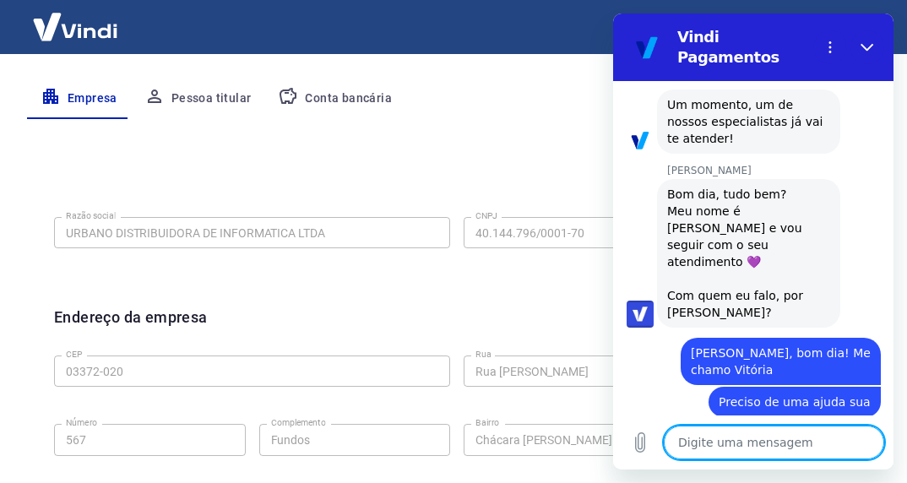
click at [773, 442] on textarea at bounding box center [773, 442] width 220 height 34
click at [641, 452] on icon "Carregar arquivo" at bounding box center [639, 442] width 9 height 19
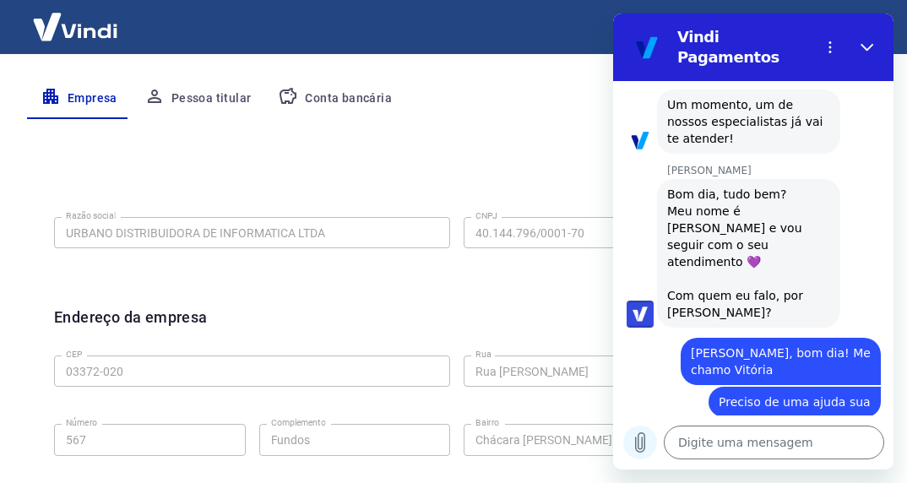
click at [649, 448] on button "Carregar arquivo" at bounding box center [639, 442] width 34 height 34
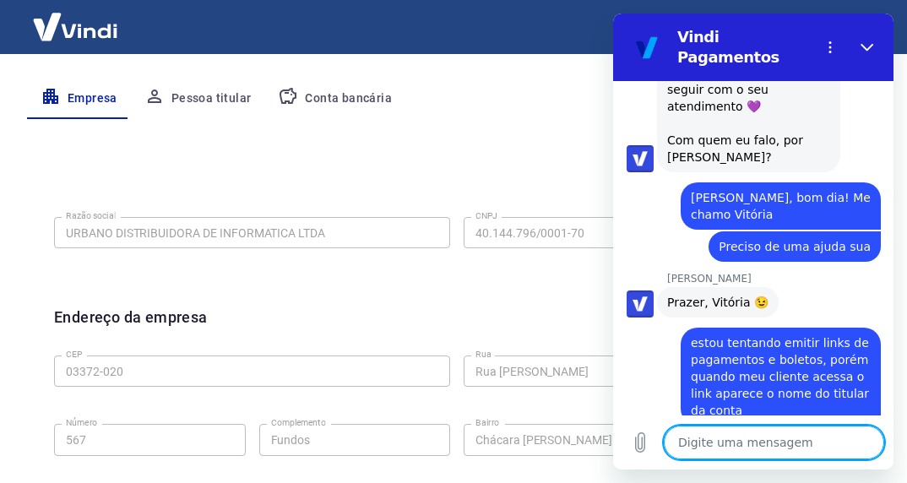
scroll to position [1397, 0]
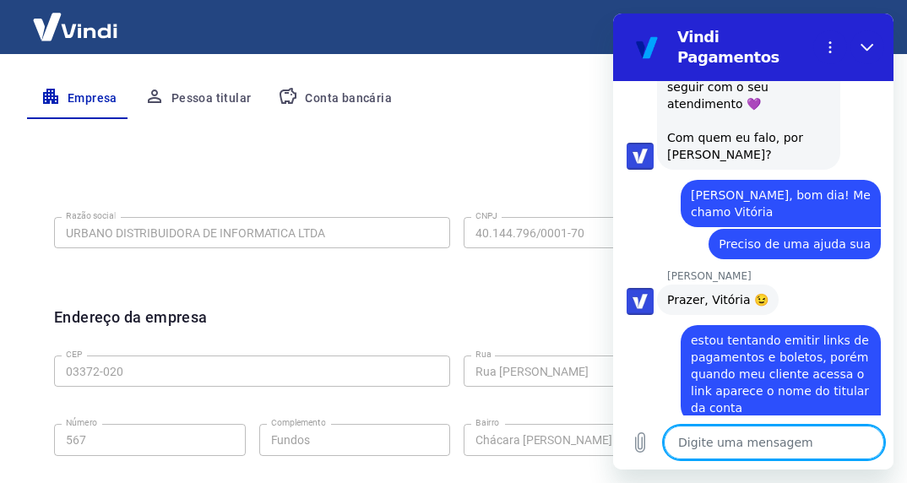
click at [711, 439] on textarea at bounding box center [773, 442] width 220 height 34
click at [707, 439] on textarea at bounding box center [773, 442] width 220 height 34
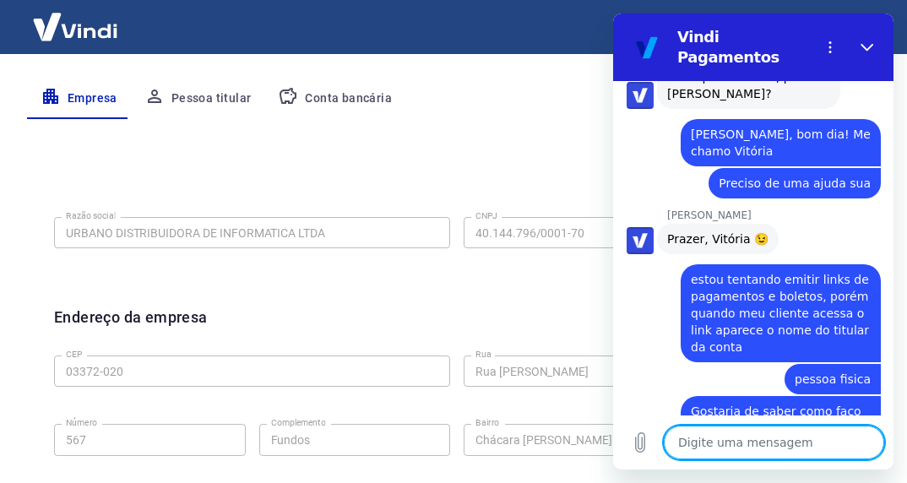
scroll to position [1460, 0]
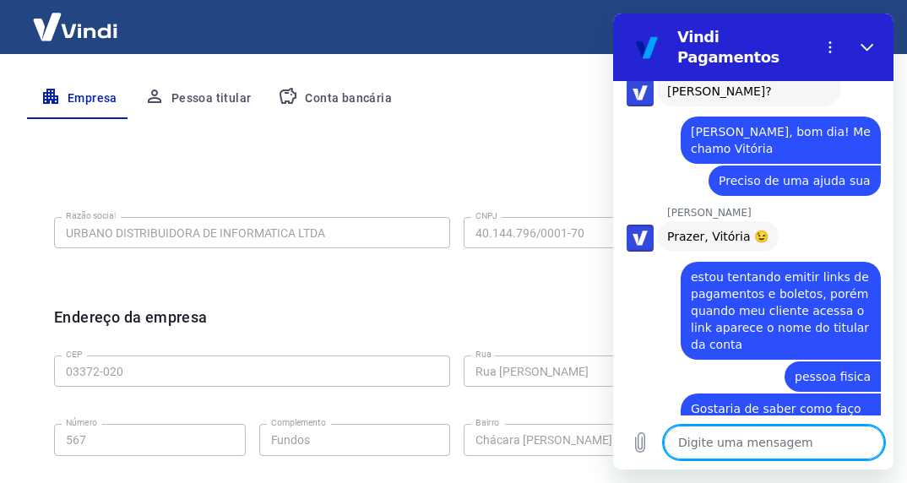
click at [722, 447] on textarea at bounding box center [773, 442] width 220 height 34
click at [813, 457] on textarea at bounding box center [773, 442] width 220 height 34
click at [703, 449] on textarea at bounding box center [773, 442] width 220 height 34
click at [756, 451] on textarea at bounding box center [773, 442] width 220 height 34
click at [702, 446] on textarea at bounding box center [773, 442] width 220 height 34
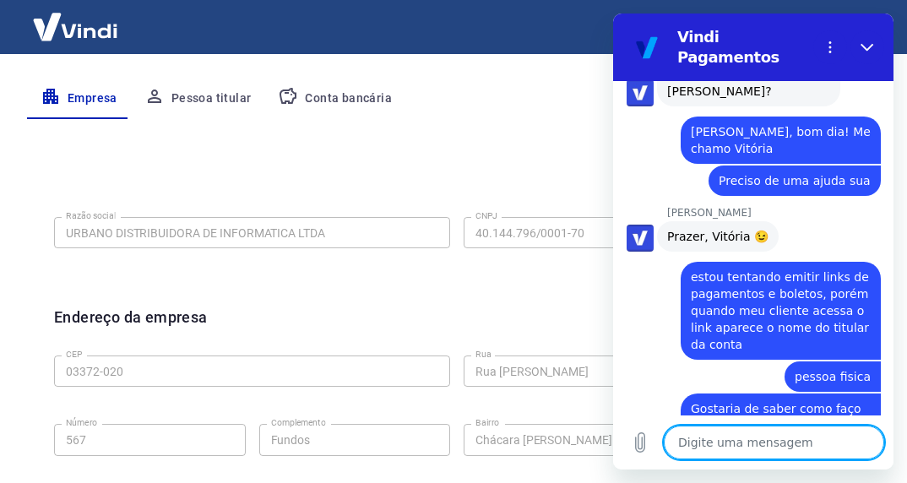
click at [682, 437] on textarea at bounding box center [773, 442] width 220 height 34
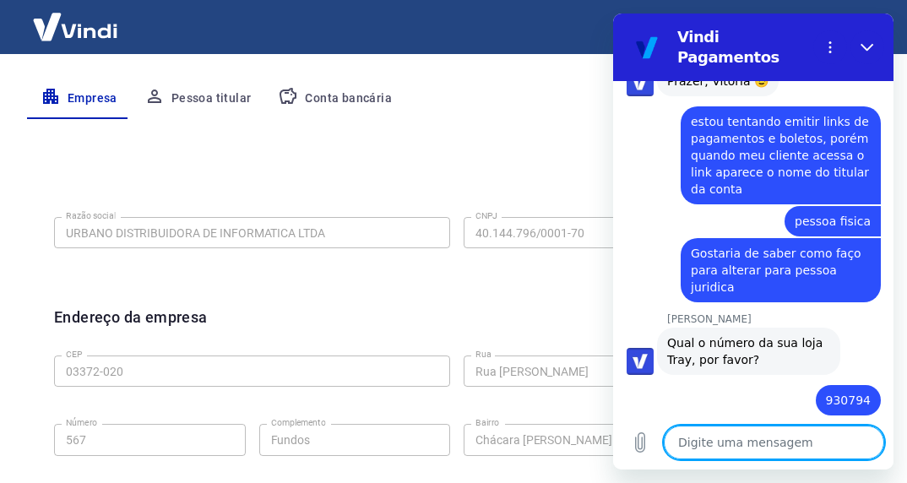
scroll to position [1619, 0]
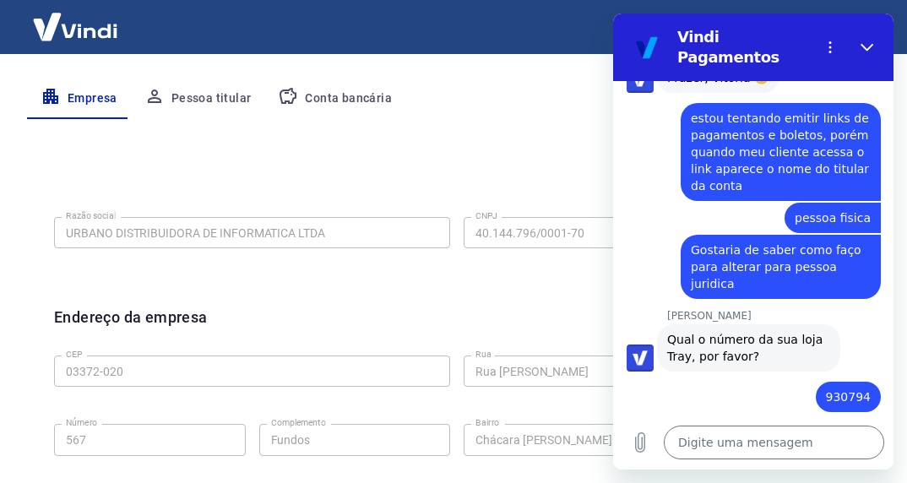
click at [702, 452] on textarea at bounding box center [773, 442] width 220 height 34
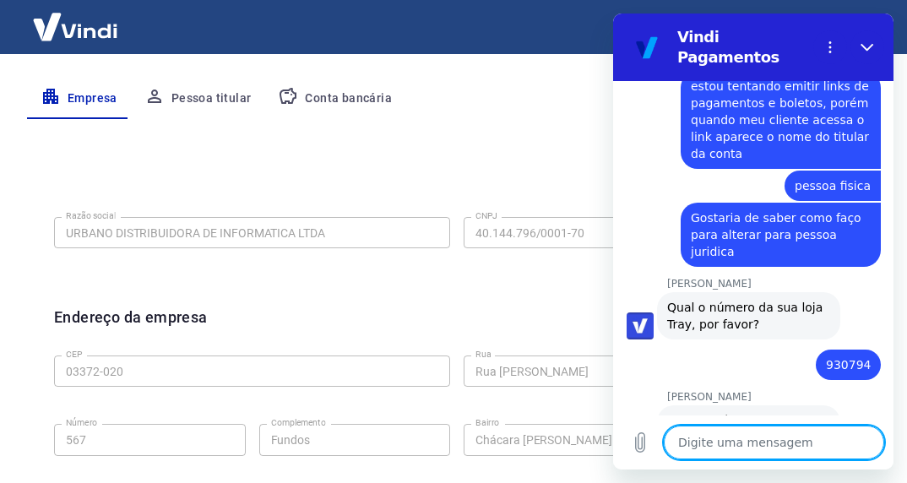
scroll to position [1655, 0]
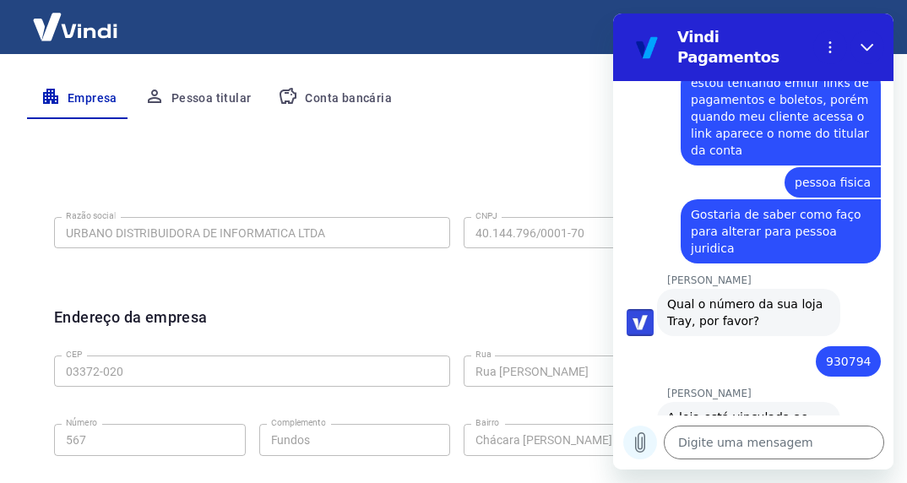
click at [633, 452] on icon "Carregar arquivo" at bounding box center [639, 442] width 20 height 20
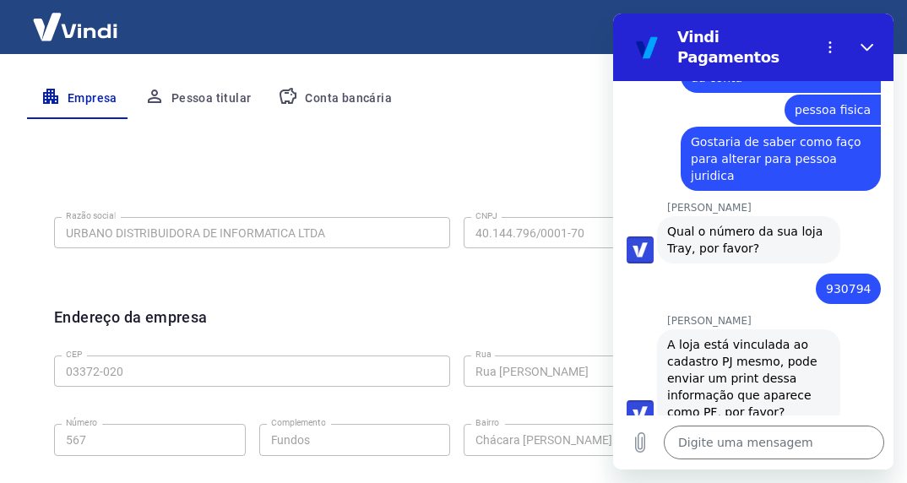
scroll to position [1726, 0]
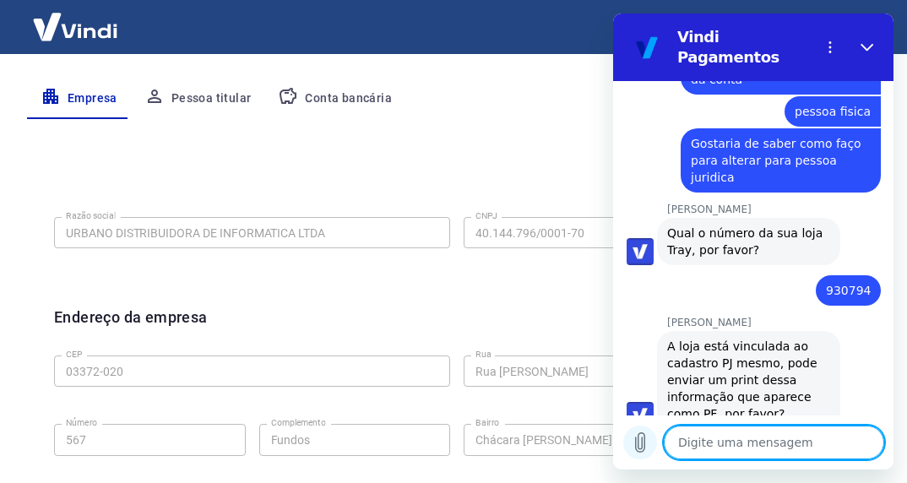
click at [642, 442] on icon "Carregar arquivo" at bounding box center [639, 442] width 20 height 20
click at [714, 437] on textarea at bounding box center [773, 442] width 220 height 34
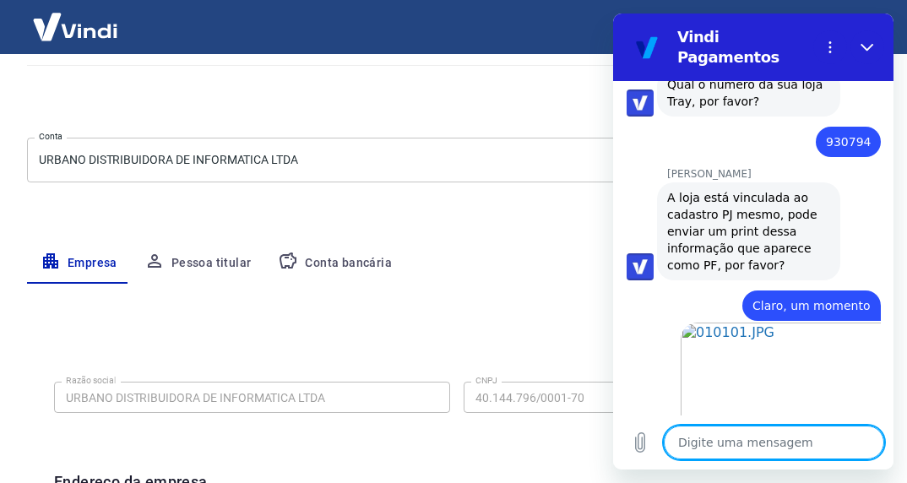
scroll to position [140, 0]
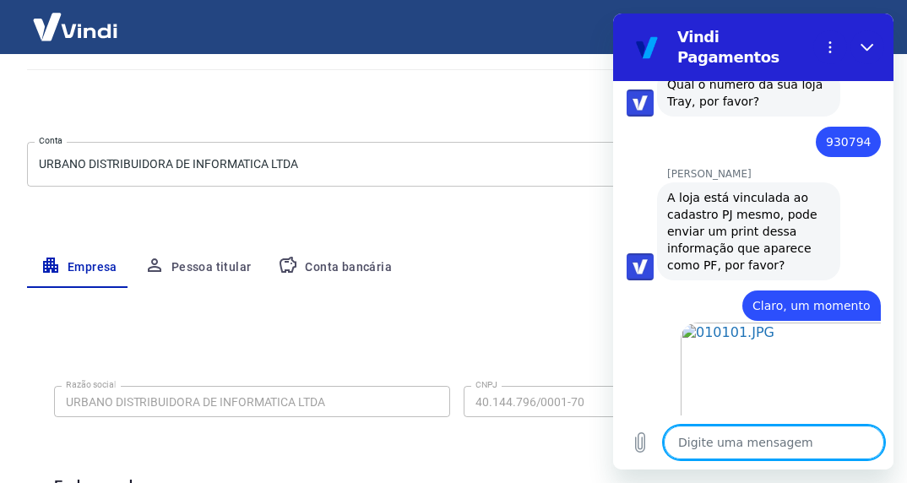
click at [730, 442] on textarea at bounding box center [773, 442] width 220 height 34
click at [685, 440] on textarea at bounding box center [773, 442] width 220 height 34
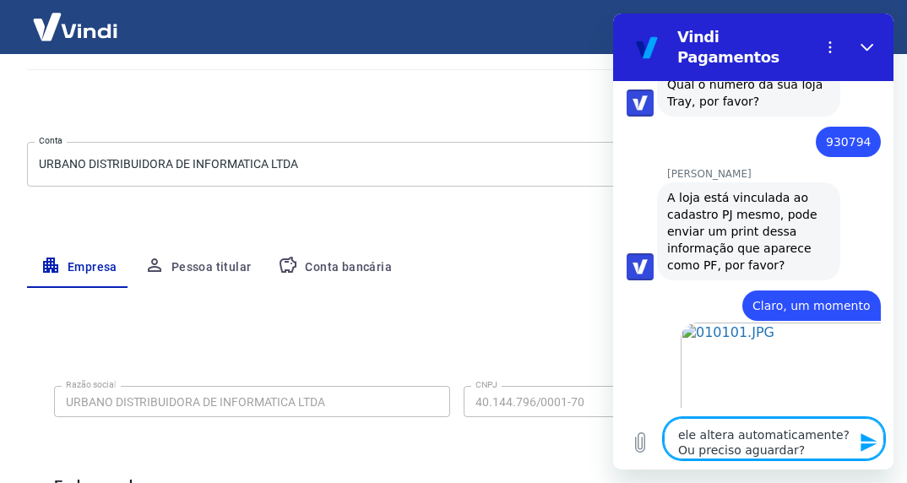
click at [787, 452] on textarea "ele altera automaticamente? Ou preciso aguardar?" at bounding box center [773, 438] width 220 height 41
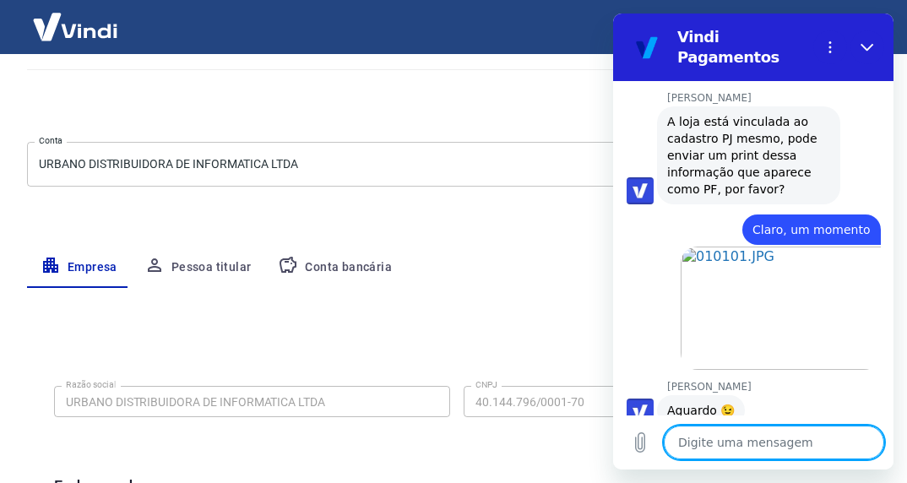
scroll to position [1981, 0]
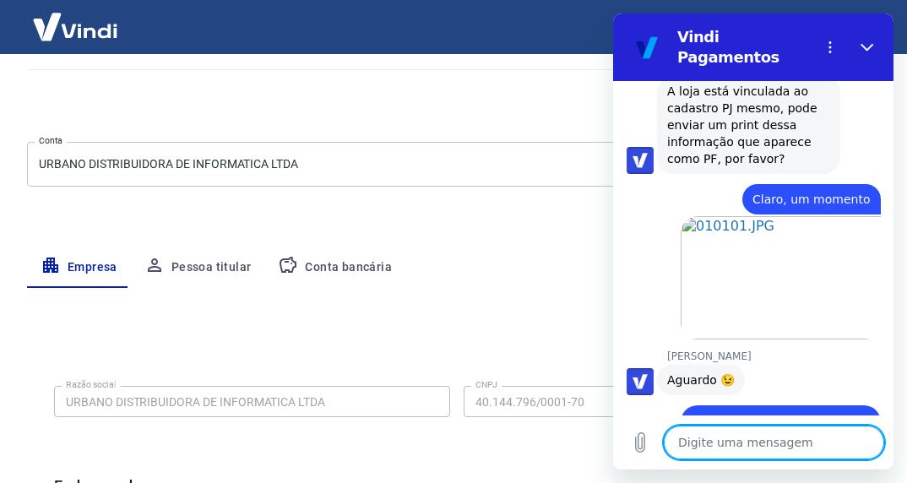
click at [731, 444] on textarea at bounding box center [773, 442] width 220 height 34
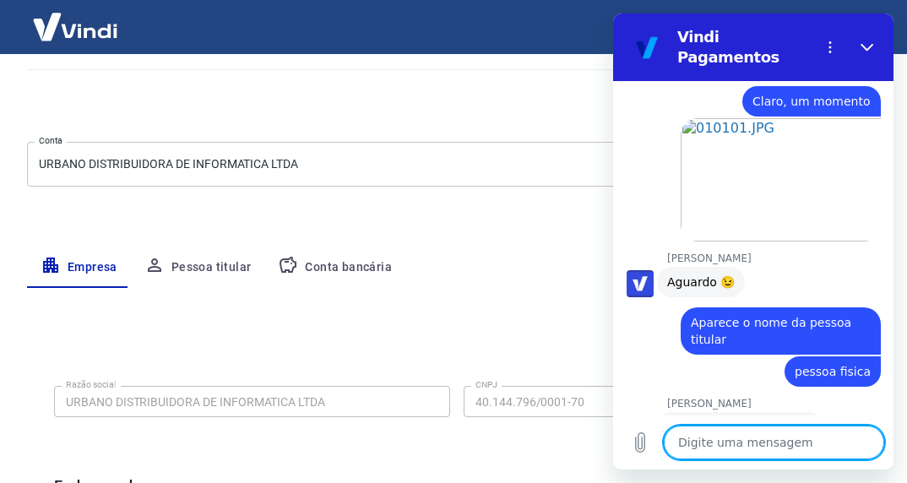
scroll to position [2118, 0]
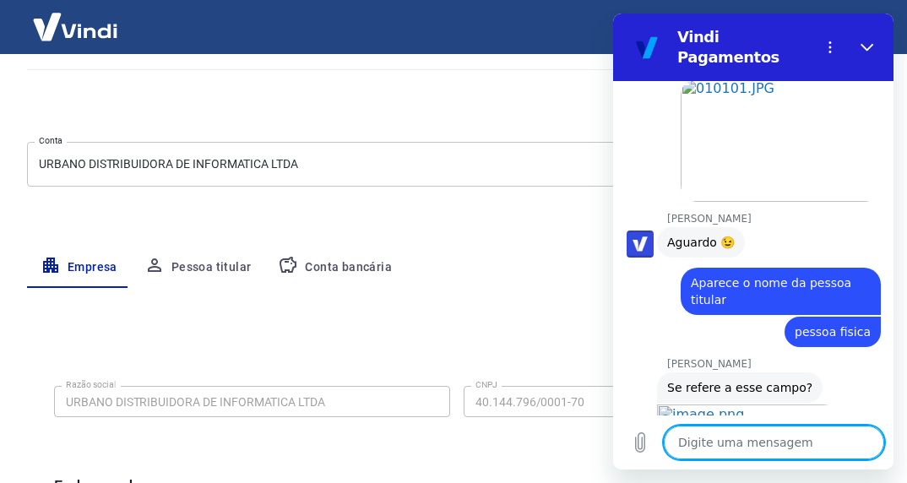
click at [713, 451] on textarea at bounding box center [773, 442] width 220 height 34
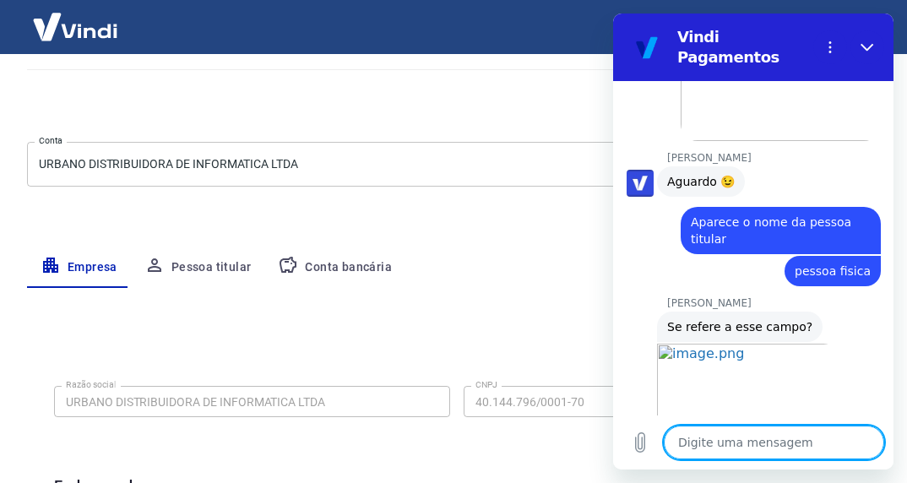
scroll to position [2181, 0]
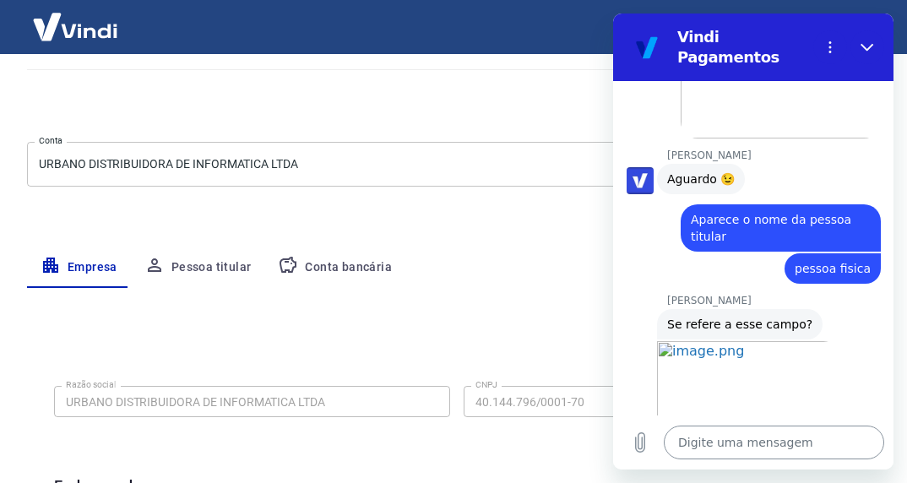
click at [677, 443] on textarea at bounding box center [773, 442] width 220 height 34
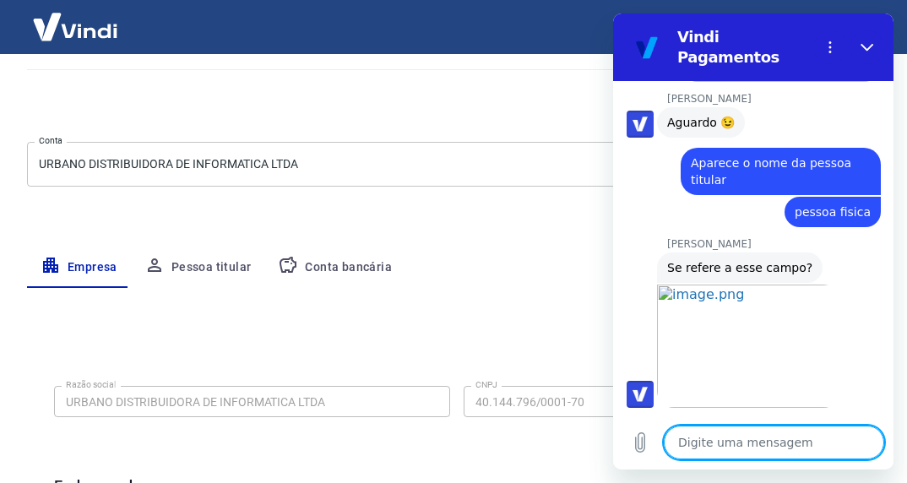
scroll to position [2287, 0]
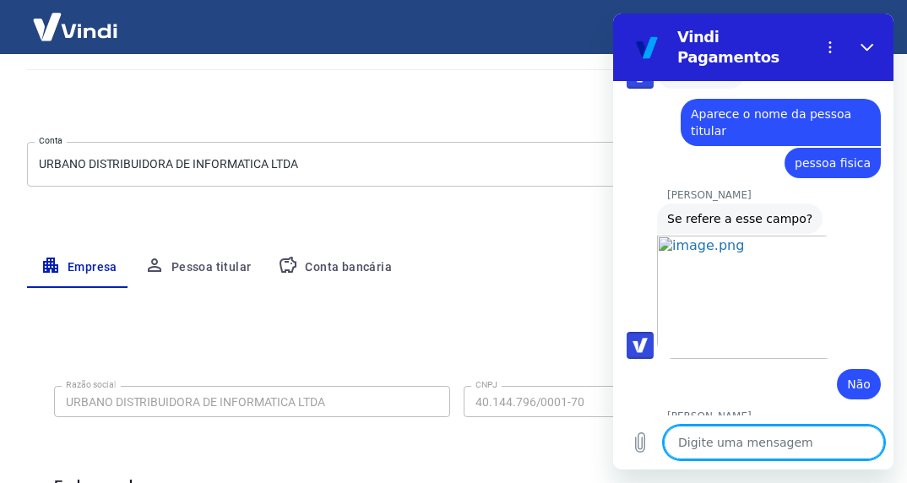
click at [775, 447] on textarea at bounding box center [773, 442] width 220 height 34
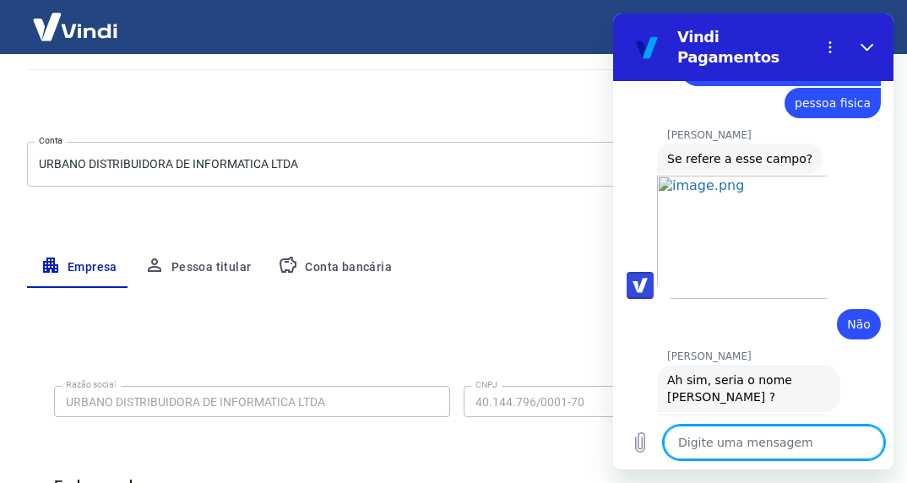
scroll to position [2350, 0]
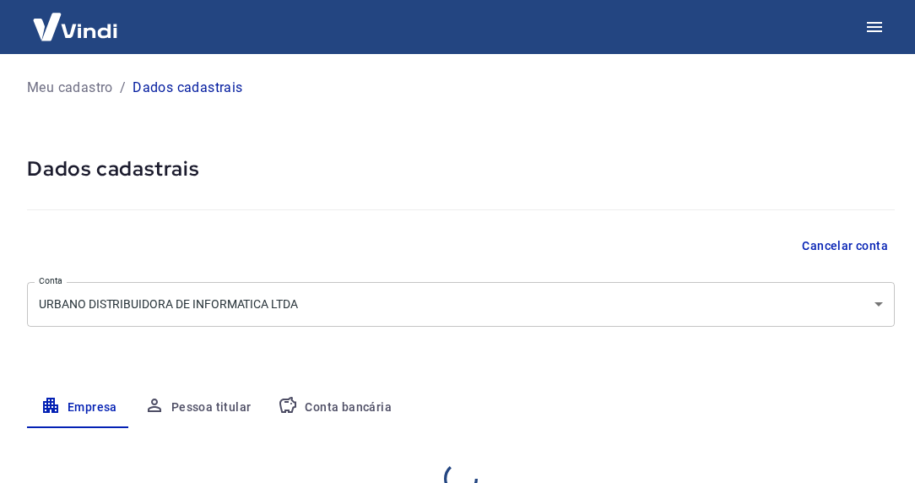
select select "SP"
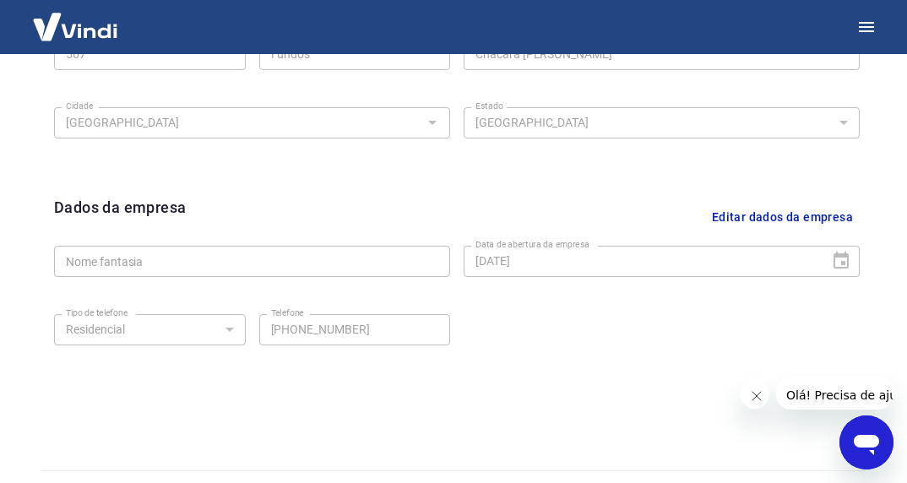
scroll to position [691, 0]
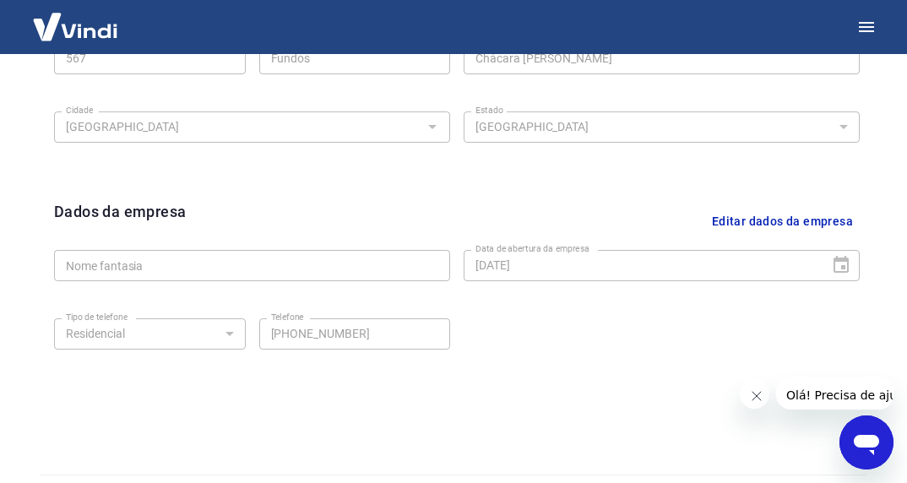
click at [748, 221] on button "Editar dados da empresa" at bounding box center [782, 221] width 154 height 43
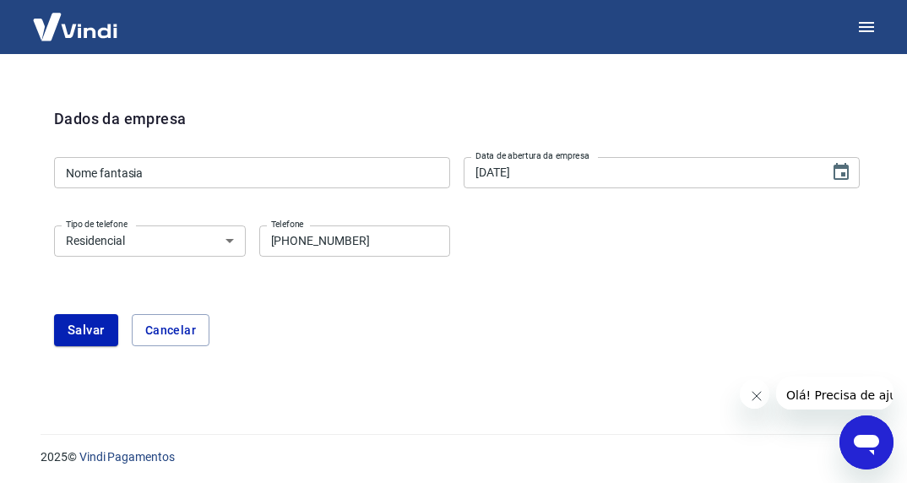
scroll to position [785, 0]
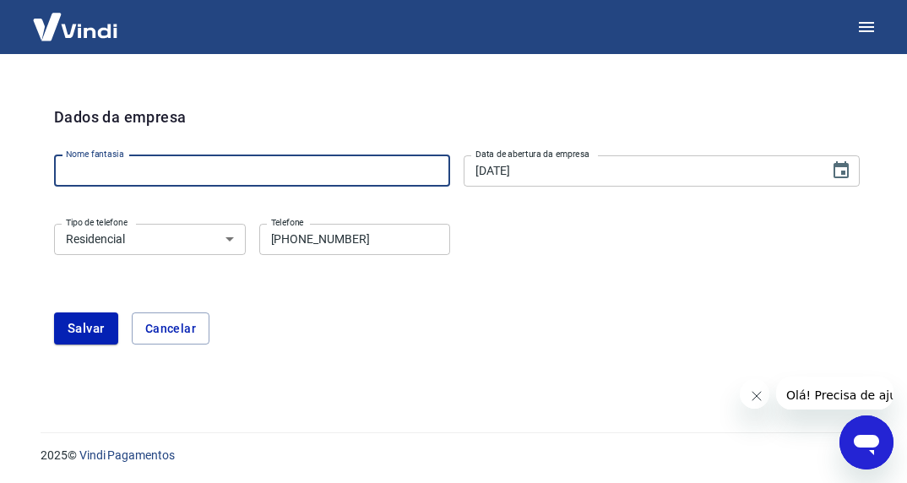
click at [175, 171] on input "Nome fantasia" at bounding box center [252, 170] width 396 height 31
type input "URBANO DISTRIBUIDORA DE INFORMATICA LTDA"
drag, startPoint x: 266, startPoint y: 109, endPoint x: 258, endPoint y: 122, distance: 15.5
click at [266, 108] on div "Dados da empresa" at bounding box center [456, 127] width 805 height 43
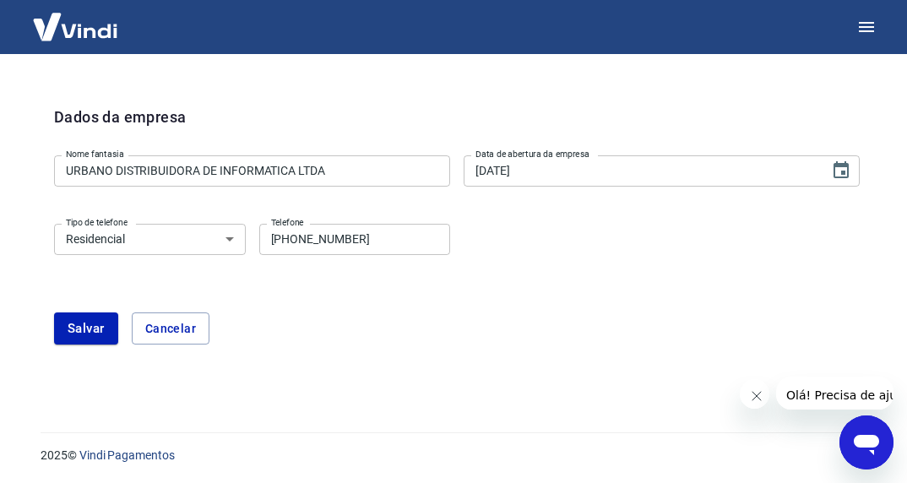
click at [125, 244] on select "Residencial Comercial" at bounding box center [150, 239] width 192 height 31
select select "business"
click at [54, 224] on select "Residencial Comercial" at bounding box center [150, 239] width 192 height 31
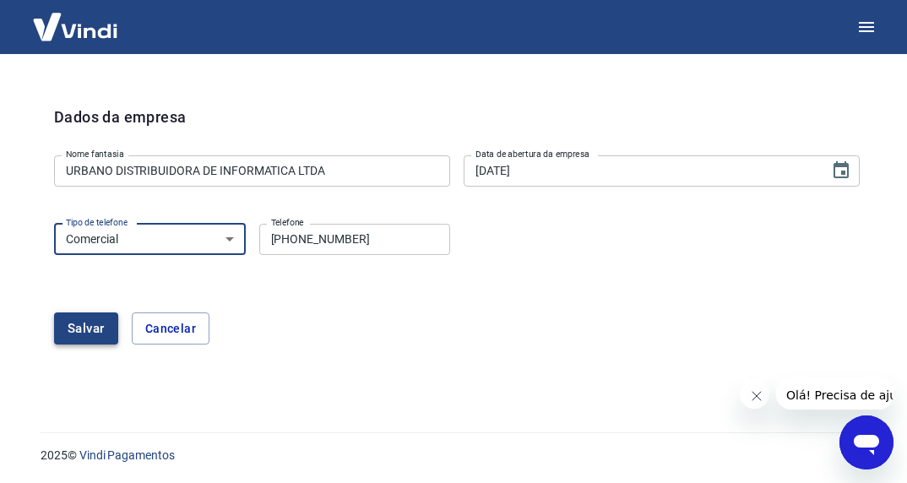
click at [101, 322] on button "Salvar" at bounding box center [86, 328] width 64 height 32
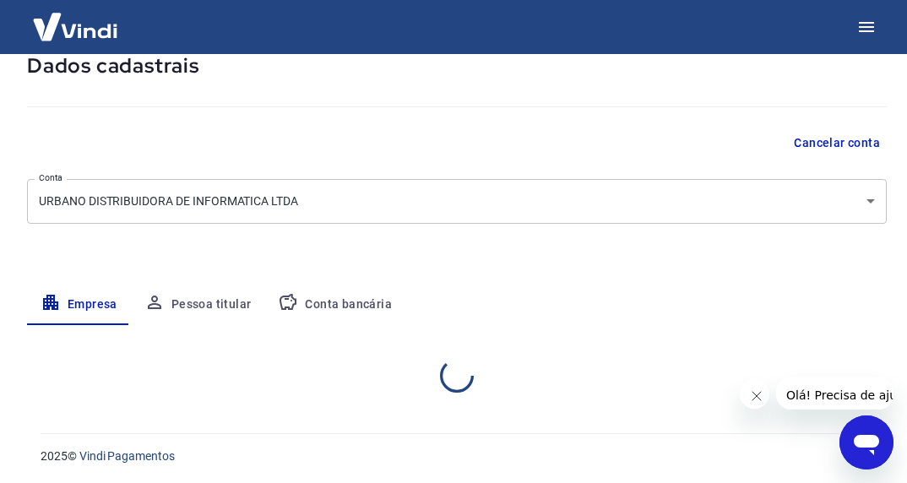
select select "SP"
select select "business"
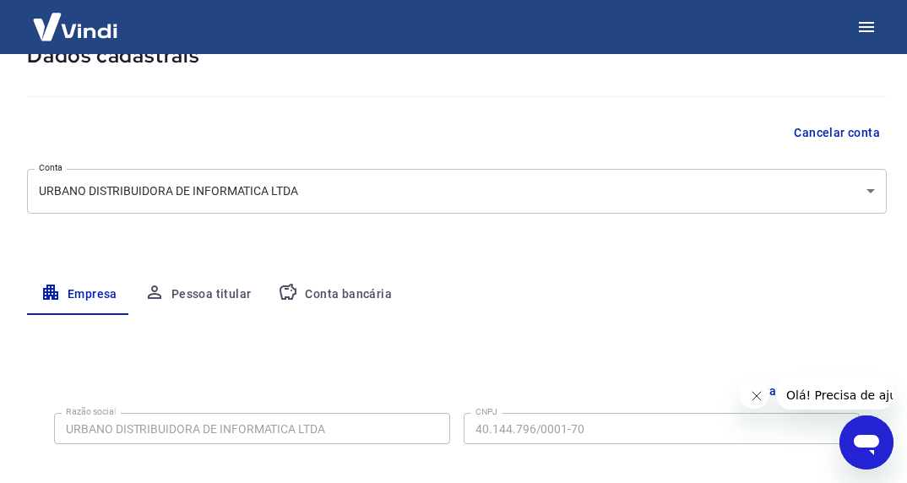
scroll to position [113, 0]
